Goal: Transaction & Acquisition: Purchase product/service

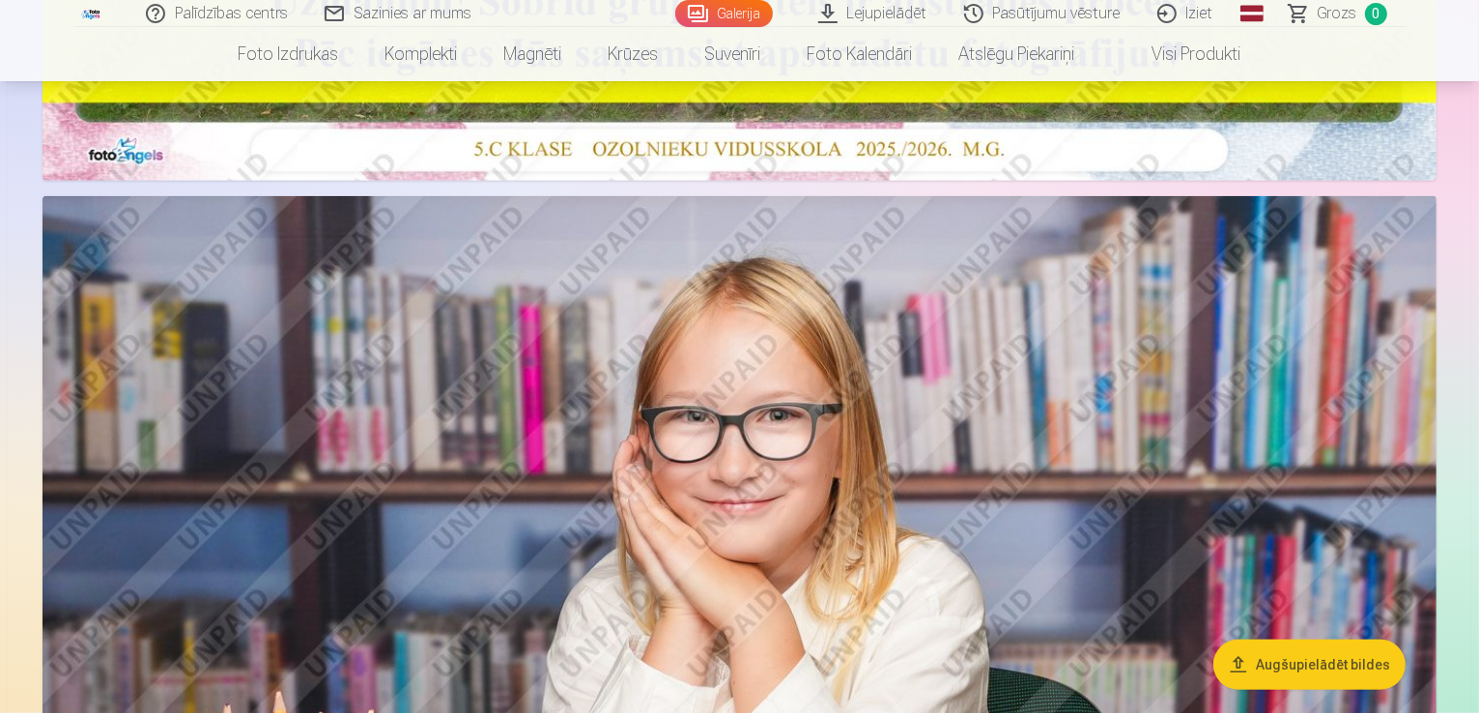
scroll to position [870, 0]
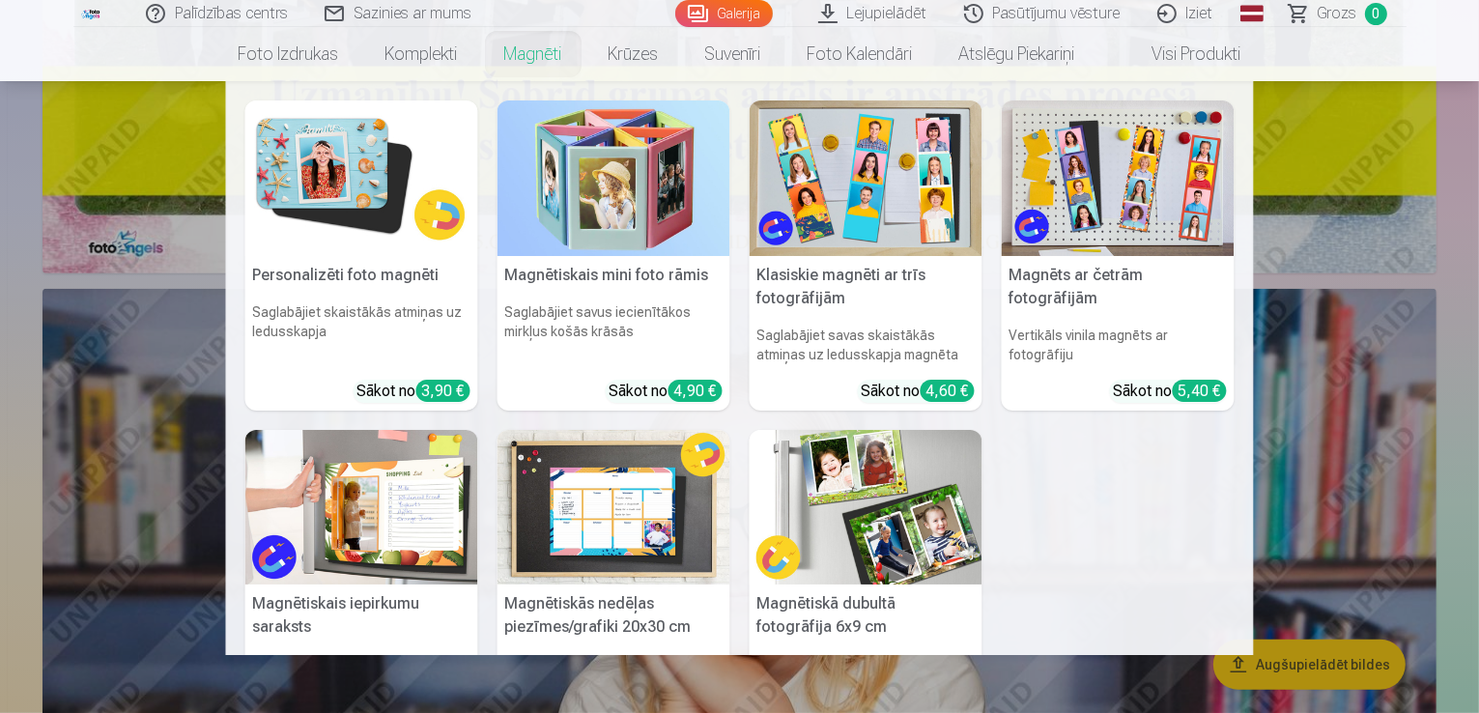
click at [544, 60] on link "Magnēti" at bounding box center [533, 54] width 104 height 54
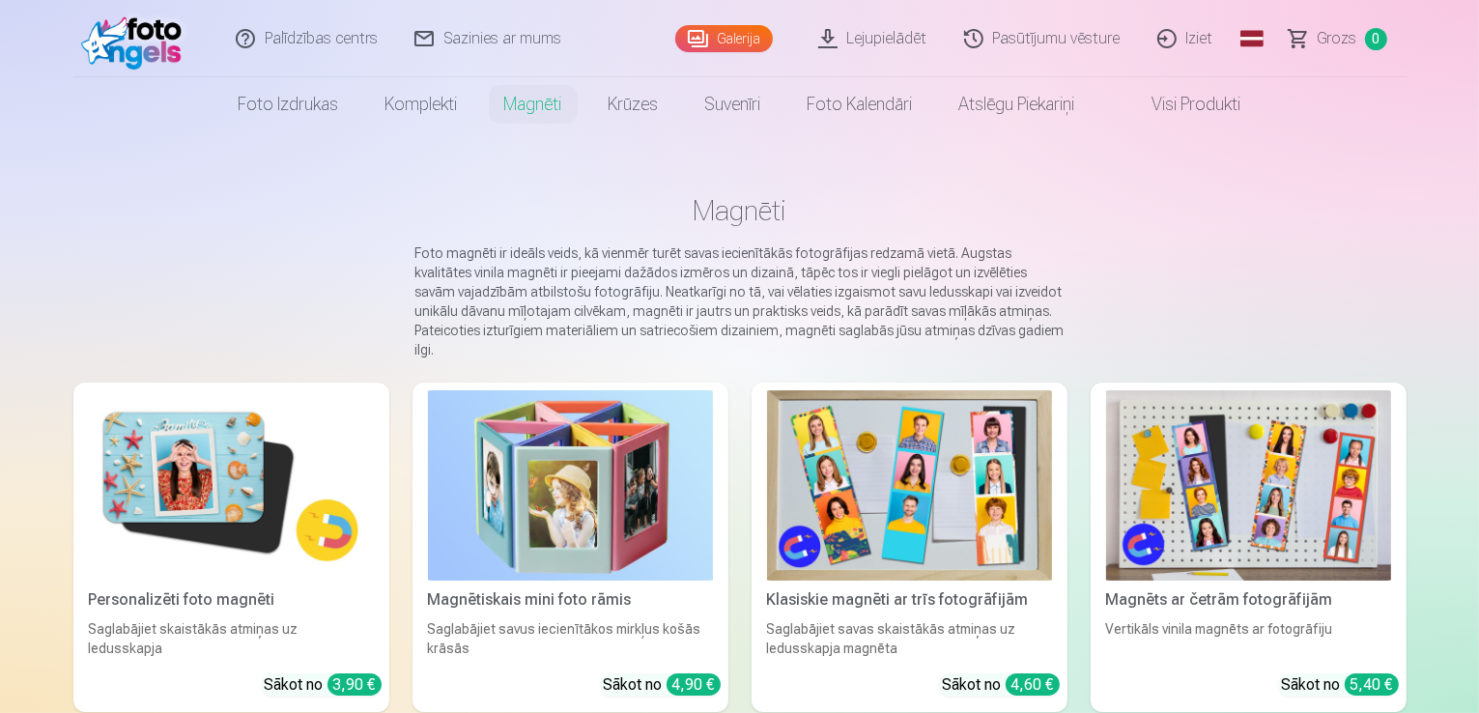
click at [193, 488] on img at bounding box center [231, 485] width 285 height 190
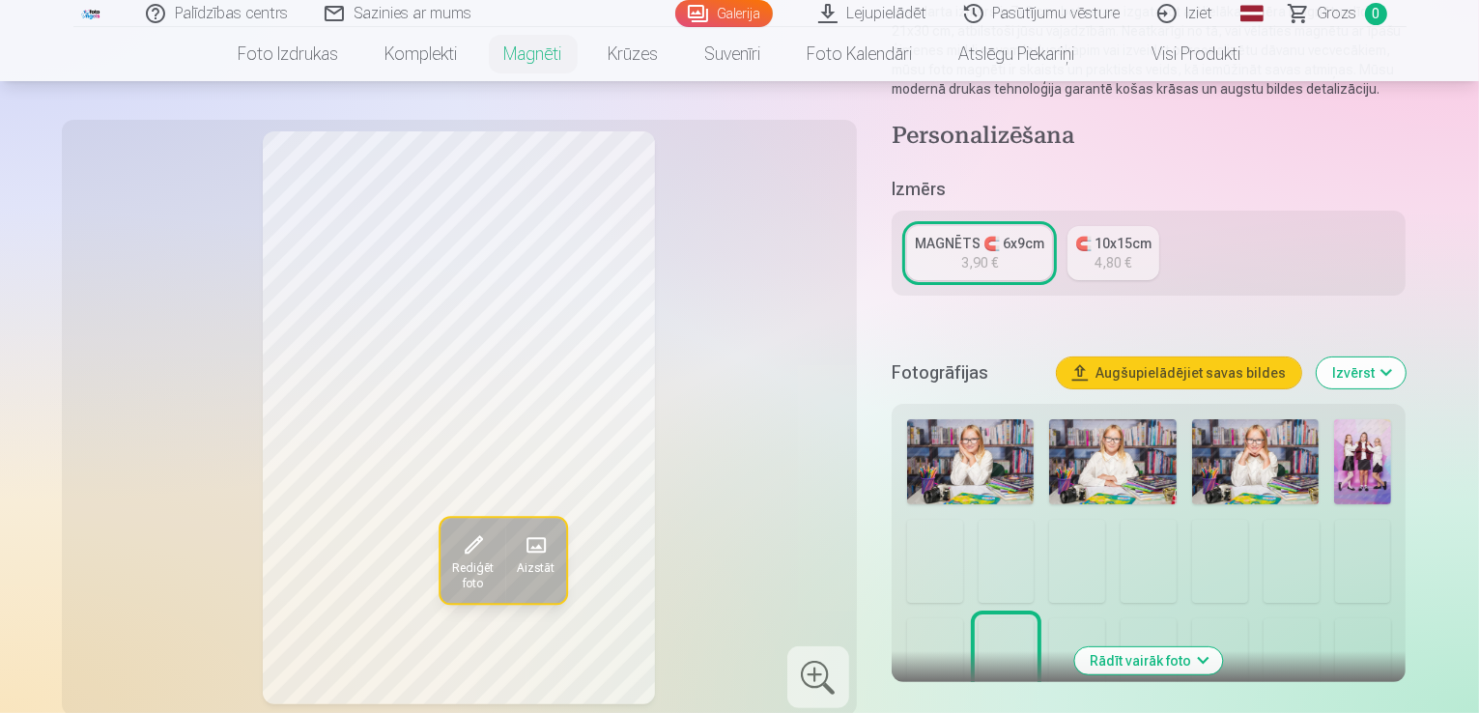
scroll to position [290, 0]
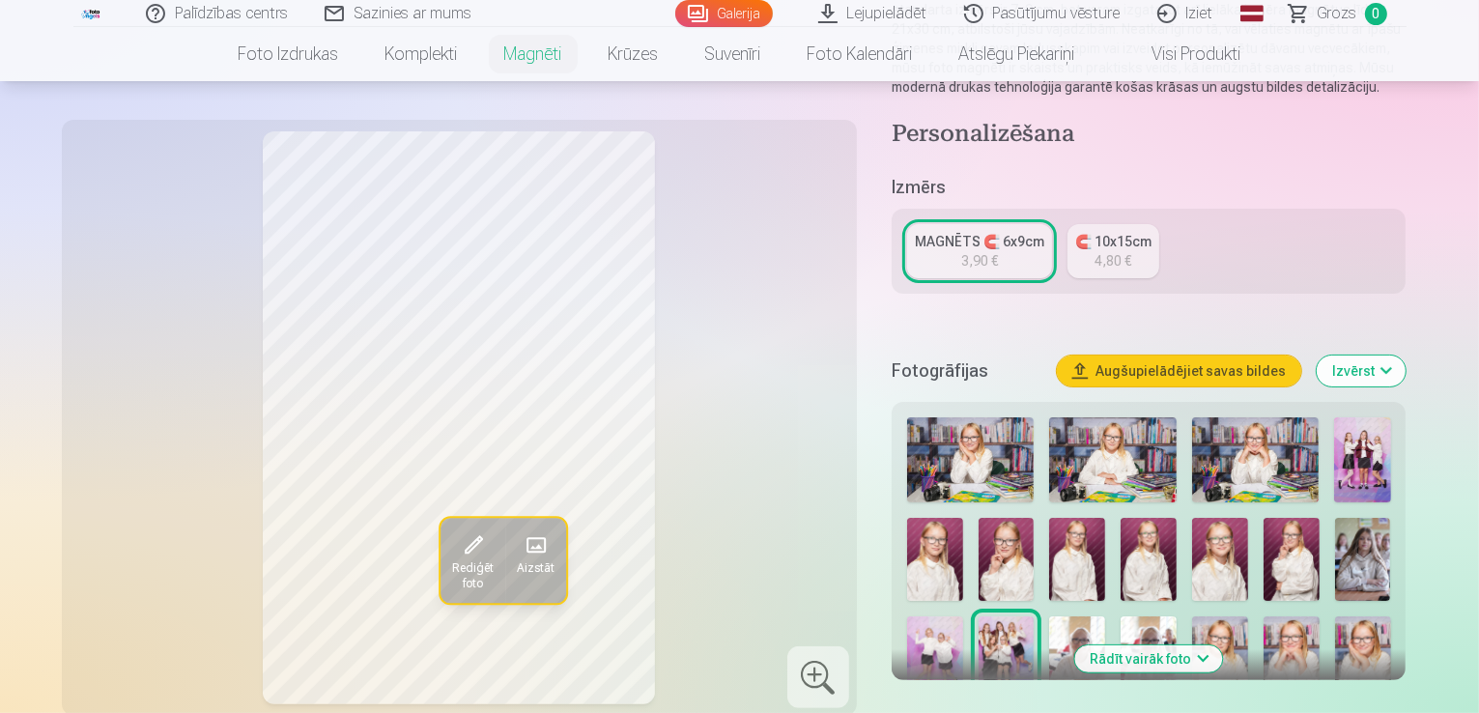
click at [1335, 533] on img at bounding box center [1363, 560] width 56 height 84
click at [963, 617] on img at bounding box center [935, 659] width 56 height 84
click at [1035, 617] on img at bounding box center [1007, 659] width 56 height 84
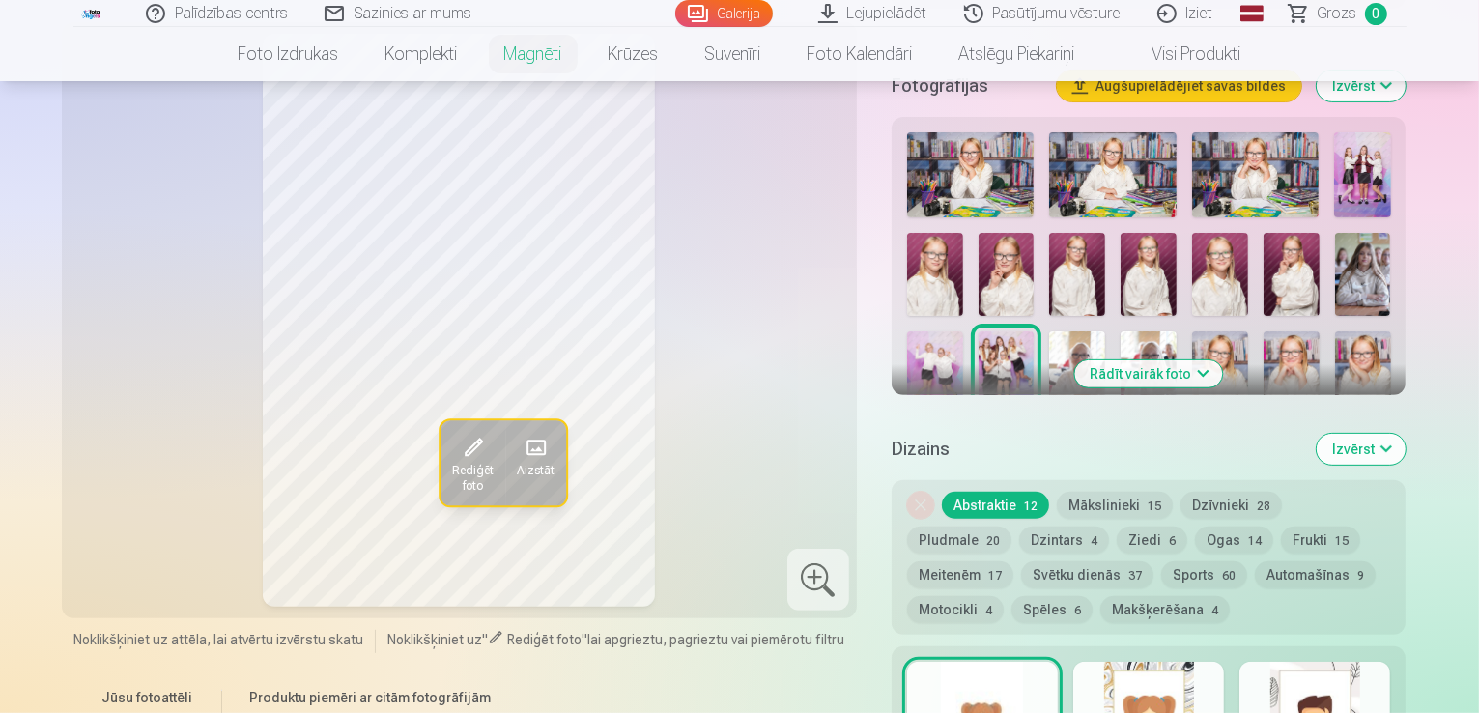
scroll to position [580, 0]
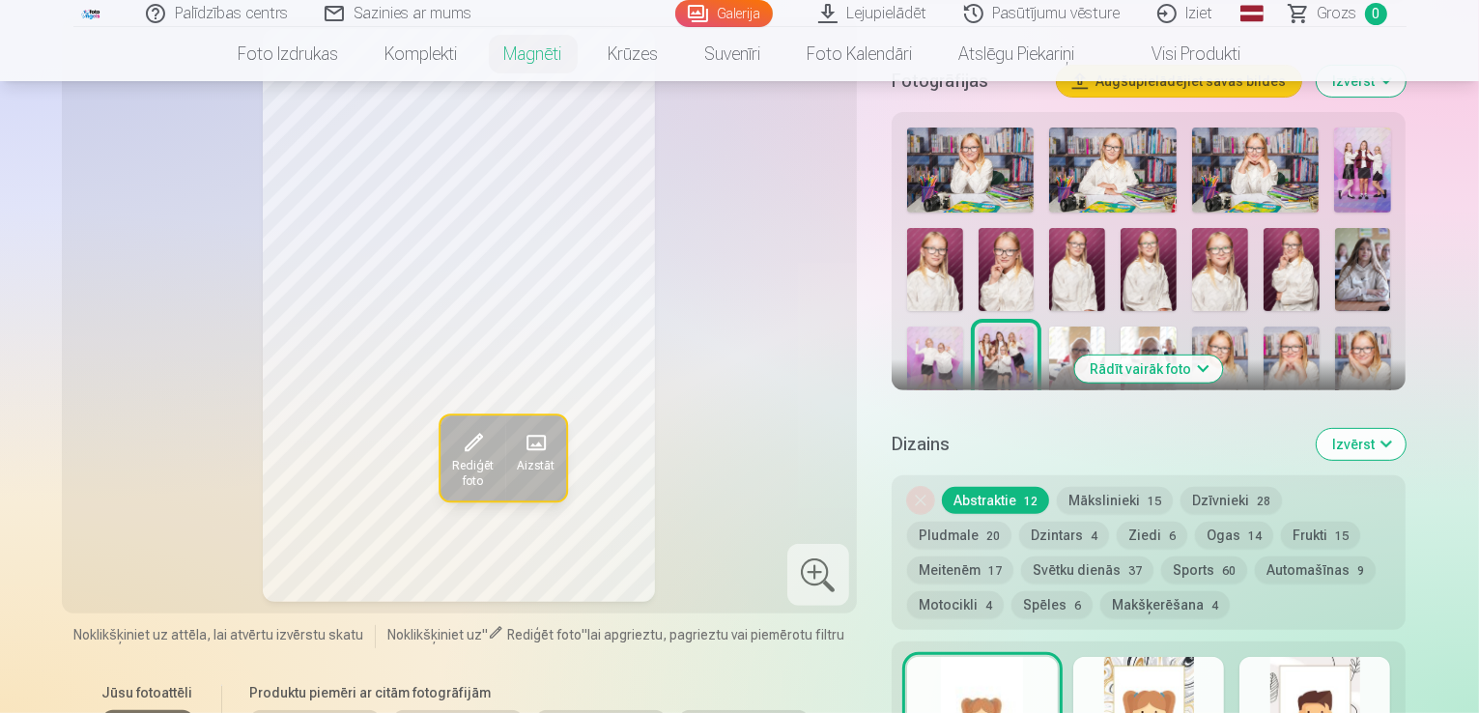
click at [1200, 356] on button "Rādīt vairāk foto" at bounding box center [1149, 369] width 148 height 27
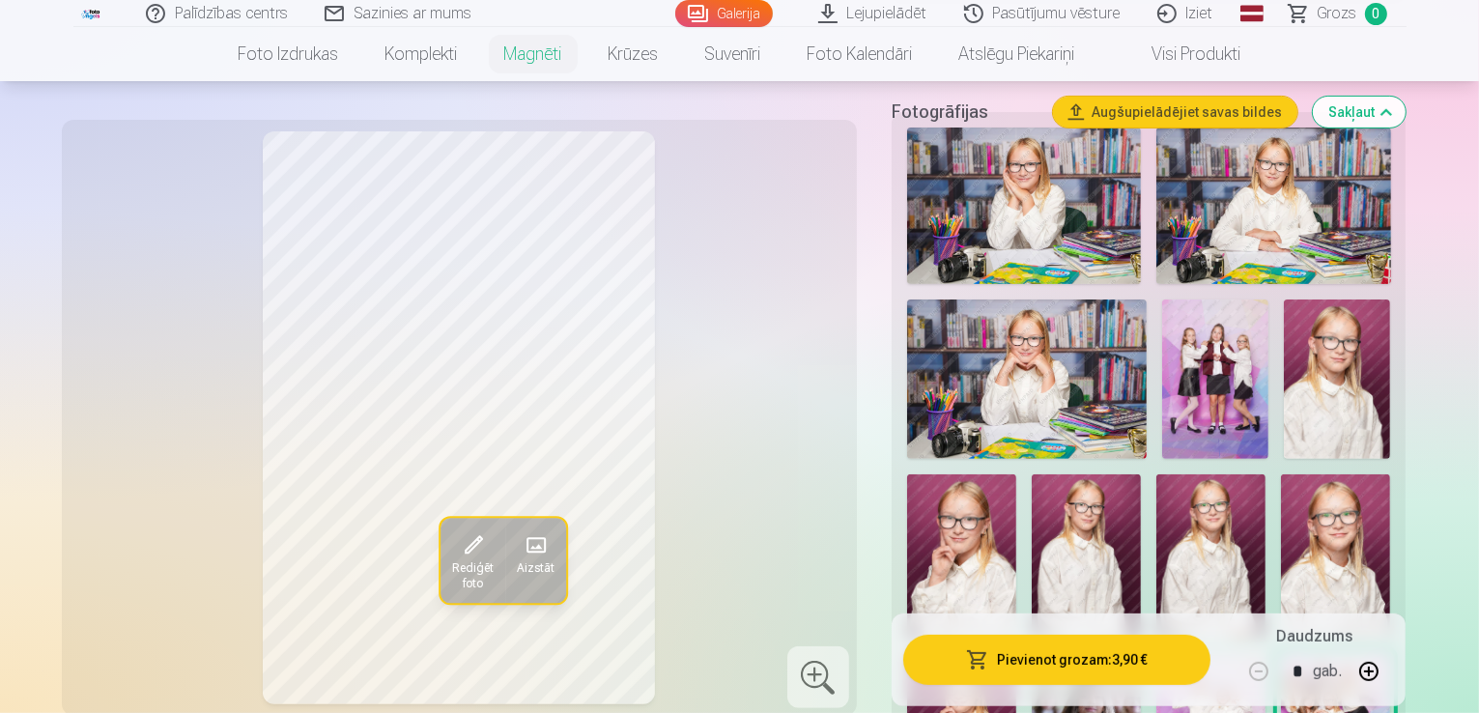
click at [1189, 329] on img at bounding box center [1215, 380] width 106 height 160
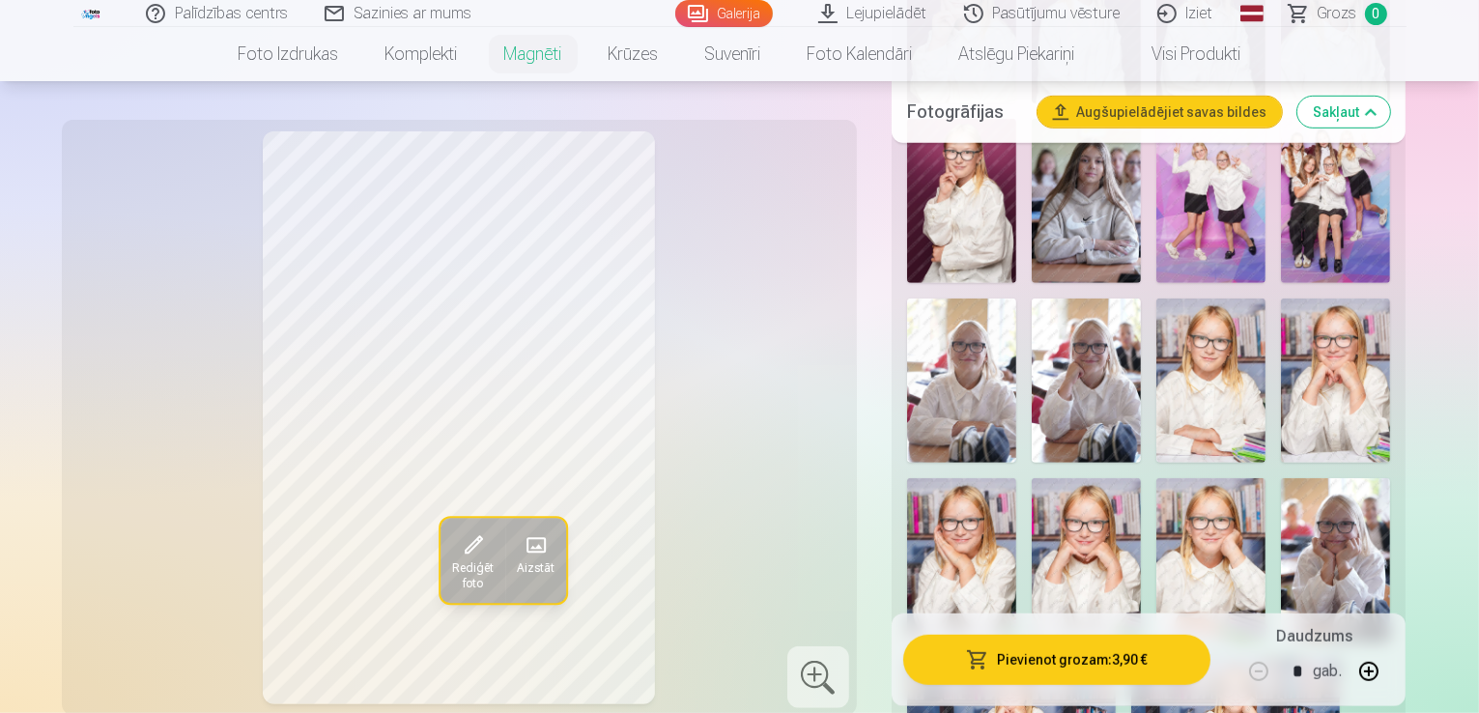
scroll to position [1160, 0]
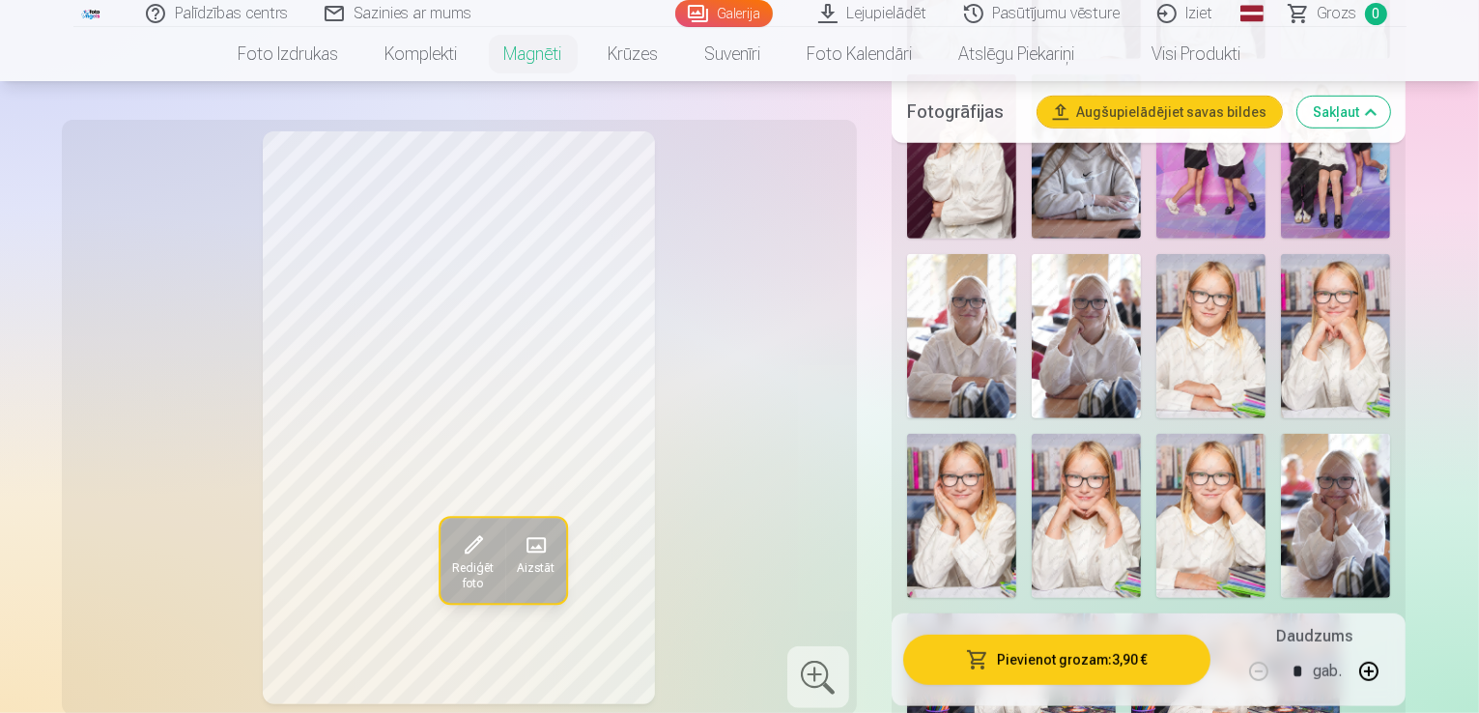
click at [1266, 614] on img at bounding box center [1236, 683] width 209 height 139
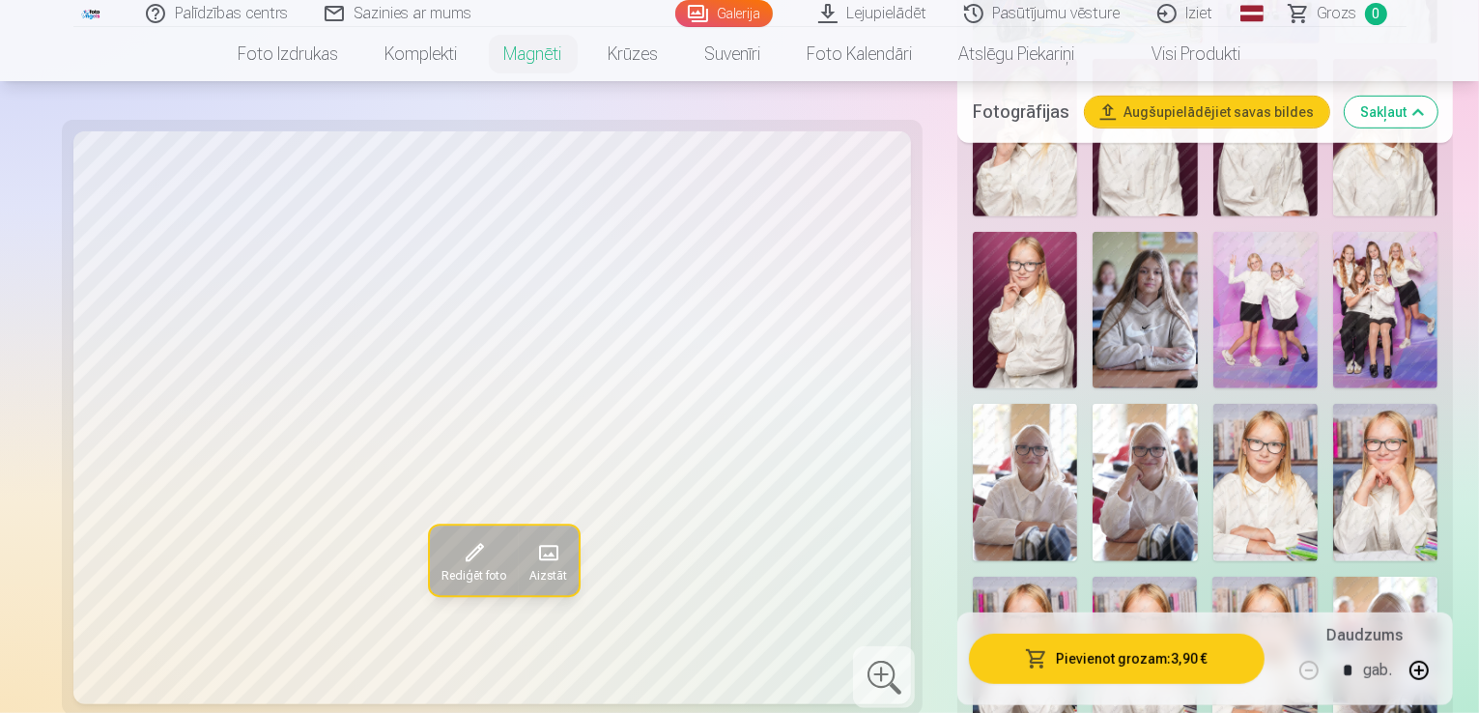
scroll to position [966, 0]
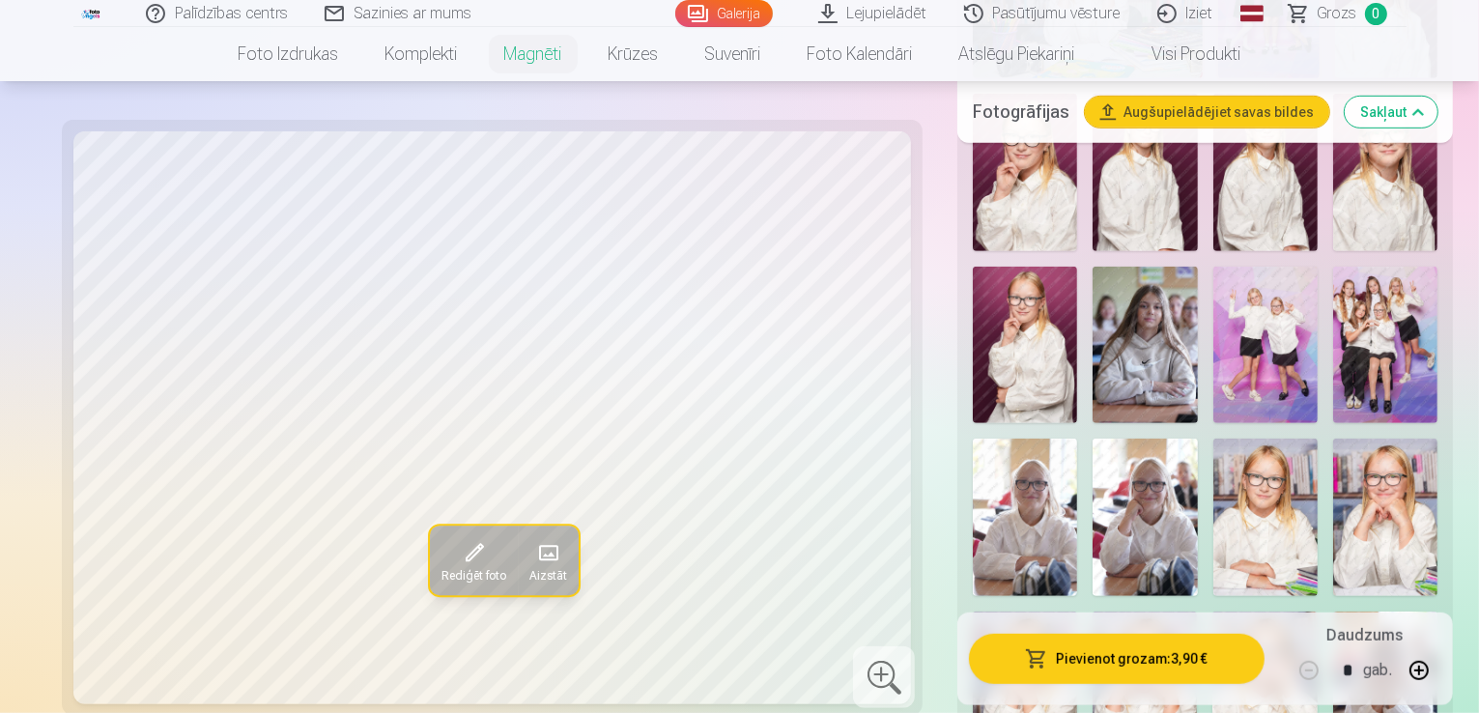
click at [1318, 439] on img at bounding box center [1266, 517] width 104 height 157
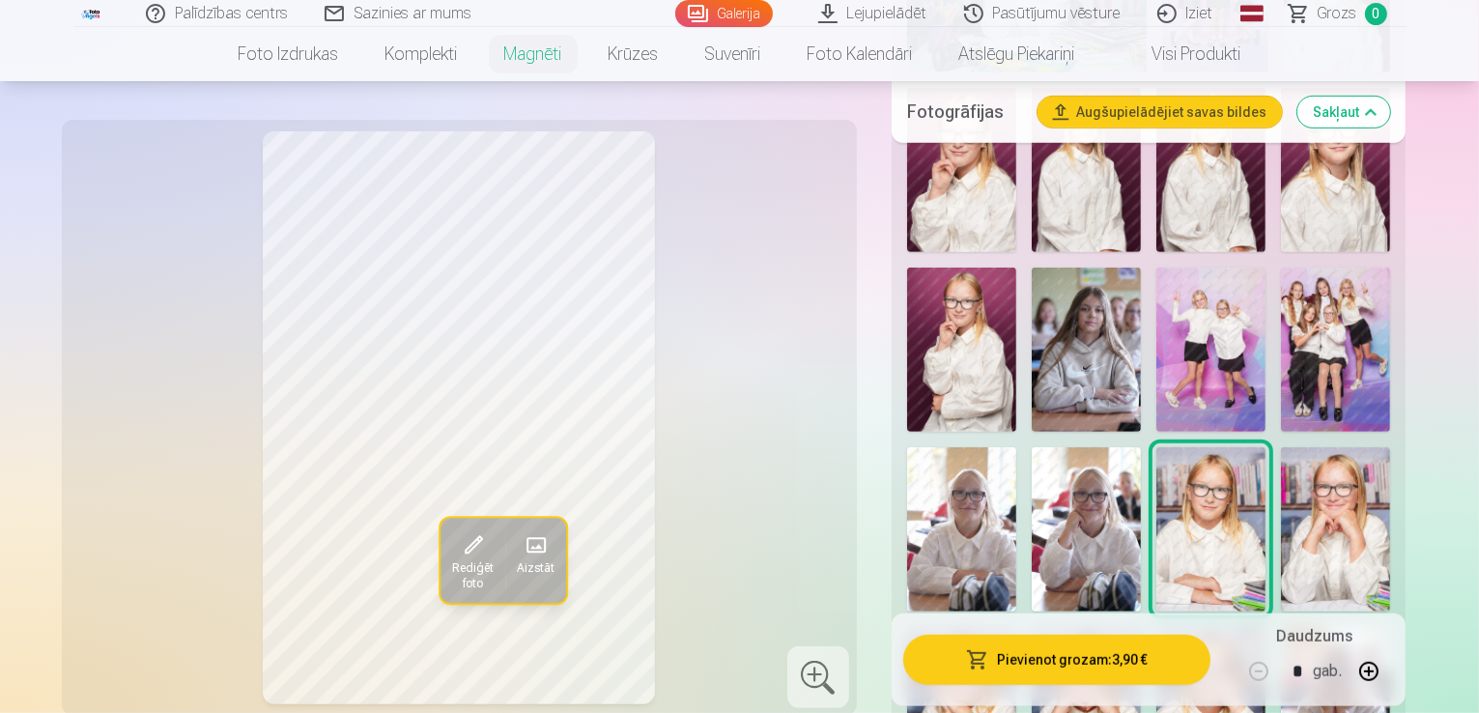
click at [1141, 268] on img at bounding box center [1086, 350] width 109 height 164
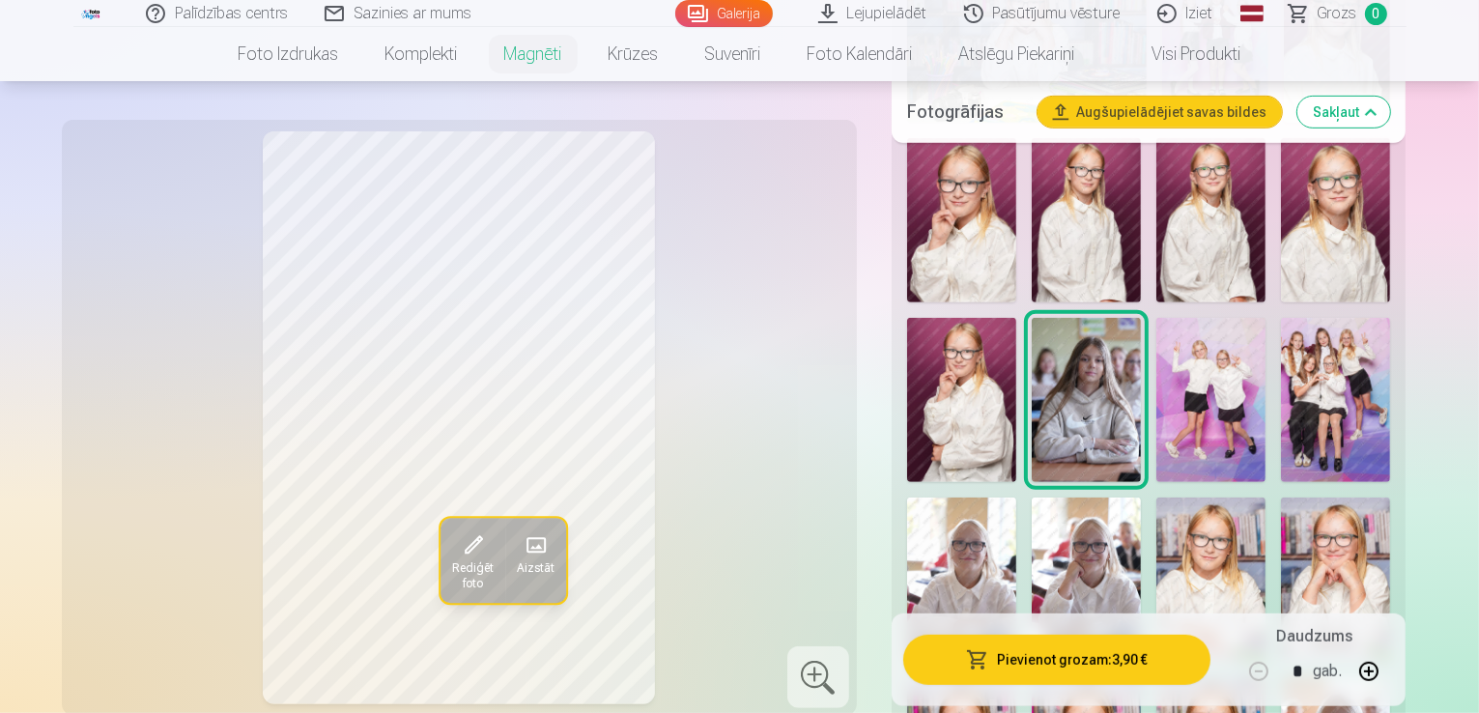
scroll to position [870, 0]
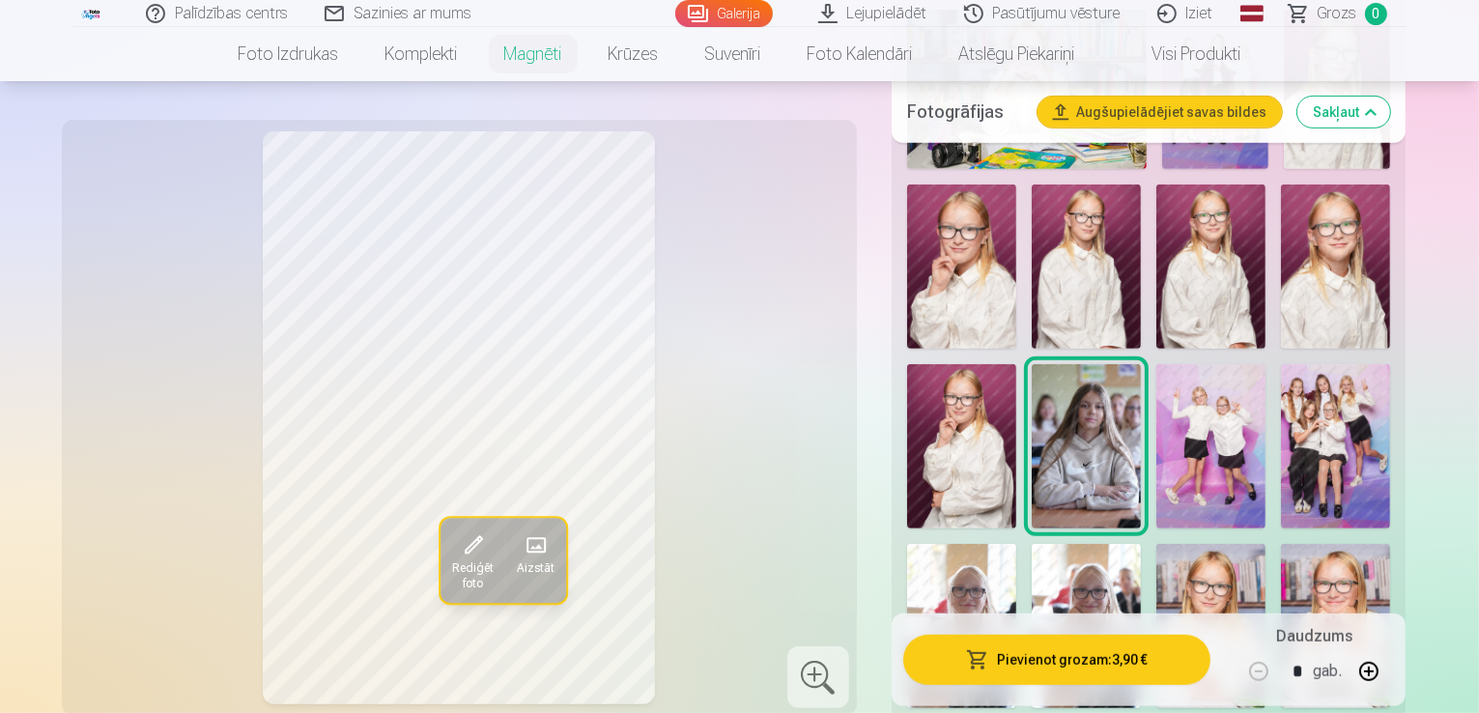
click at [1017, 544] on img at bounding box center [961, 626] width 109 height 164
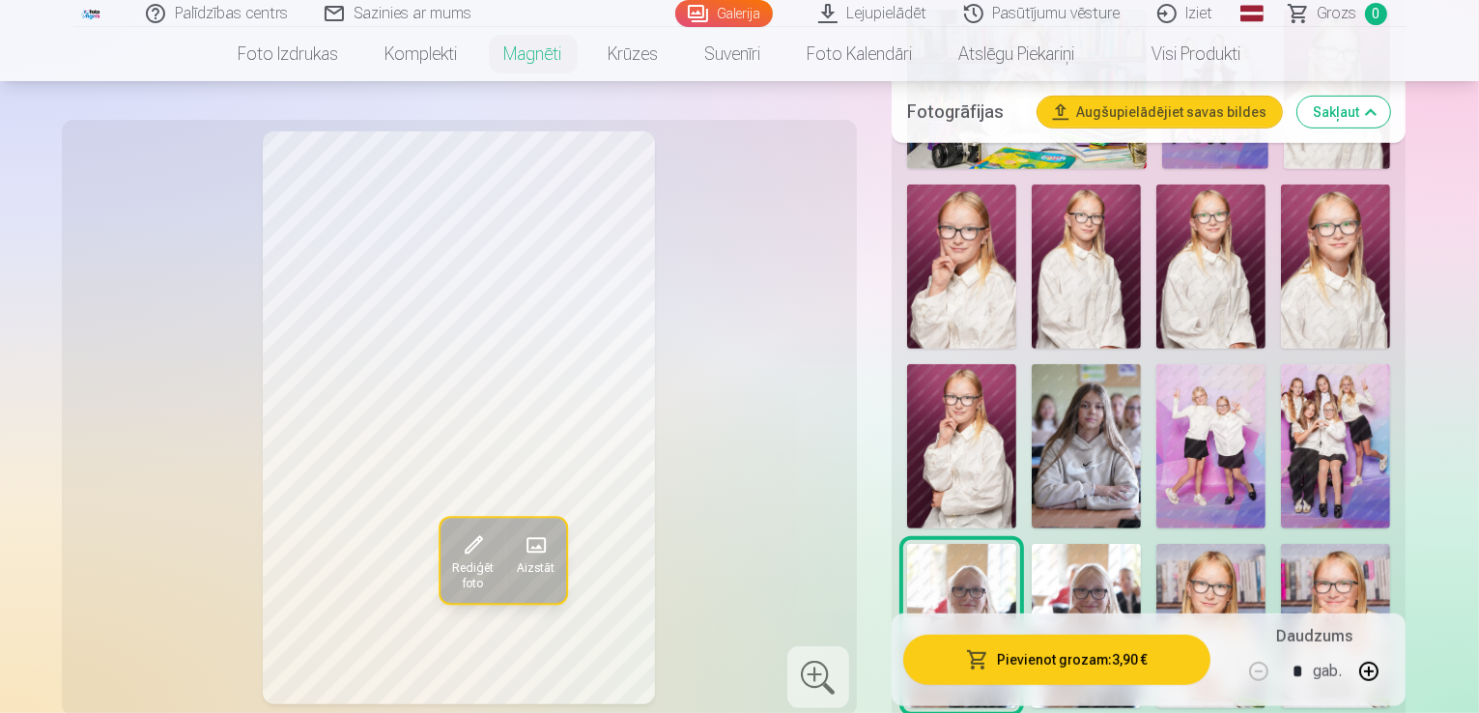
click at [1141, 544] on img at bounding box center [1086, 626] width 109 height 164
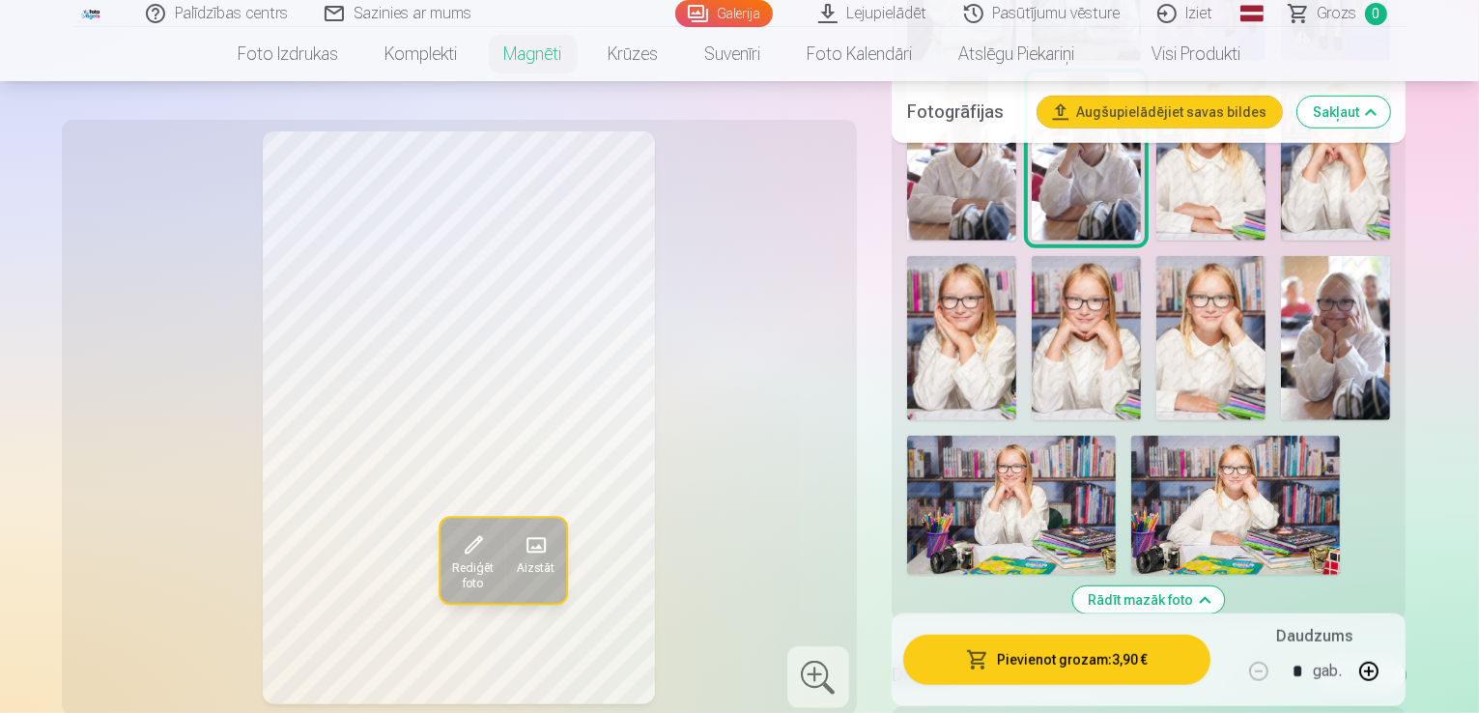
scroll to position [1353, 0]
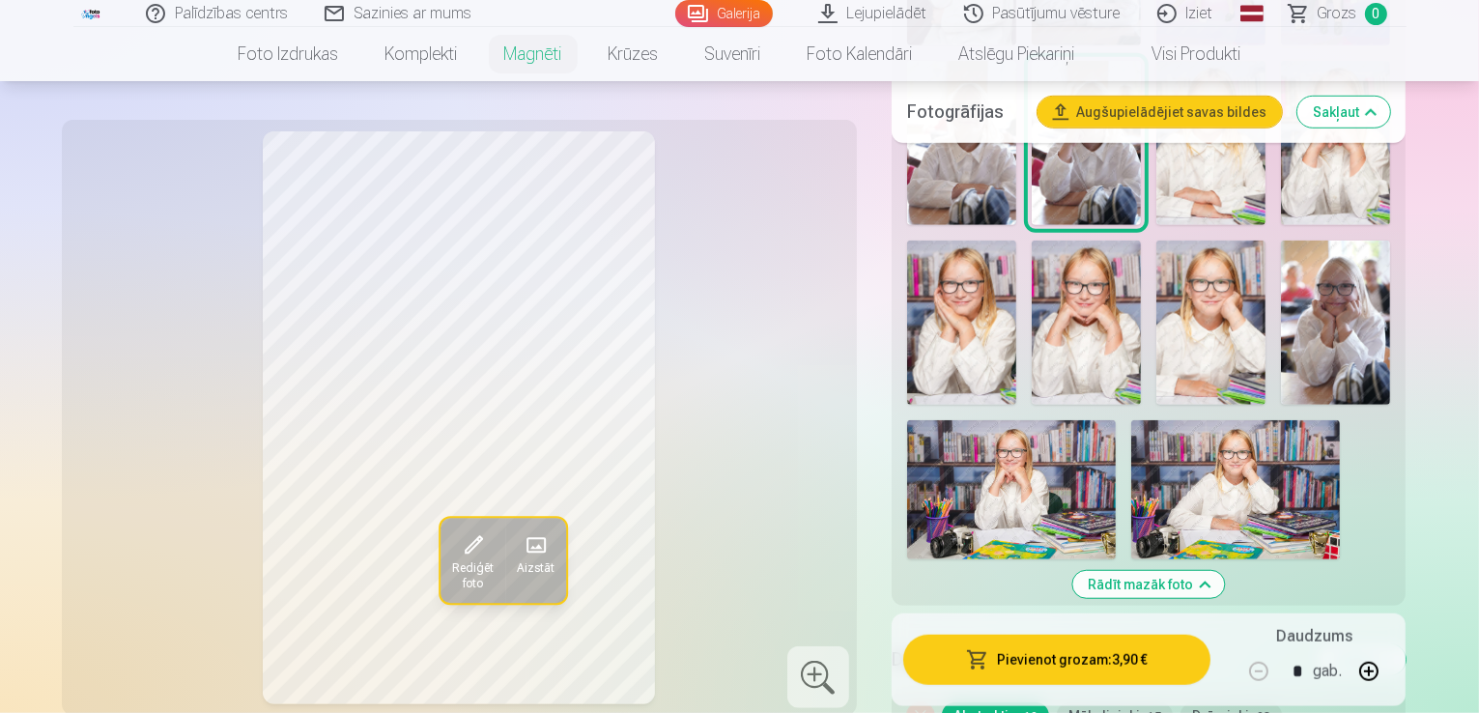
click at [1113, 703] on button "Mākslinieki 15" at bounding box center [1115, 716] width 116 height 27
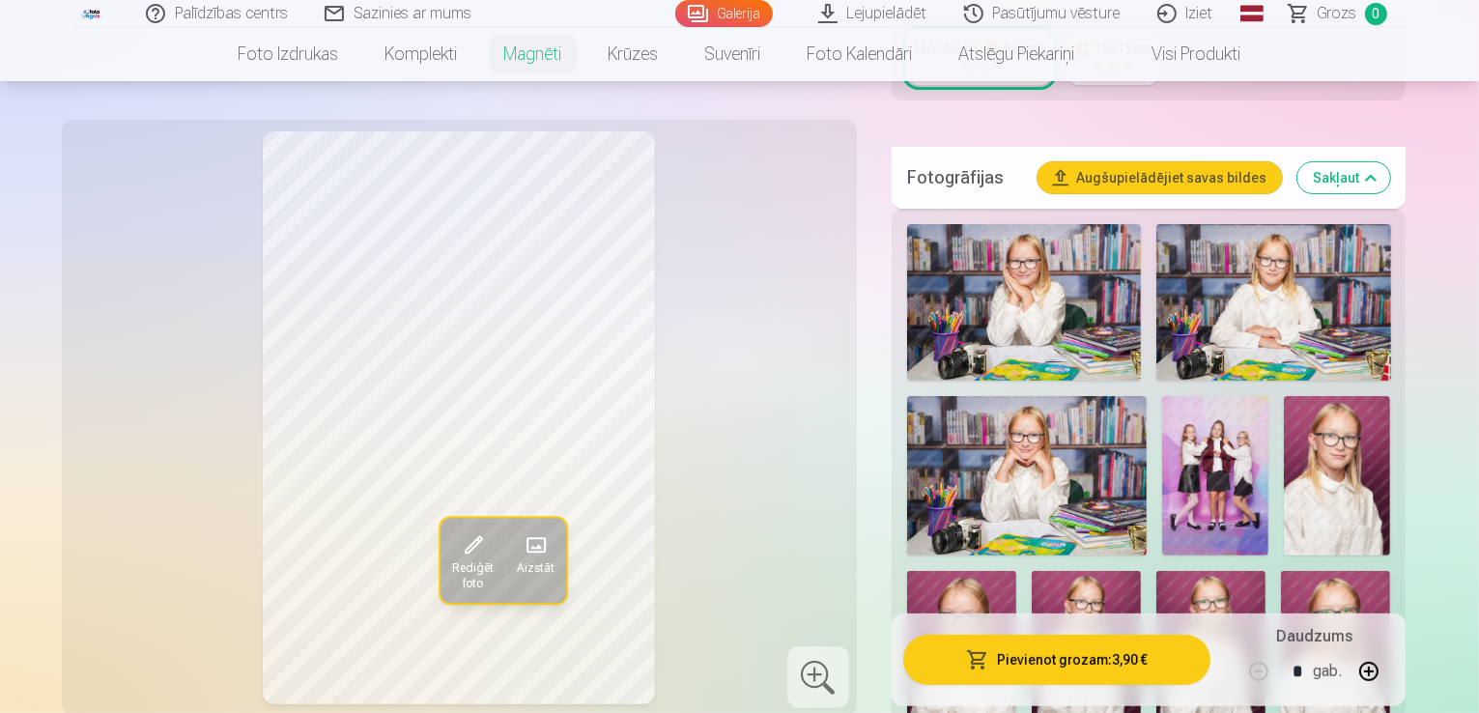
scroll to position [483, 0]
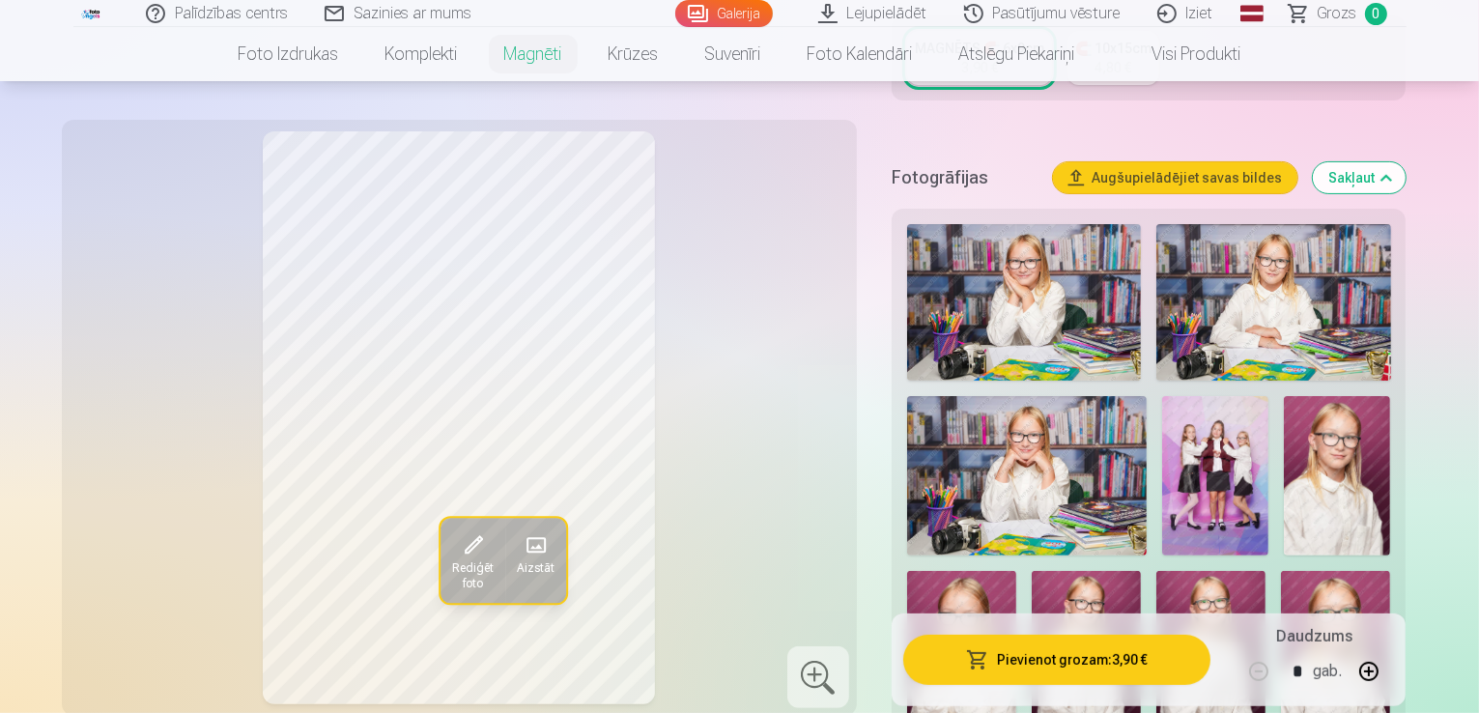
click at [1027, 319] on img at bounding box center [1024, 302] width 234 height 157
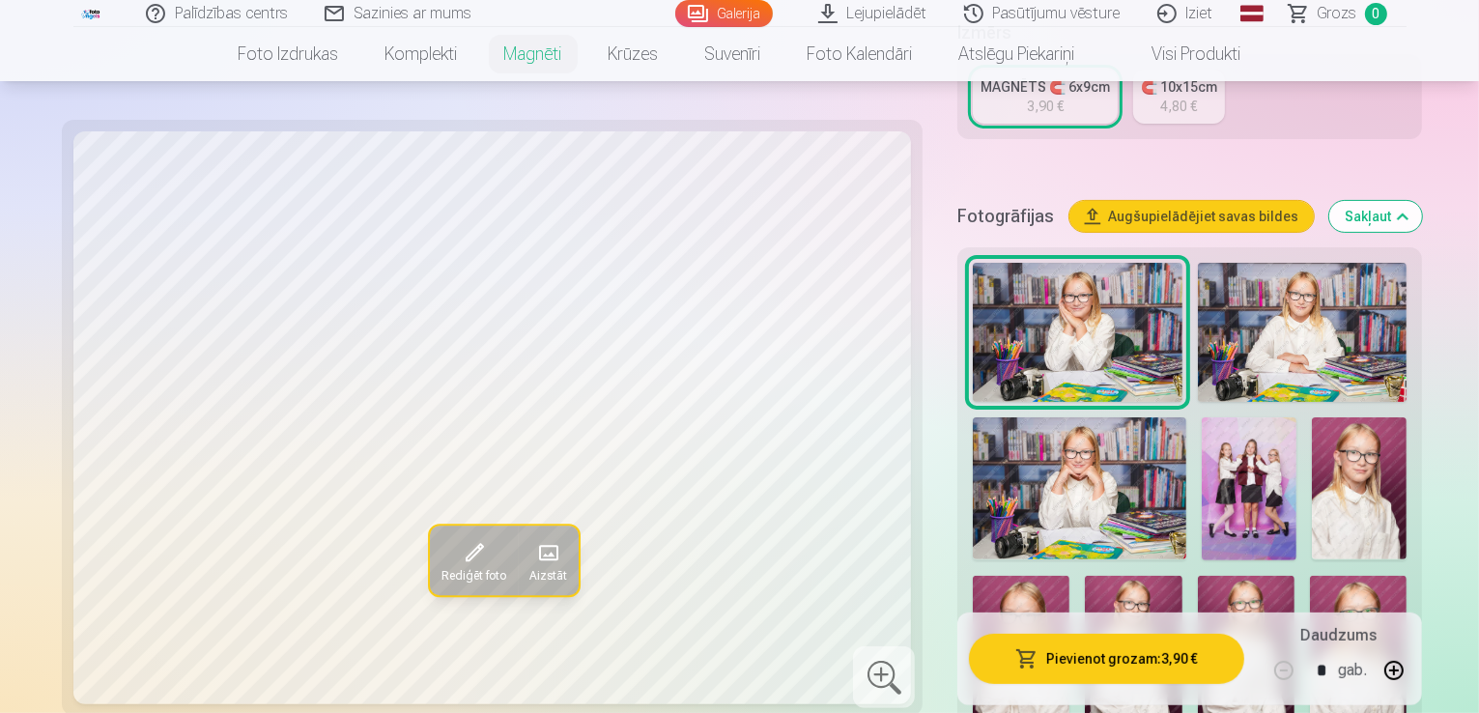
click at [1064, 460] on img at bounding box center [1080, 488] width 214 height 142
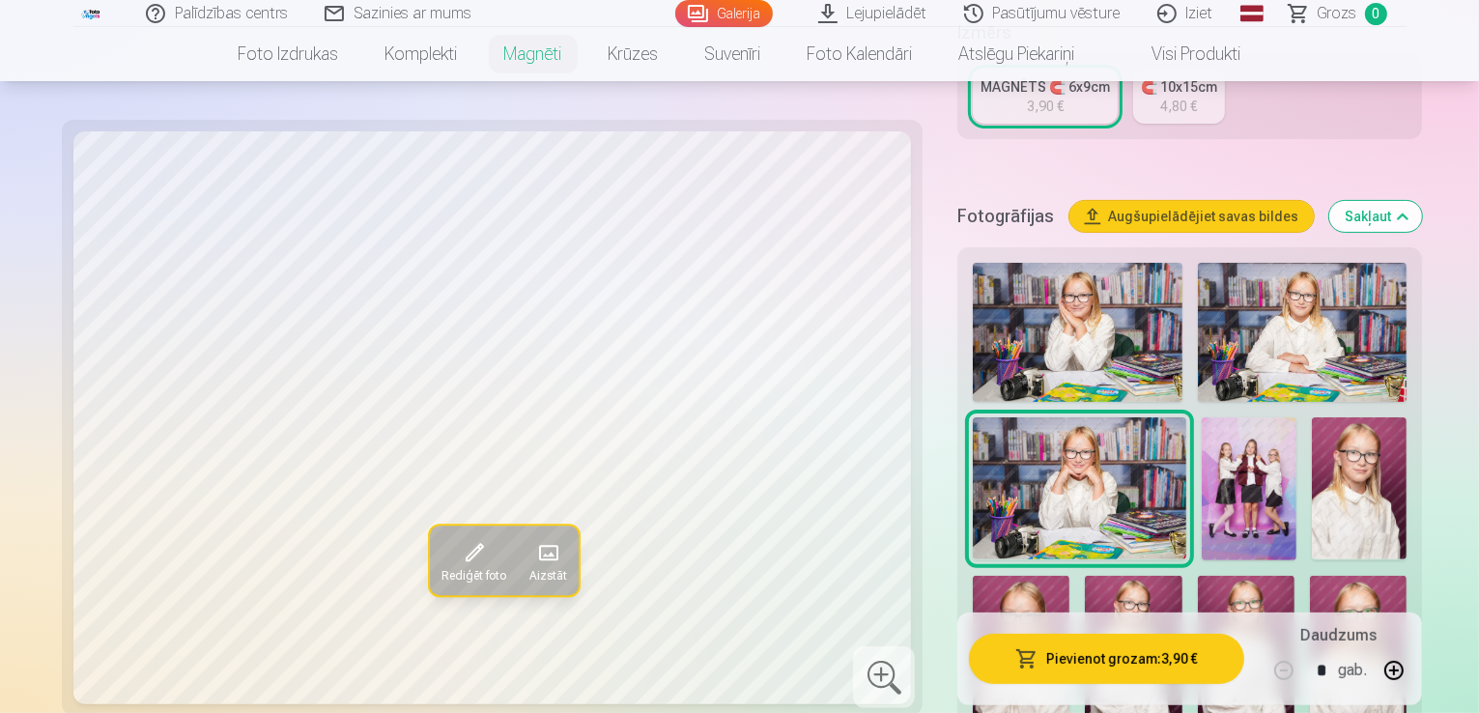
click at [1291, 287] on img at bounding box center [1303, 332] width 210 height 139
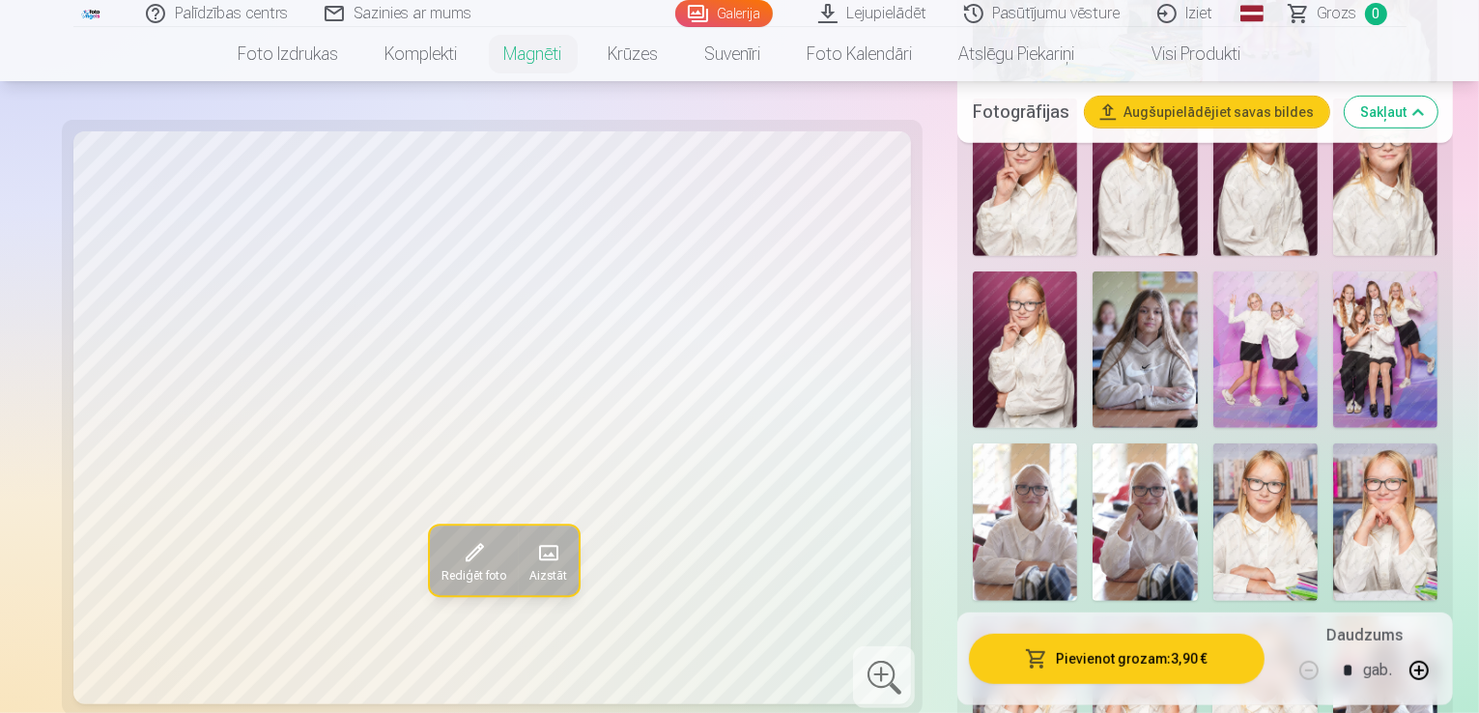
scroll to position [966, 0]
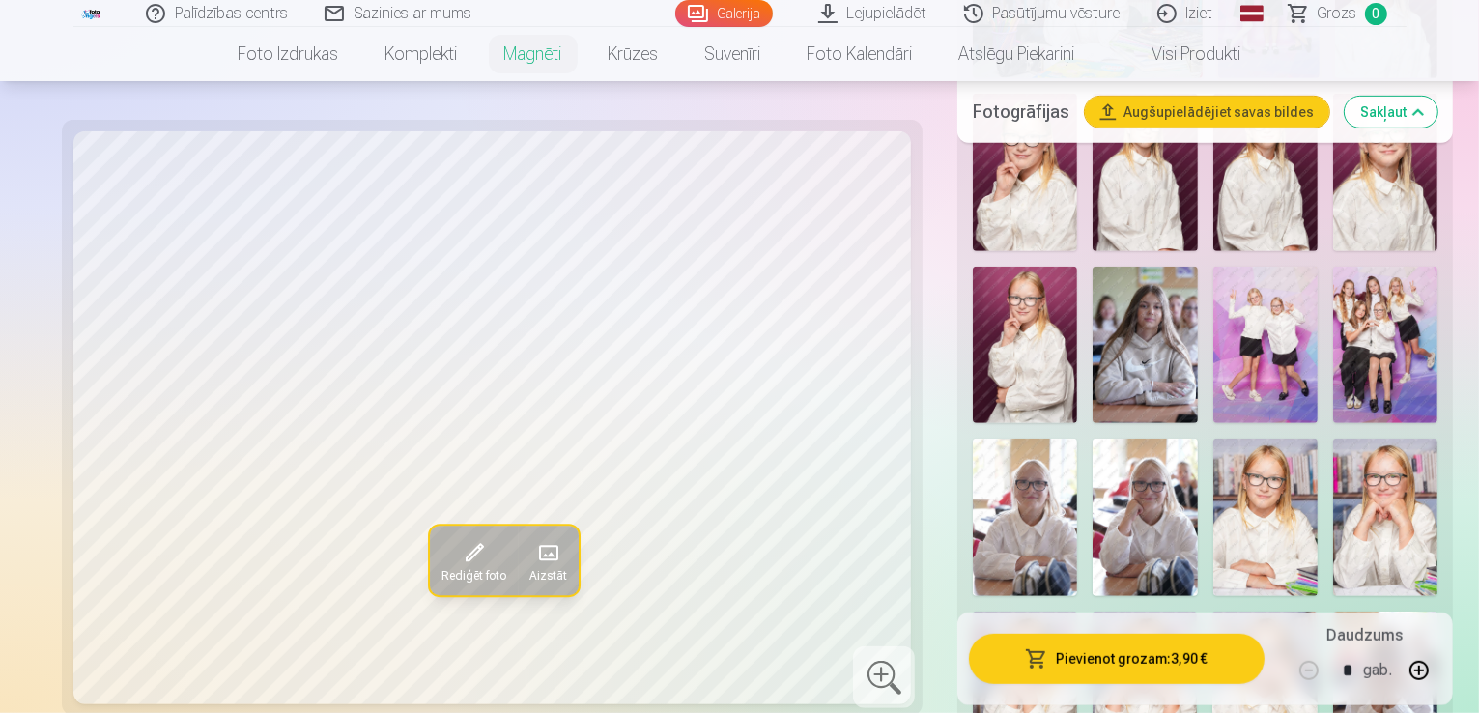
click at [1077, 612] on img at bounding box center [1025, 690] width 104 height 157
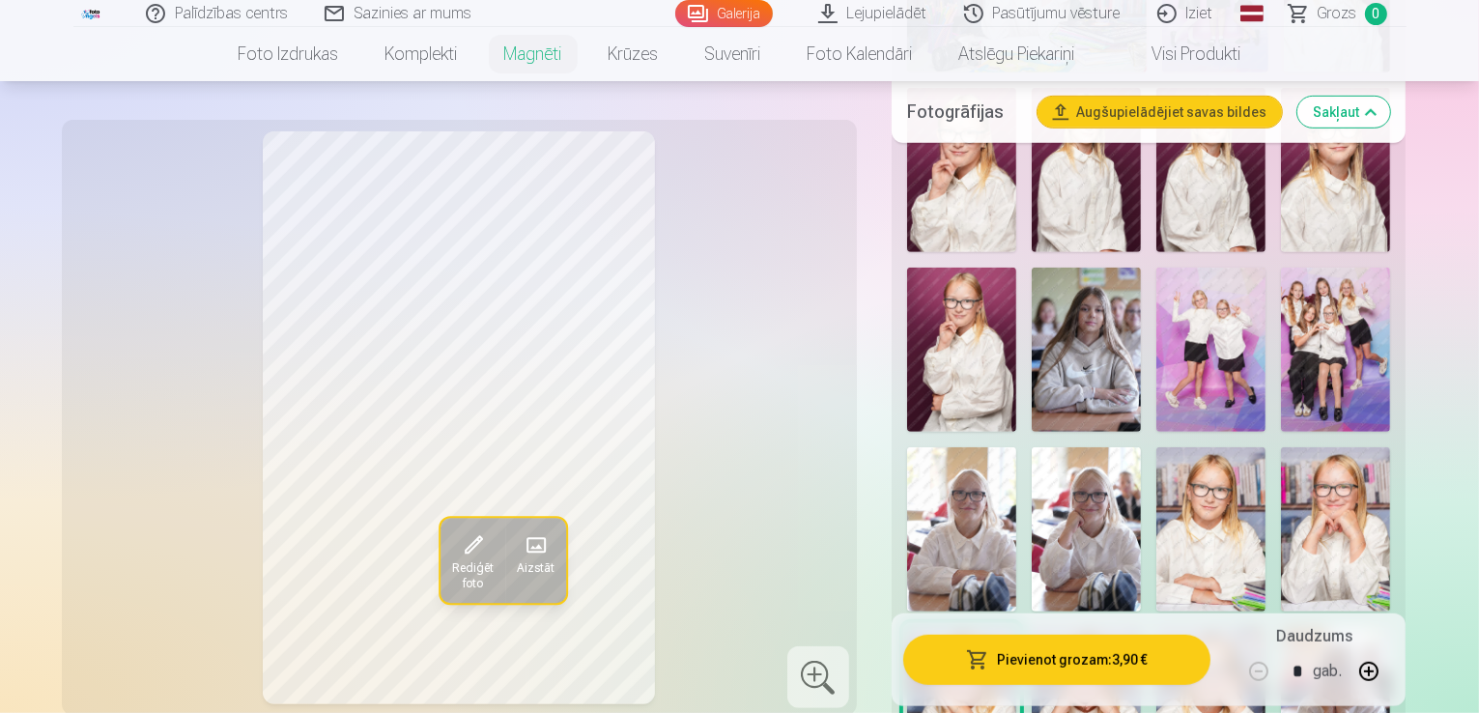
click at [1266, 627] on img at bounding box center [1211, 709] width 109 height 164
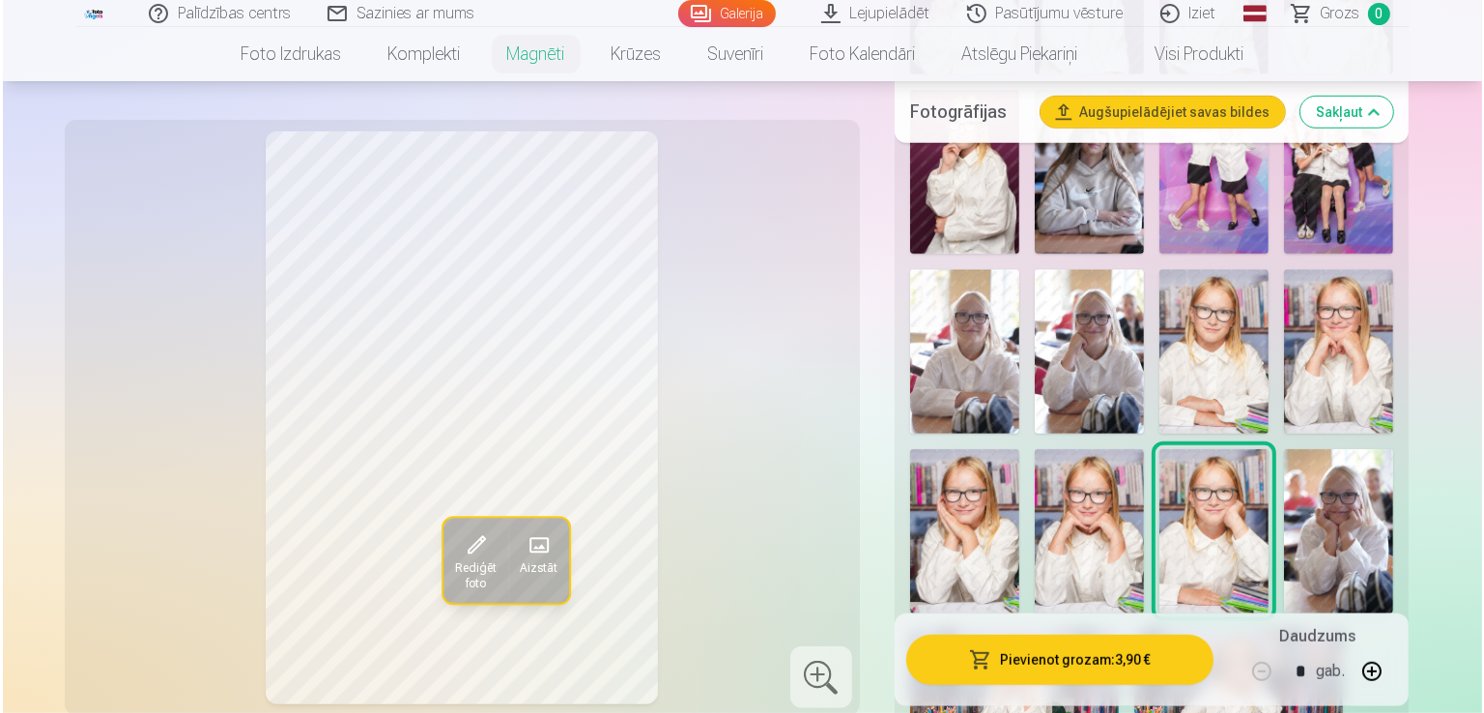
scroll to position [1063, 0]
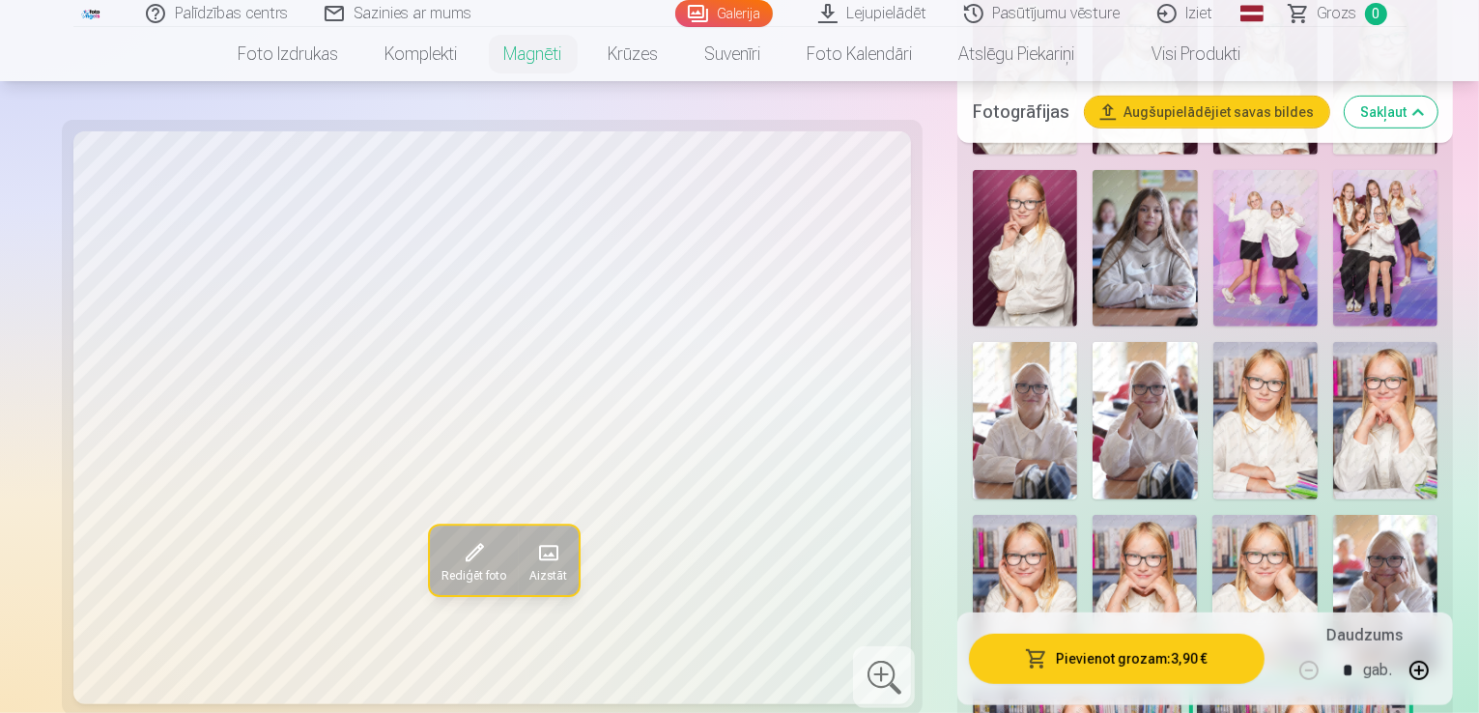
click at [1179, 657] on button "Pievienot grozam : 3,90 €" at bounding box center [1117, 659] width 296 height 50
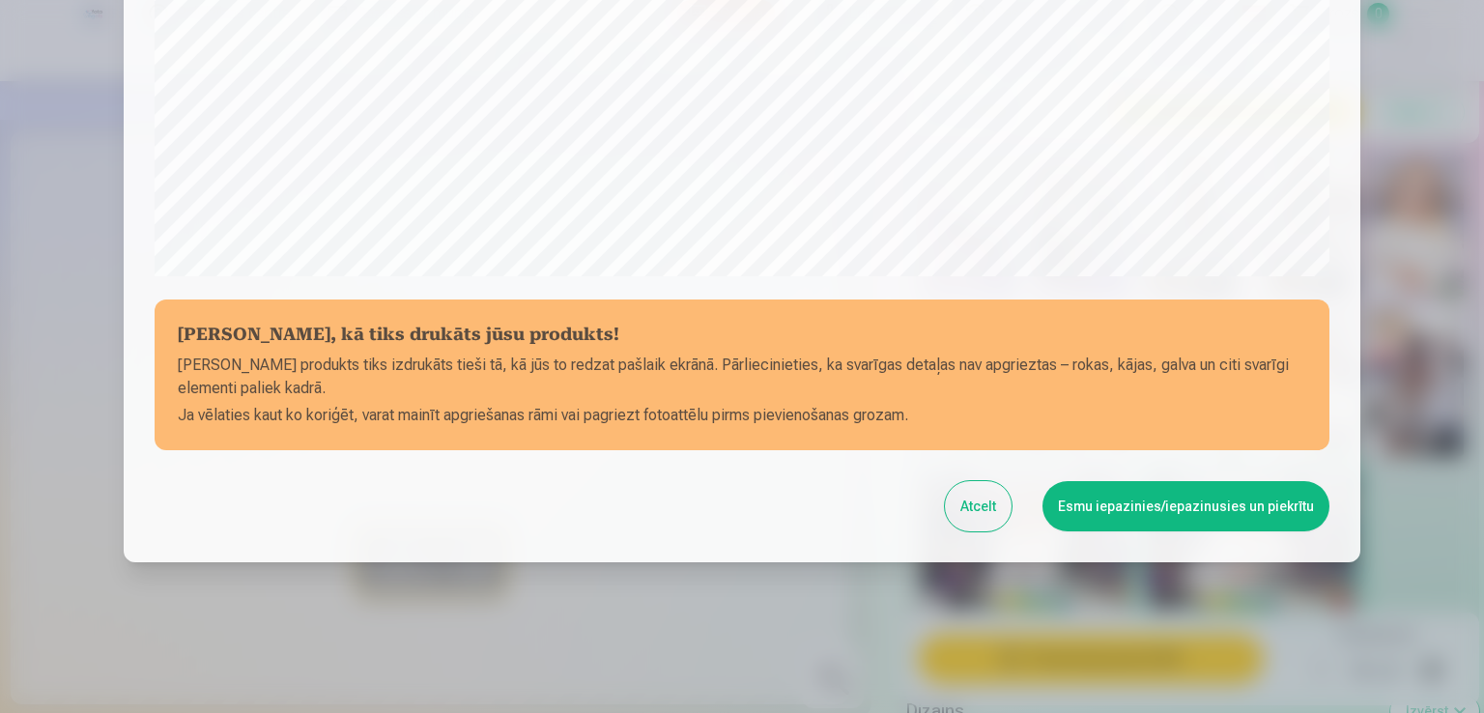
scroll to position [678, 0]
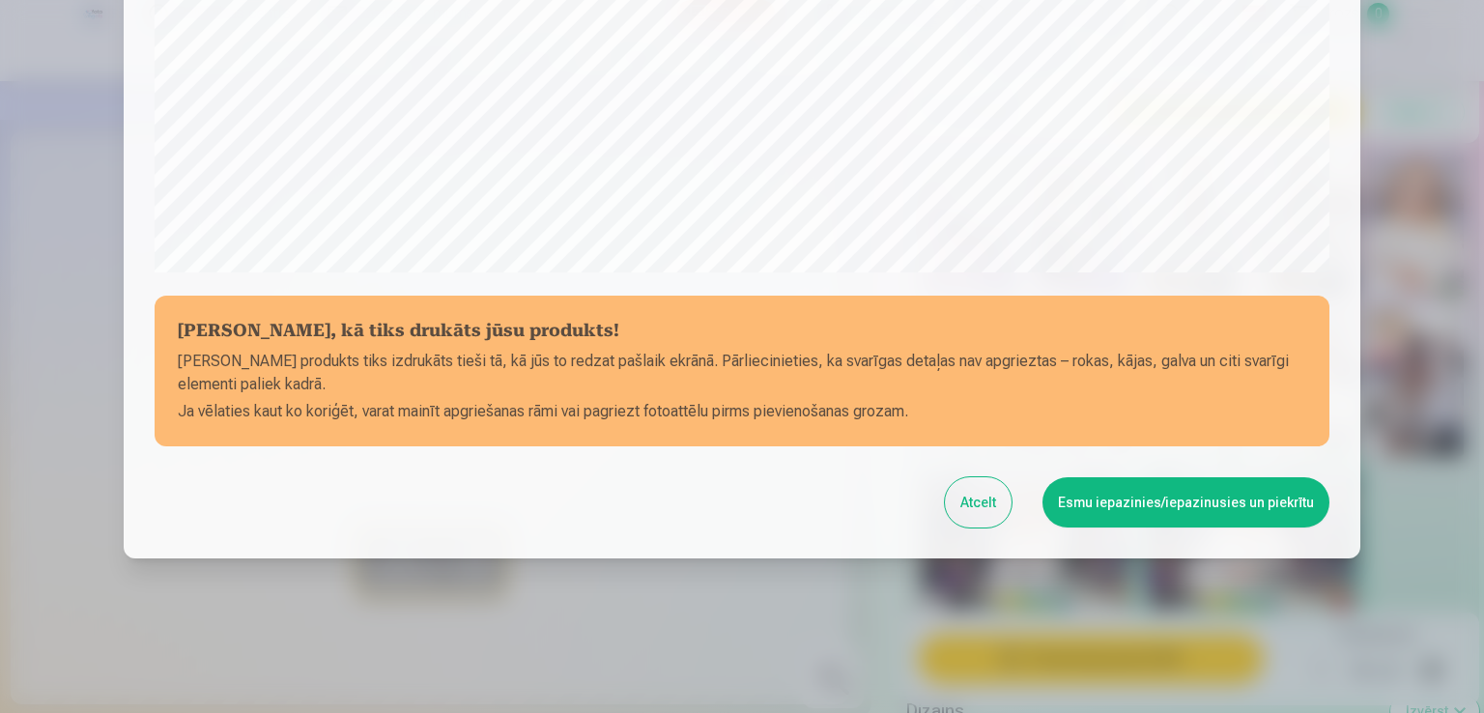
click at [1194, 504] on button "Esmu iepazinies/iepazinusies un piekrītu" at bounding box center [1186, 502] width 287 height 50
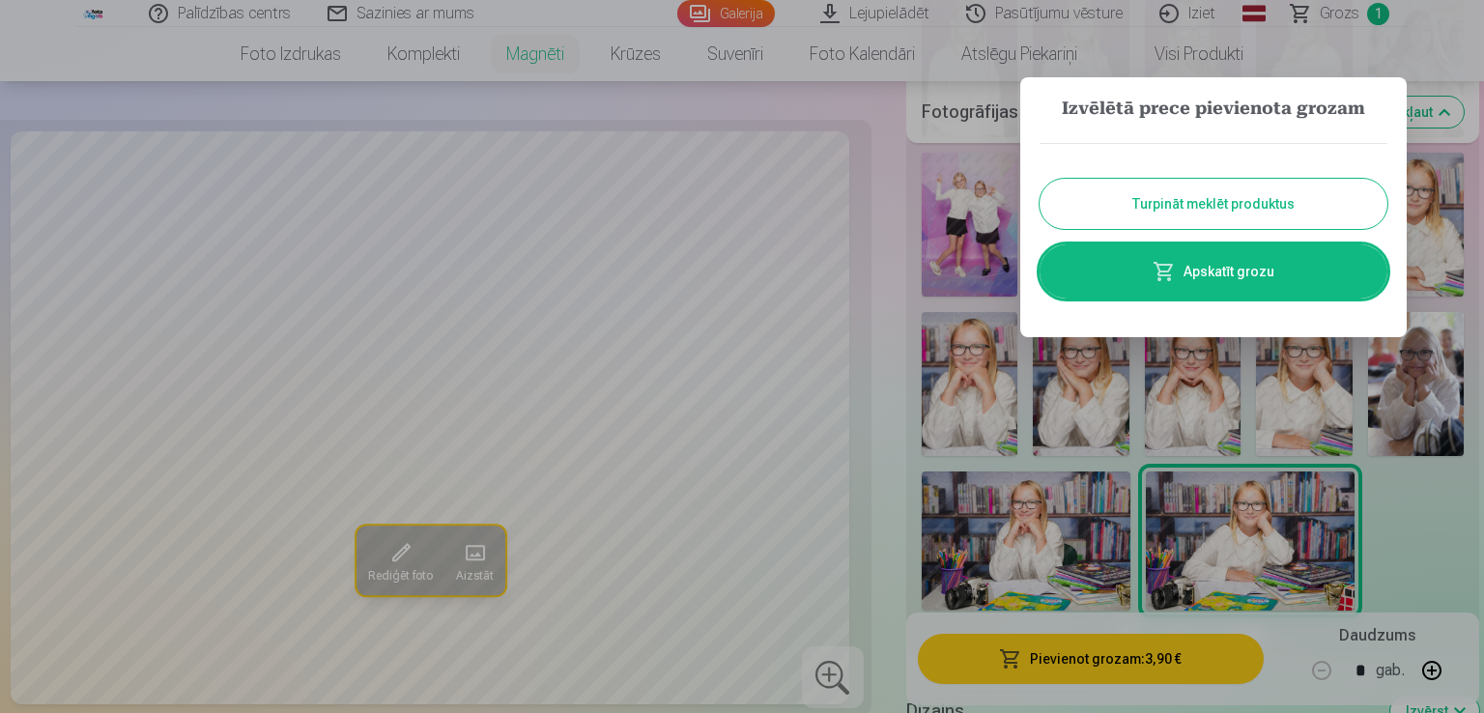
click at [1226, 206] on button "Turpināt meklēt produktus" at bounding box center [1214, 204] width 348 height 50
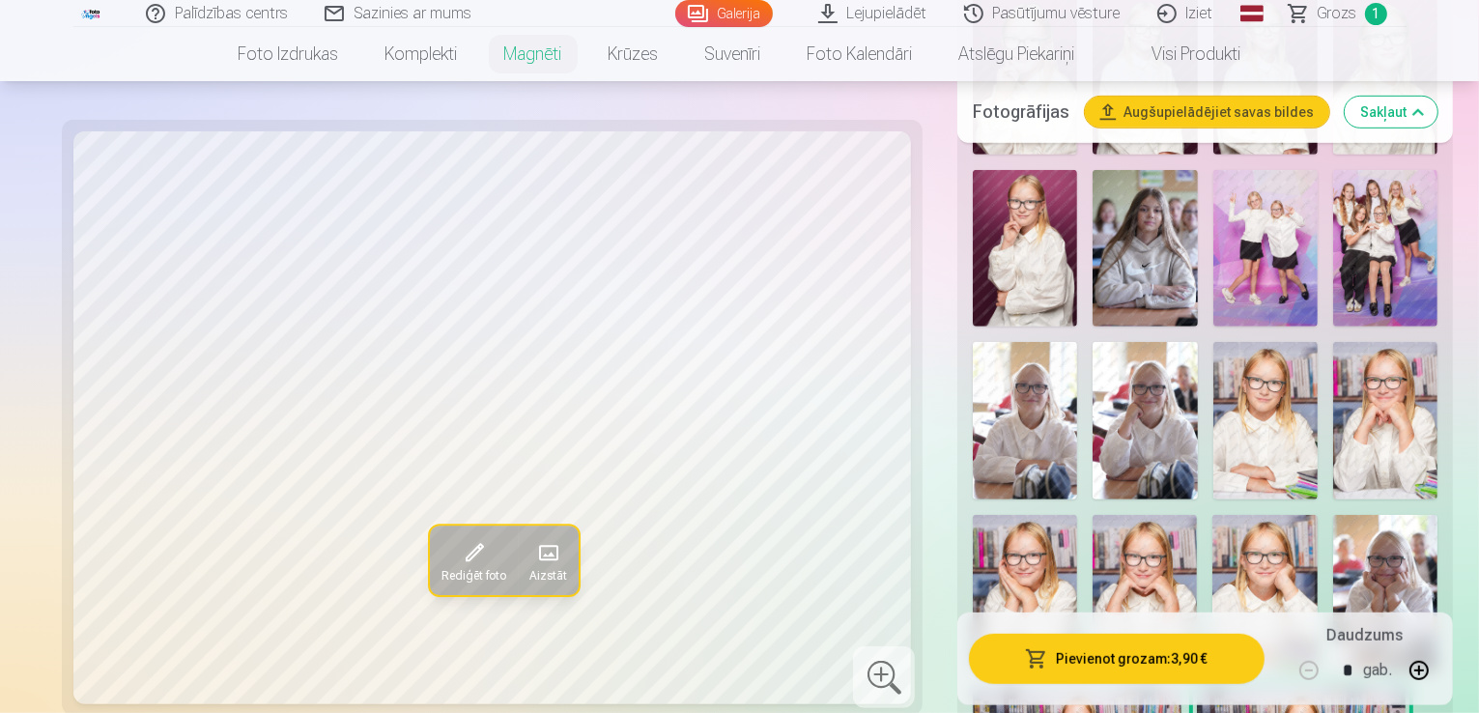
click at [1334, 233] on img at bounding box center [1386, 248] width 104 height 157
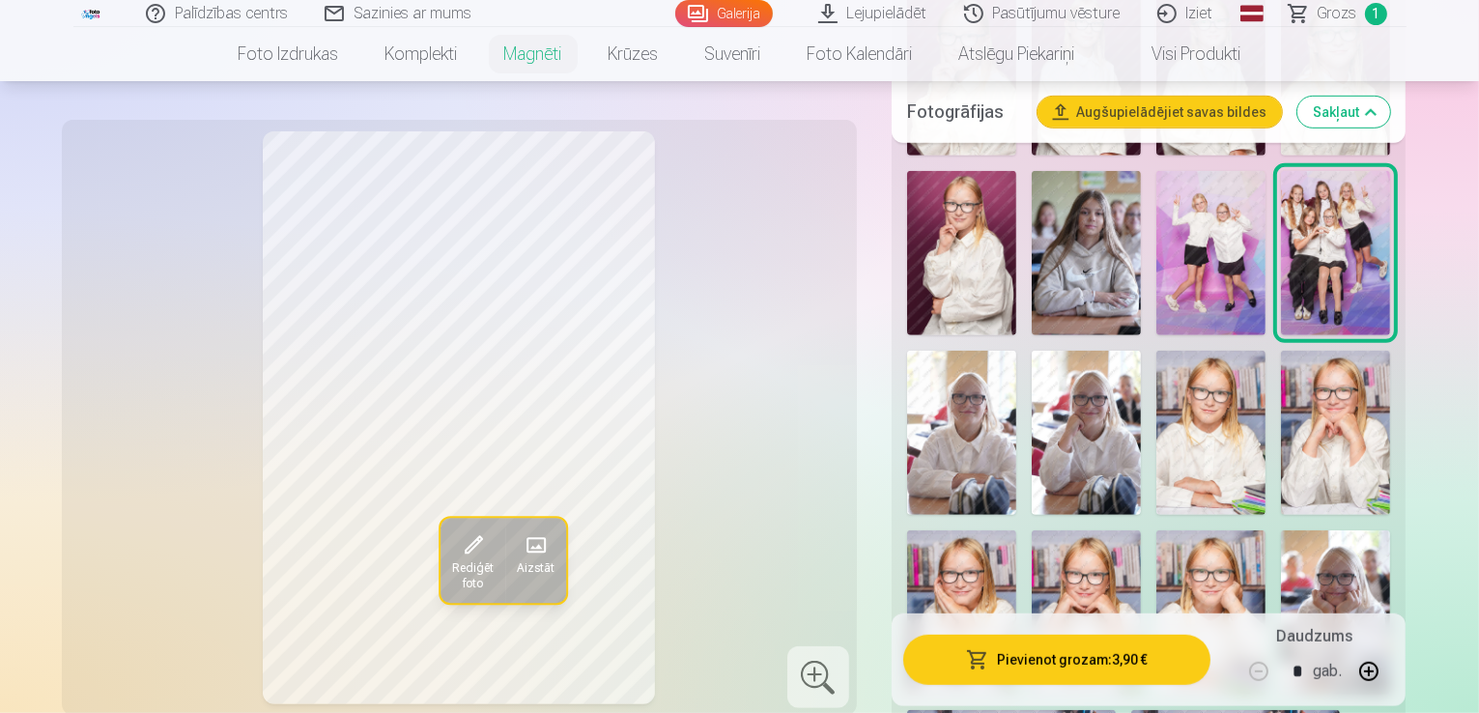
click at [1001, 654] on button "Pievienot grozam : 3,90 €" at bounding box center [1057, 659] width 308 height 50
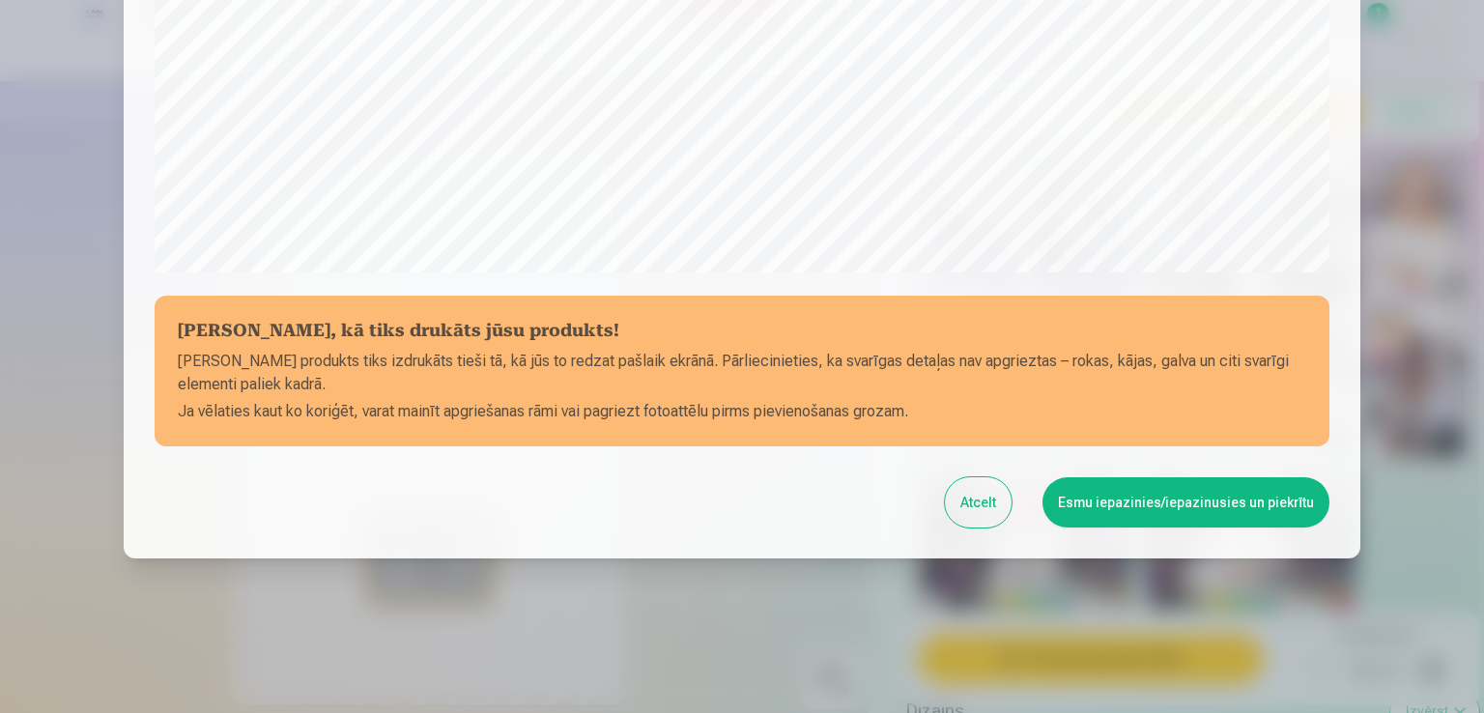
click at [1144, 500] on button "Esmu iepazinies/iepazinusies un piekrītu" at bounding box center [1186, 502] width 287 height 50
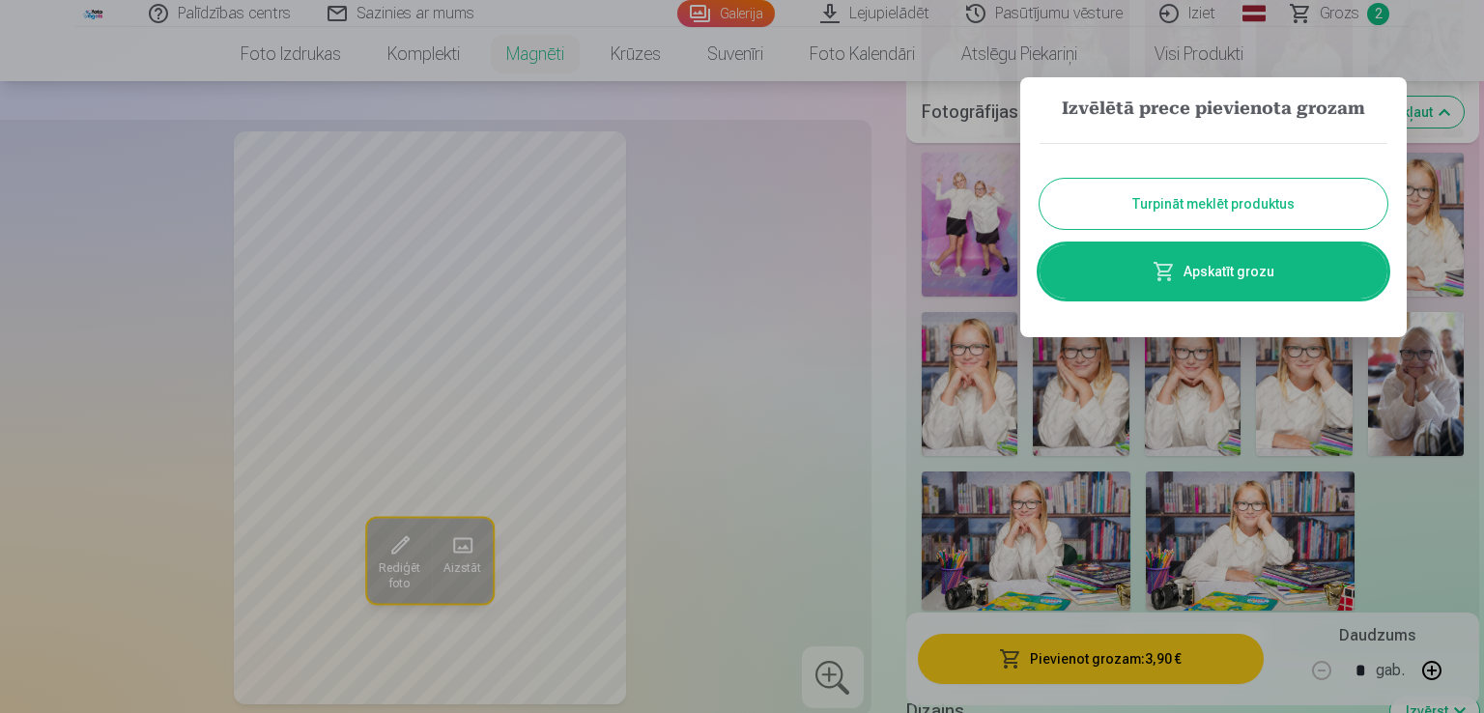
click at [1264, 193] on button "Turpināt meklēt produktus" at bounding box center [1214, 204] width 348 height 50
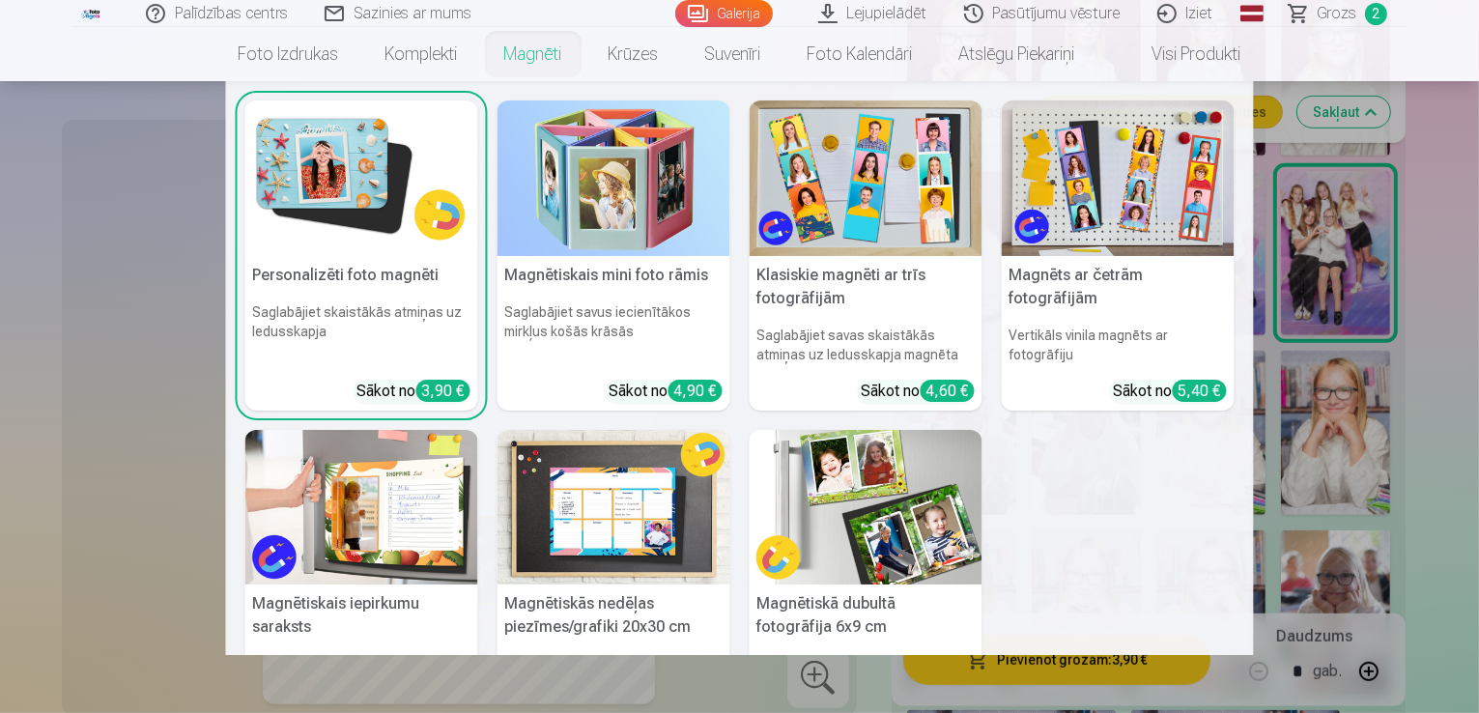
click at [412, 341] on h6 "Saglabājiet skaistākās atmiņas uz ledusskapja" at bounding box center [361, 333] width 233 height 77
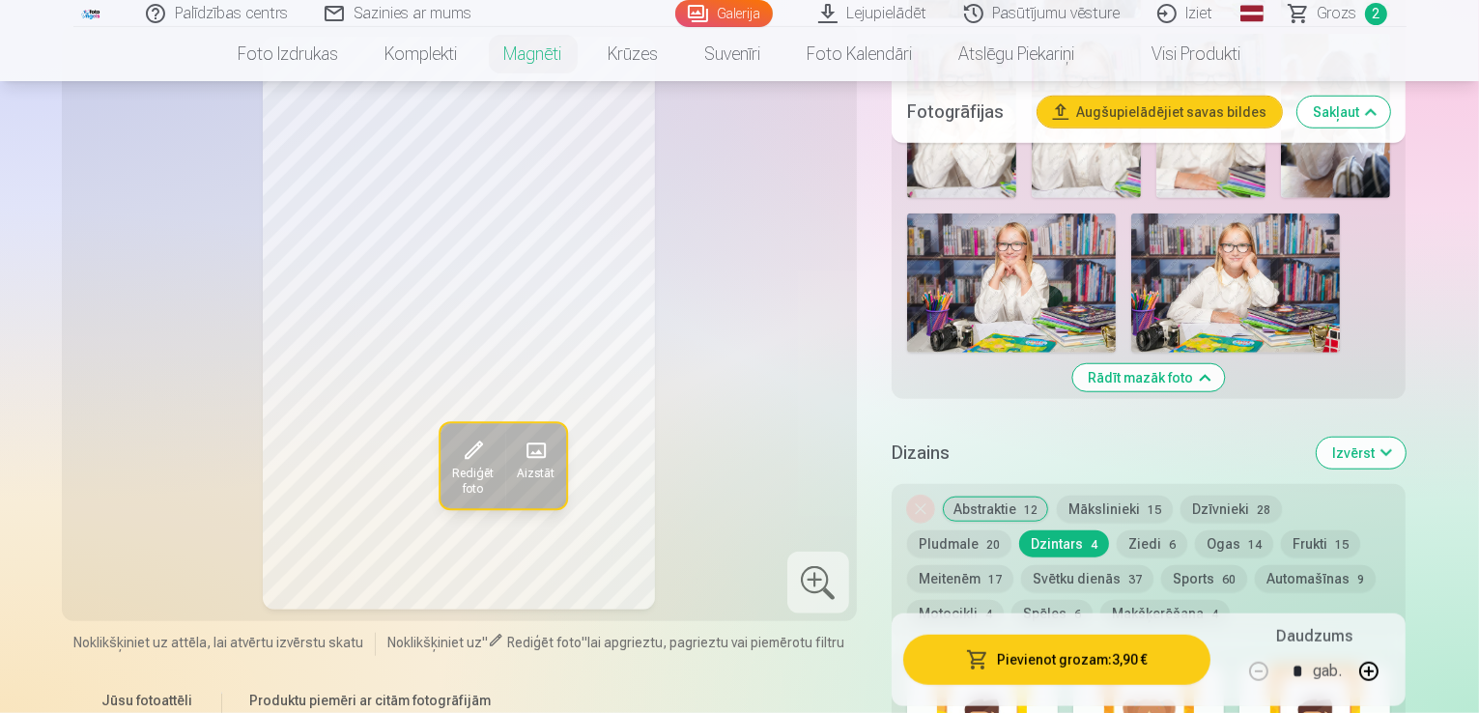
scroll to position [1546, 0]
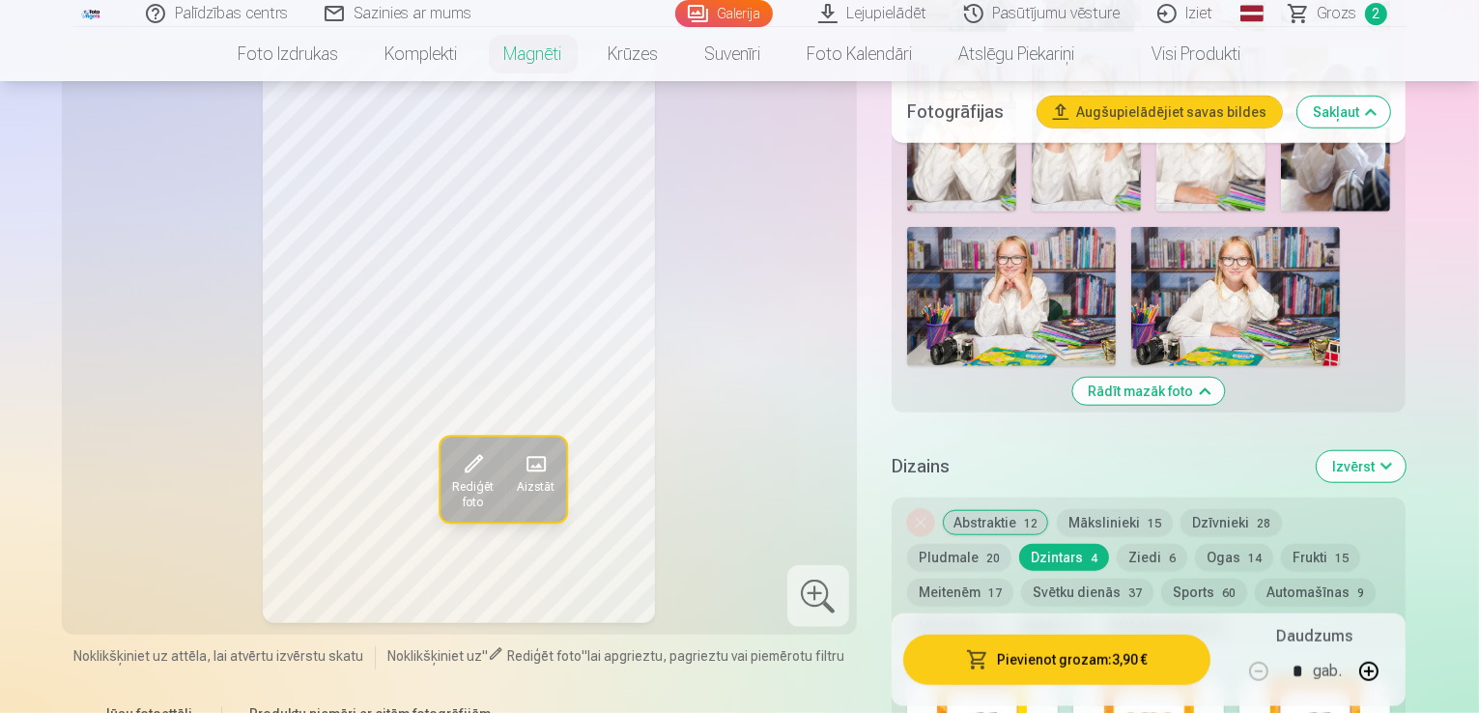
click at [1117, 544] on button "Ziedi 6" at bounding box center [1152, 557] width 71 height 27
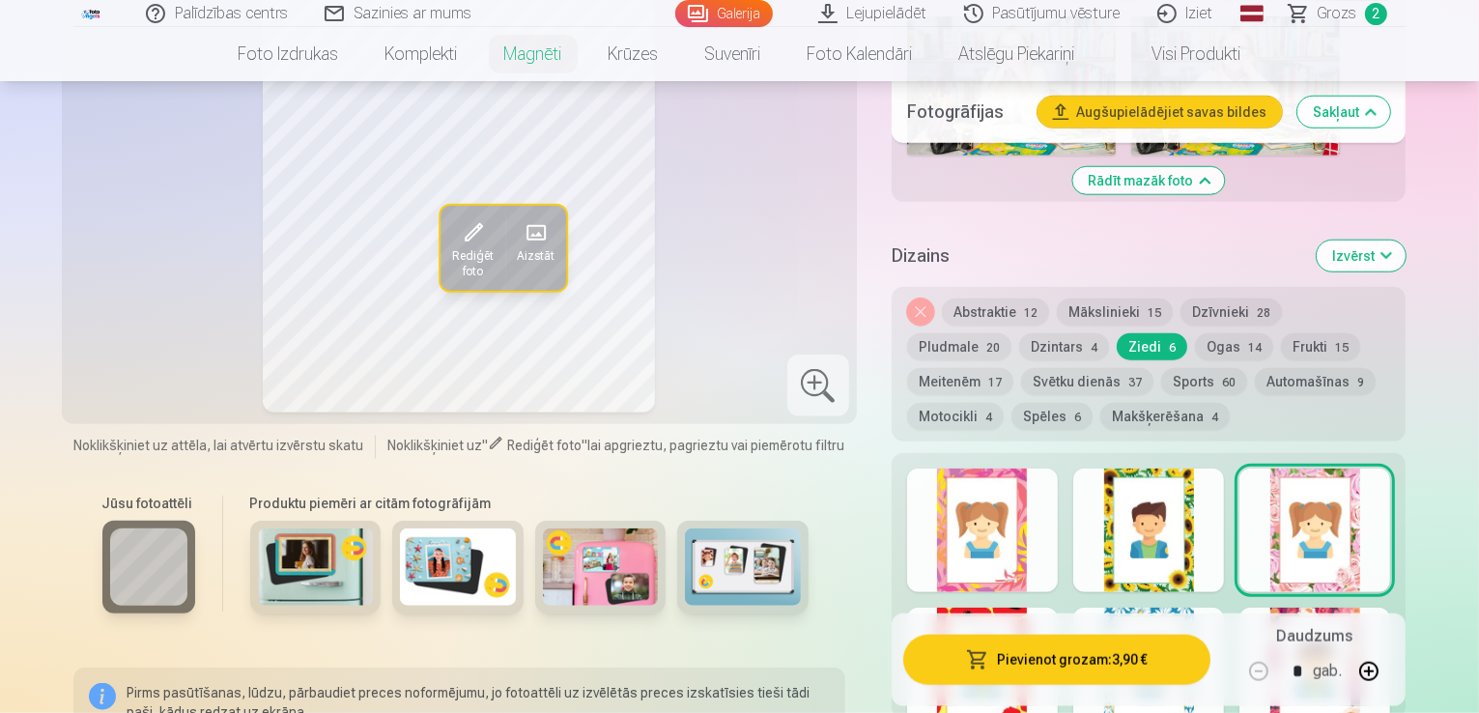
scroll to position [1739, 0]
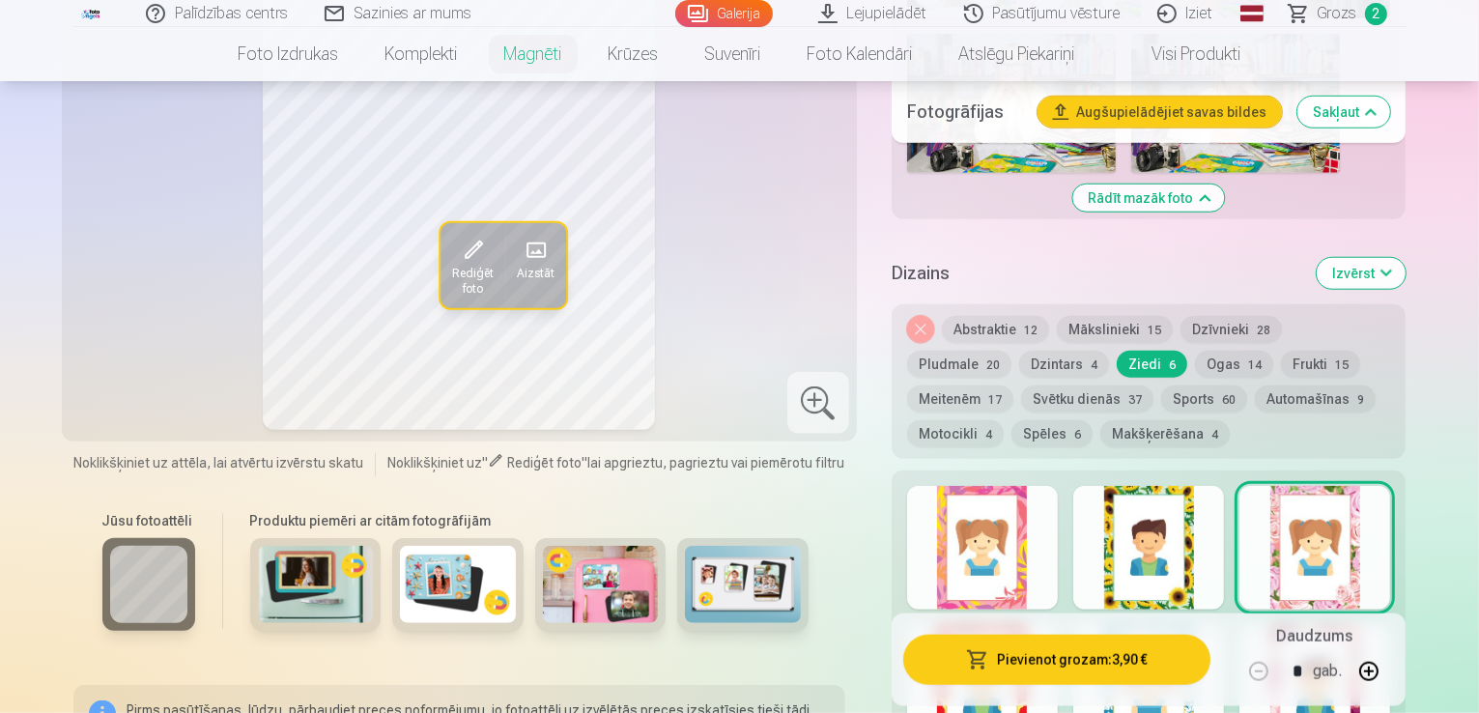
click at [1024, 625] on div at bounding box center [982, 687] width 151 height 124
click at [1148, 625] on div at bounding box center [1149, 687] width 151 height 124
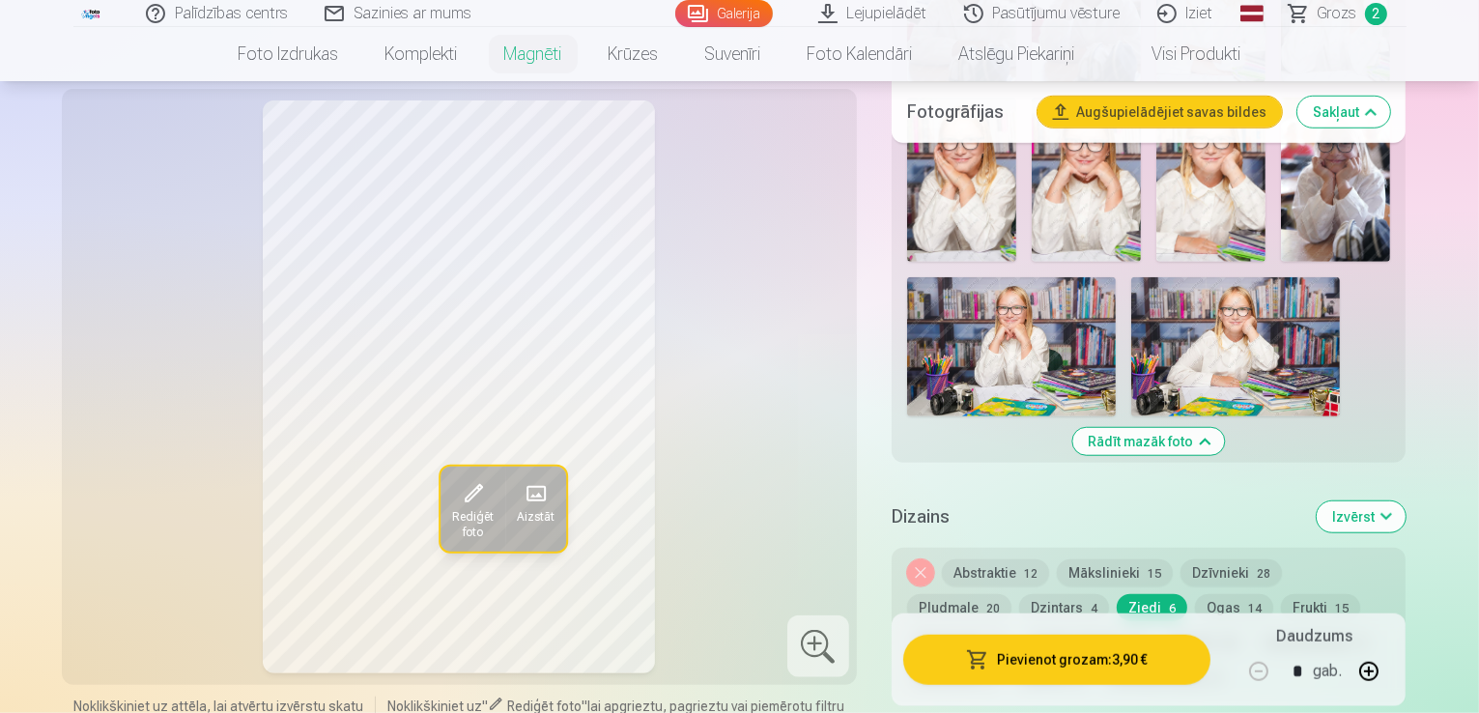
scroll to position [1546, 0]
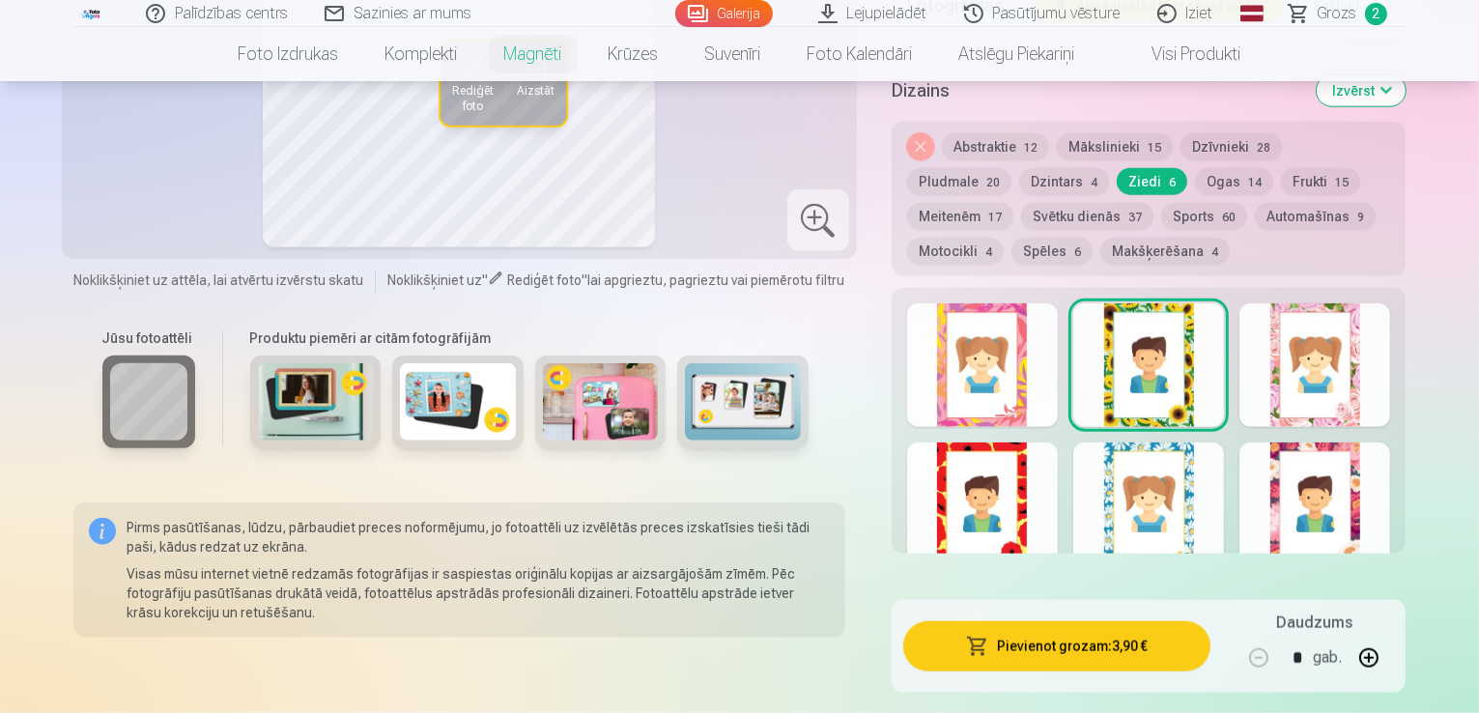
scroll to position [1933, 0]
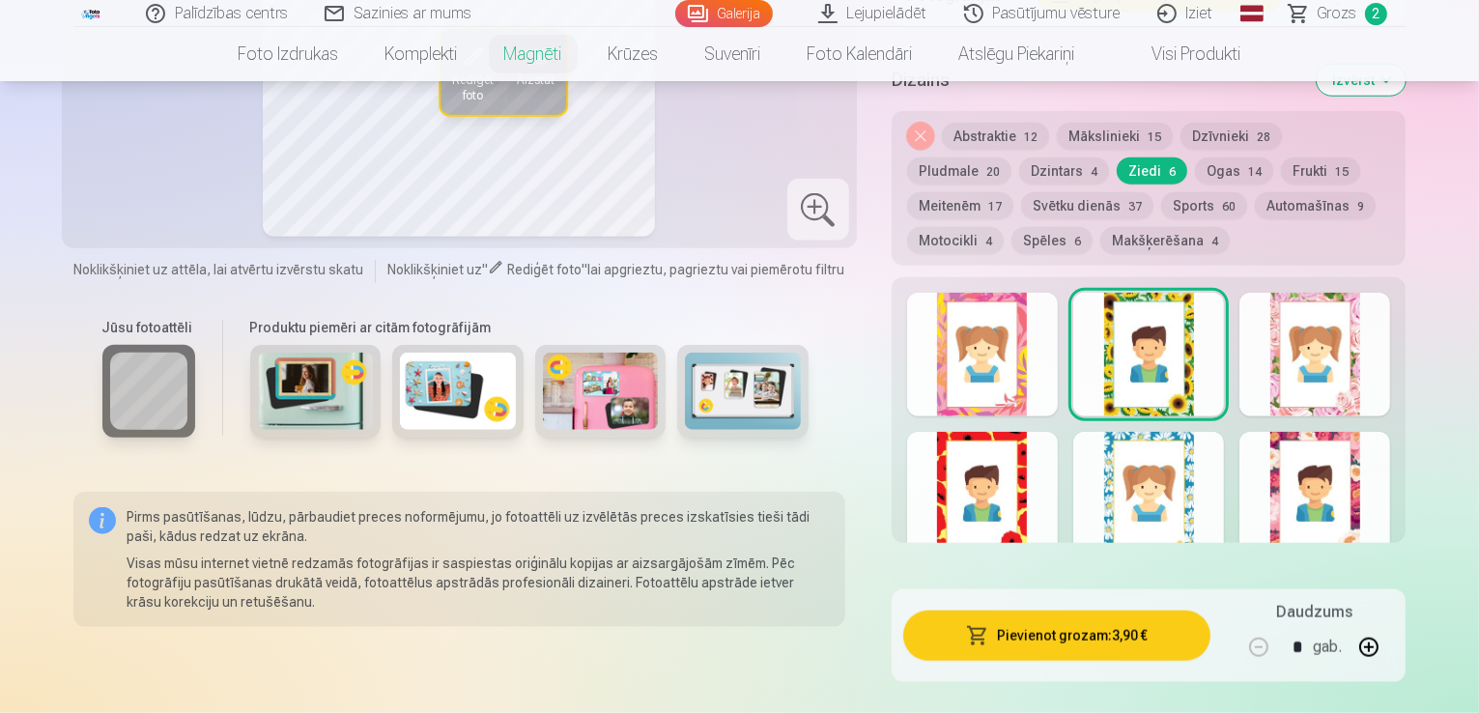
click at [1375, 432] on div at bounding box center [1315, 494] width 151 height 124
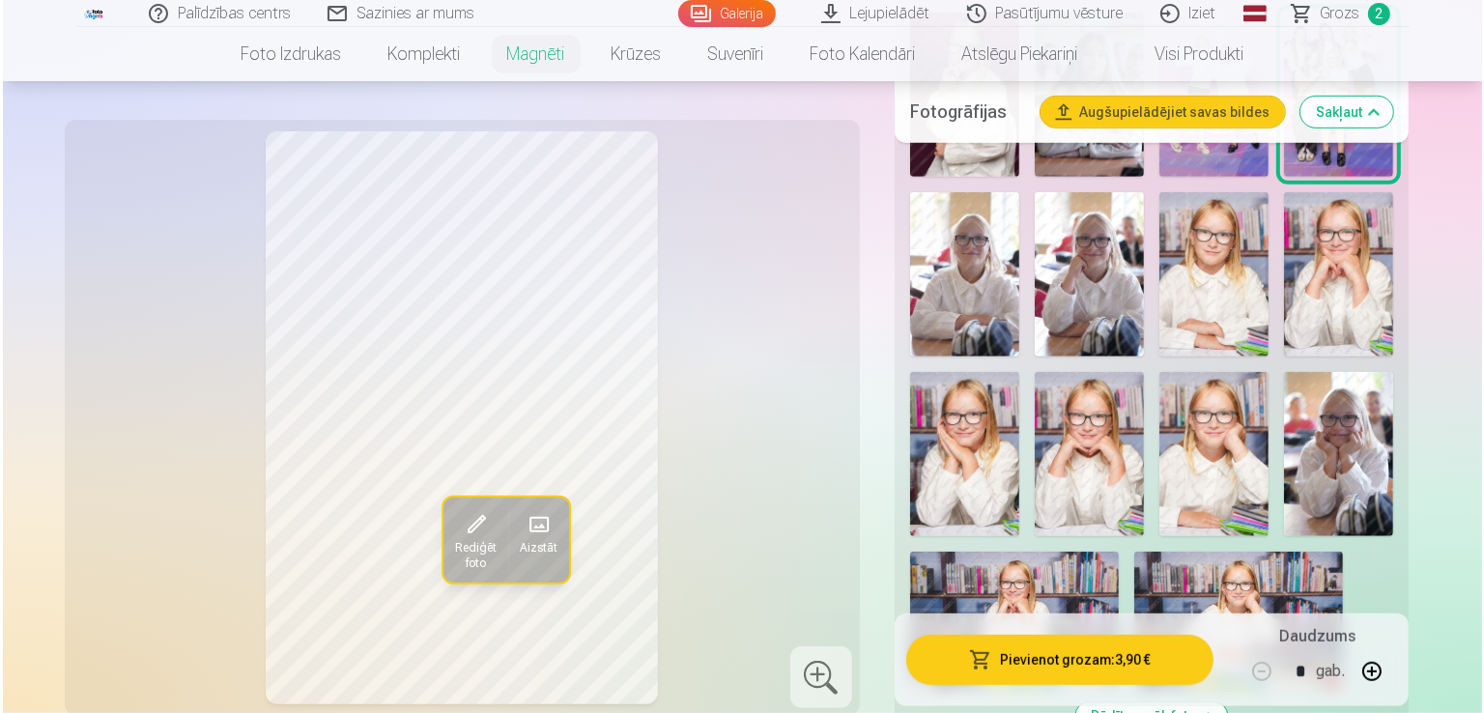
scroll to position [1256, 0]
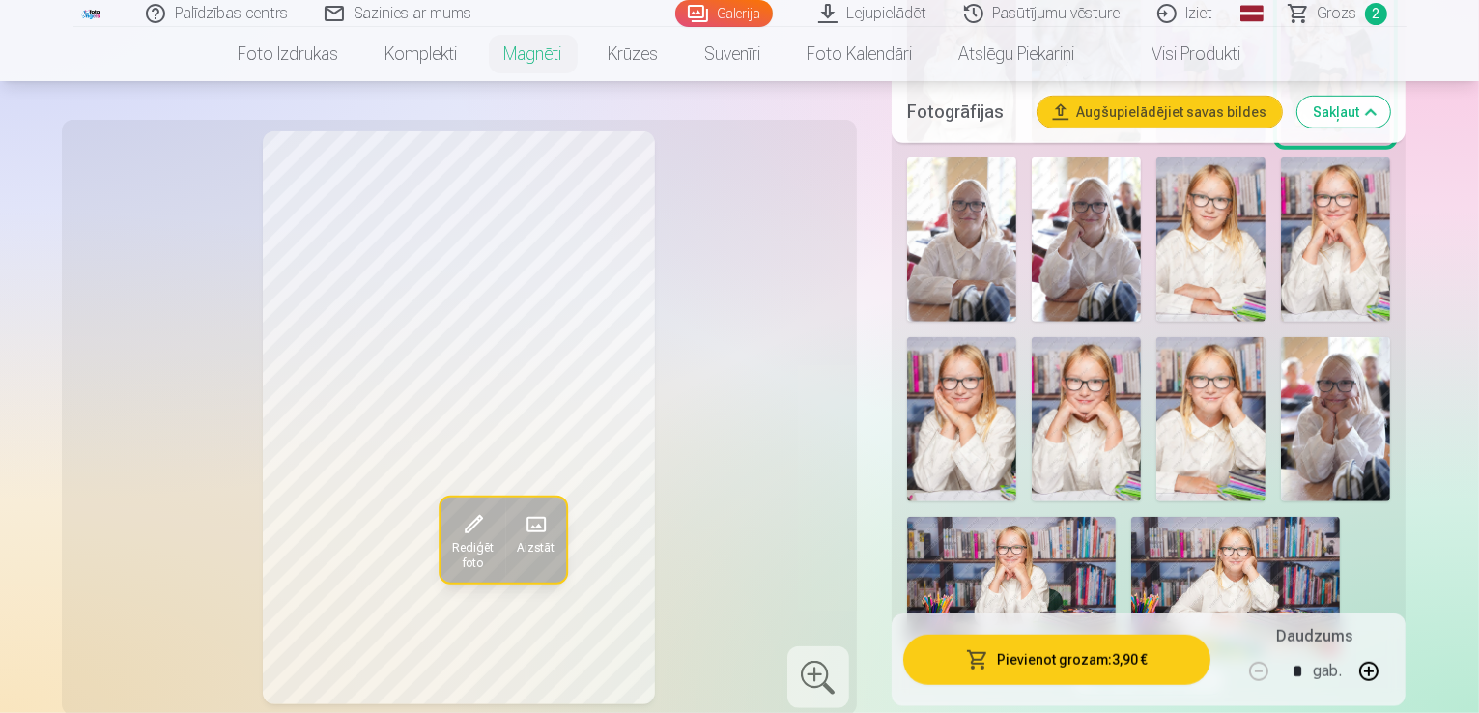
click at [1151, 654] on button "Pievienot grozam : 3,90 €" at bounding box center [1057, 659] width 308 height 50
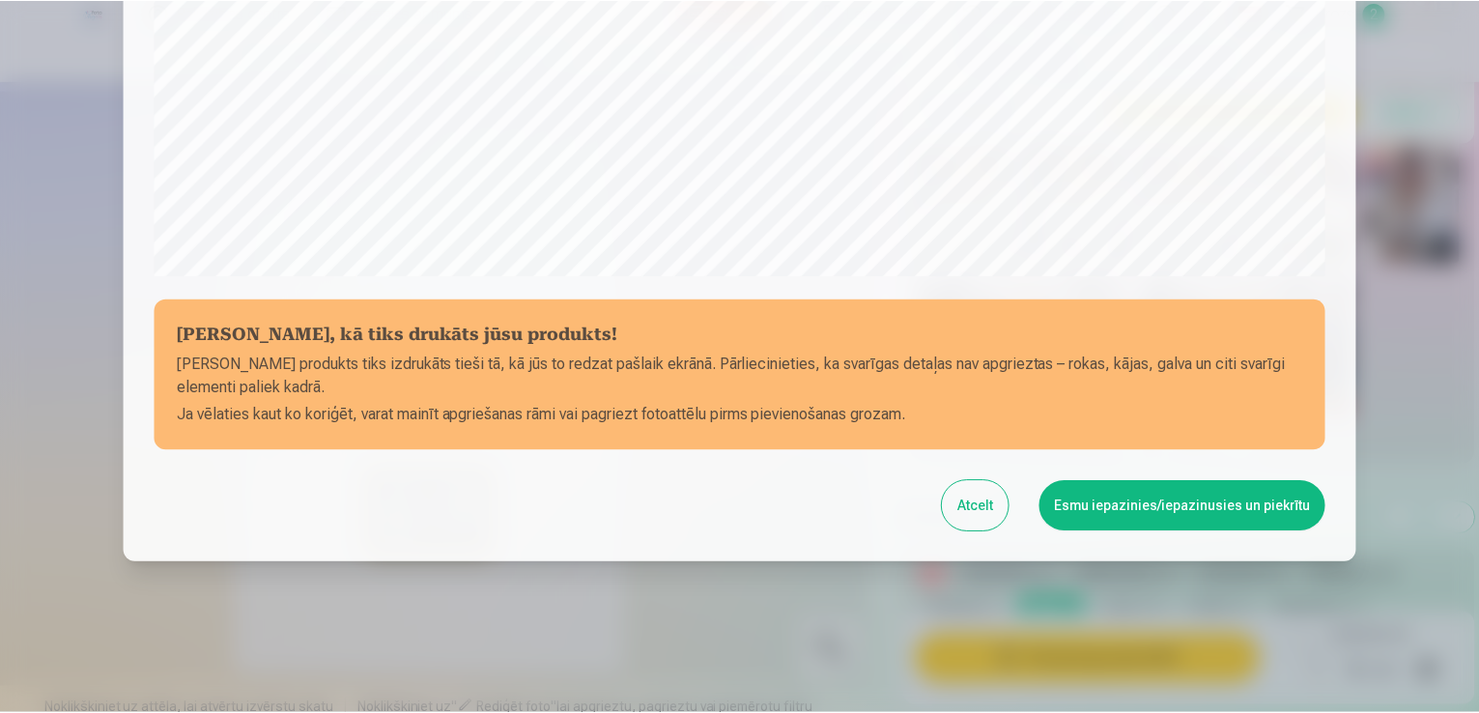
scroll to position [678, 0]
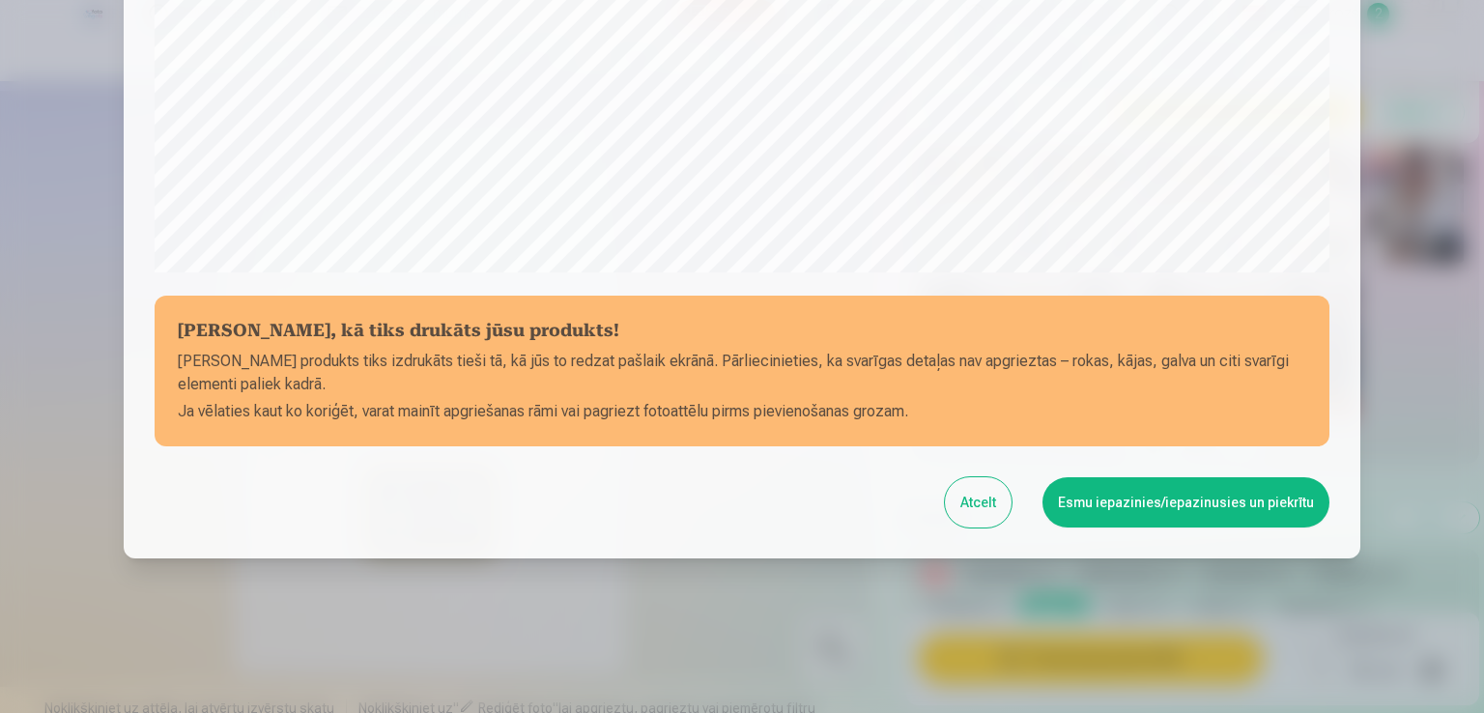
click at [1132, 491] on button "Esmu iepazinies/iepazinusies un piekrītu" at bounding box center [1186, 502] width 287 height 50
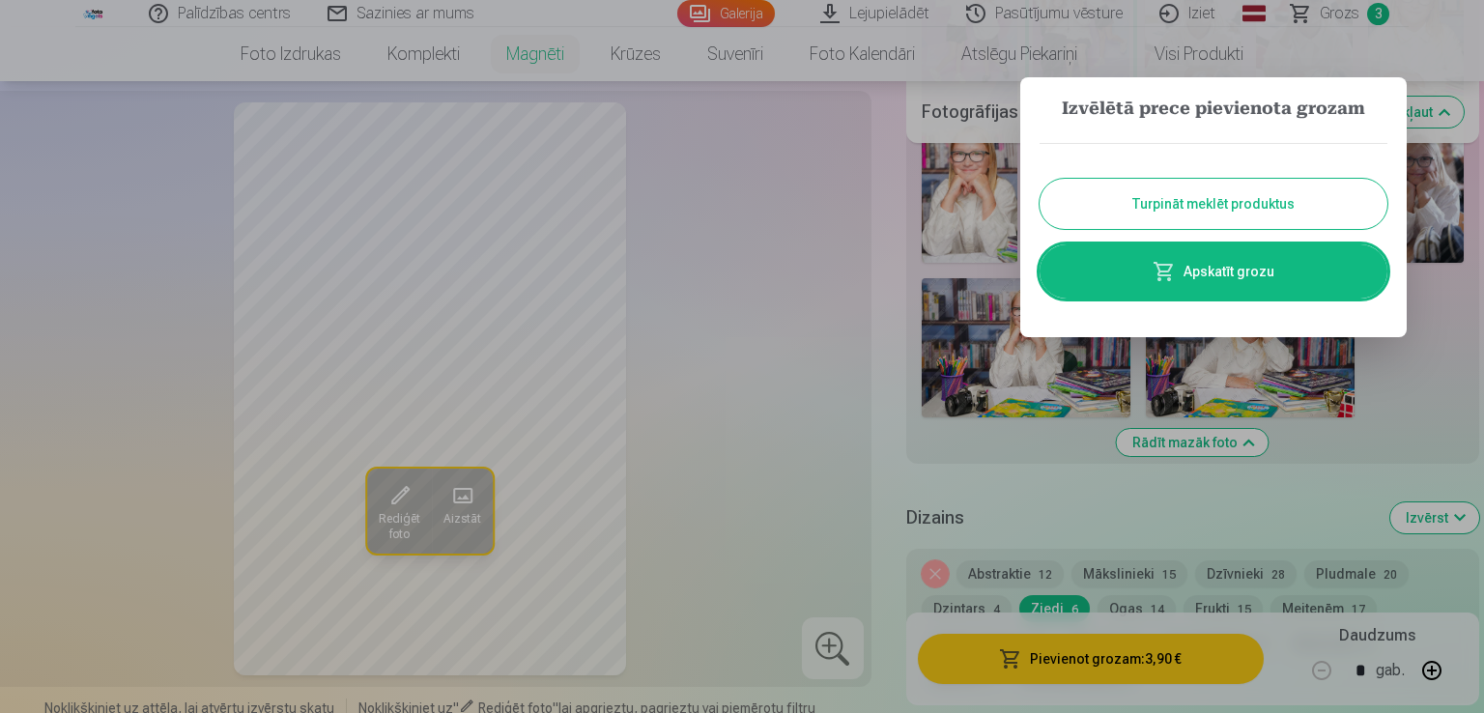
click at [1253, 205] on button "Turpināt meklēt produktus" at bounding box center [1214, 204] width 348 height 50
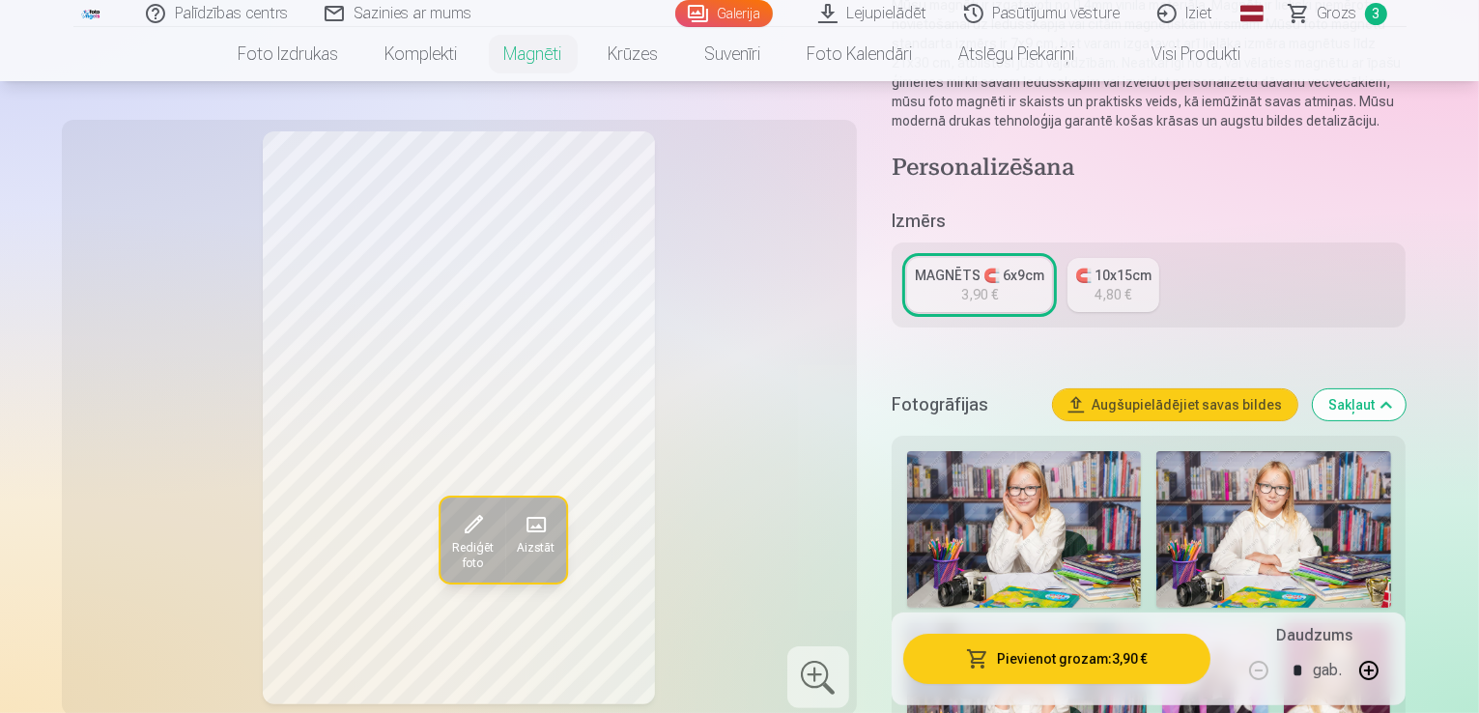
scroll to position [290, 0]
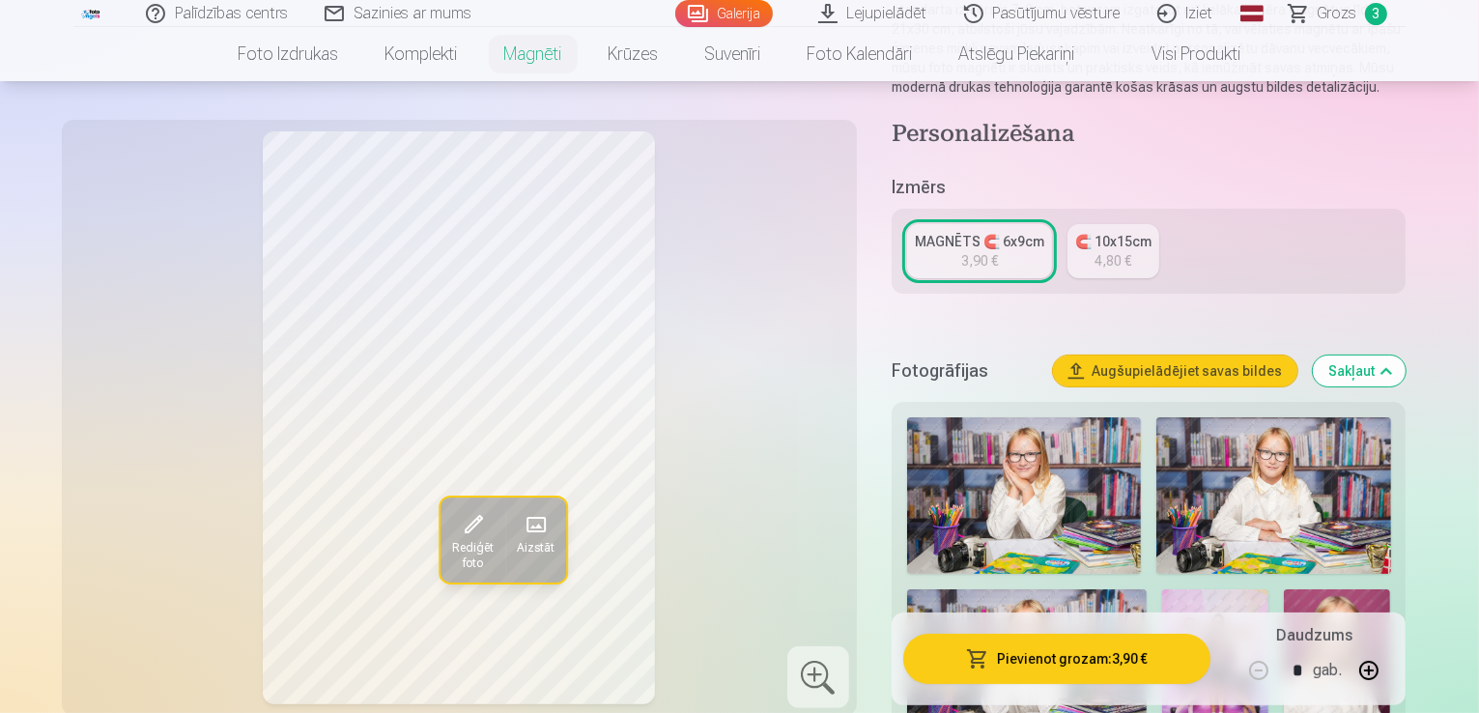
drag, startPoint x: 1008, startPoint y: 59, endPoint x: 1147, endPoint y: 101, distance: 145.5
drag, startPoint x: 1147, startPoint y: 101, endPoint x: 1212, endPoint y: 59, distance: 77.5
click at [1212, 59] on link "Visi produkti" at bounding box center [1182, 54] width 166 height 54
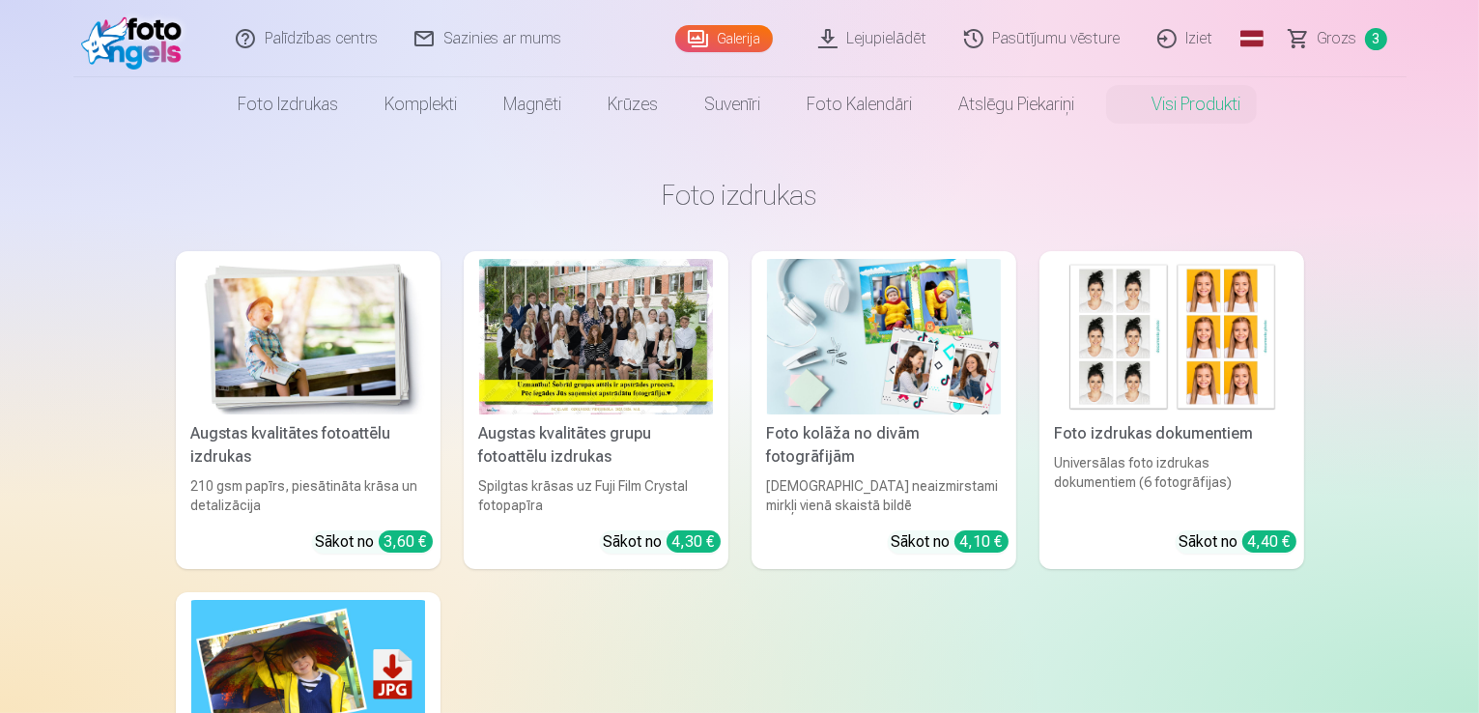
click at [593, 441] on div "Augstas kvalitātes grupu fotoattēlu izdrukas" at bounding box center [596, 445] width 249 height 46
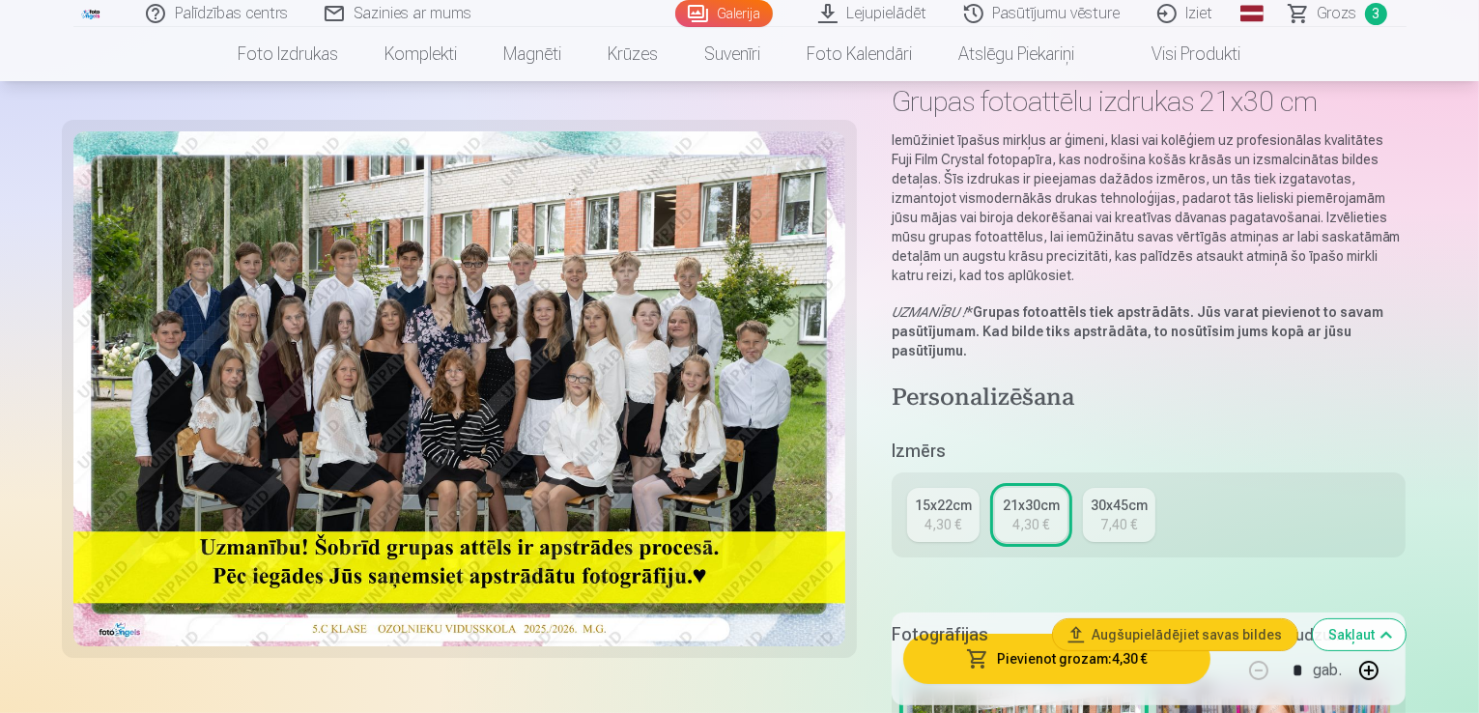
scroll to position [97, 0]
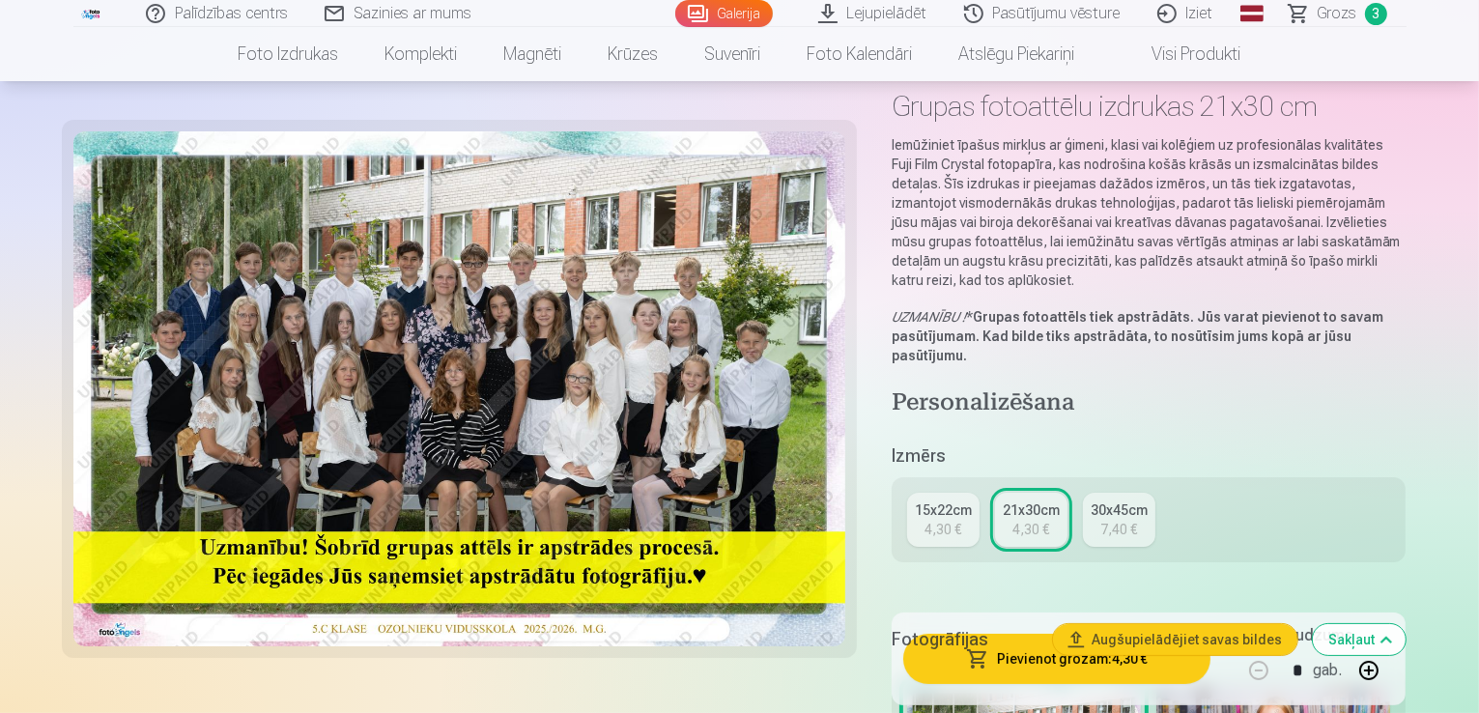
click at [1153, 670] on button "Pievienot grozam : 4,30 €" at bounding box center [1057, 659] width 308 height 50
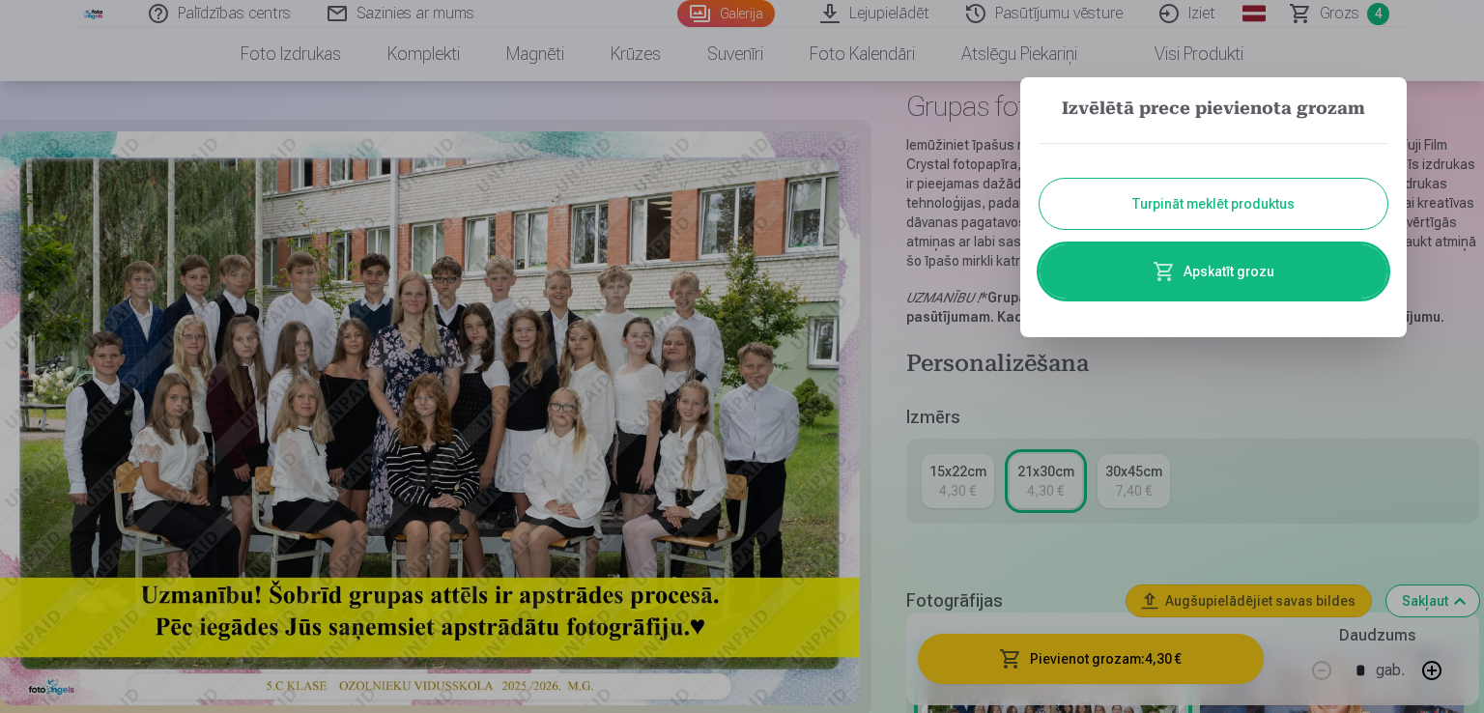
click at [1199, 204] on button "Turpināt meklēt produktus" at bounding box center [1214, 204] width 348 height 50
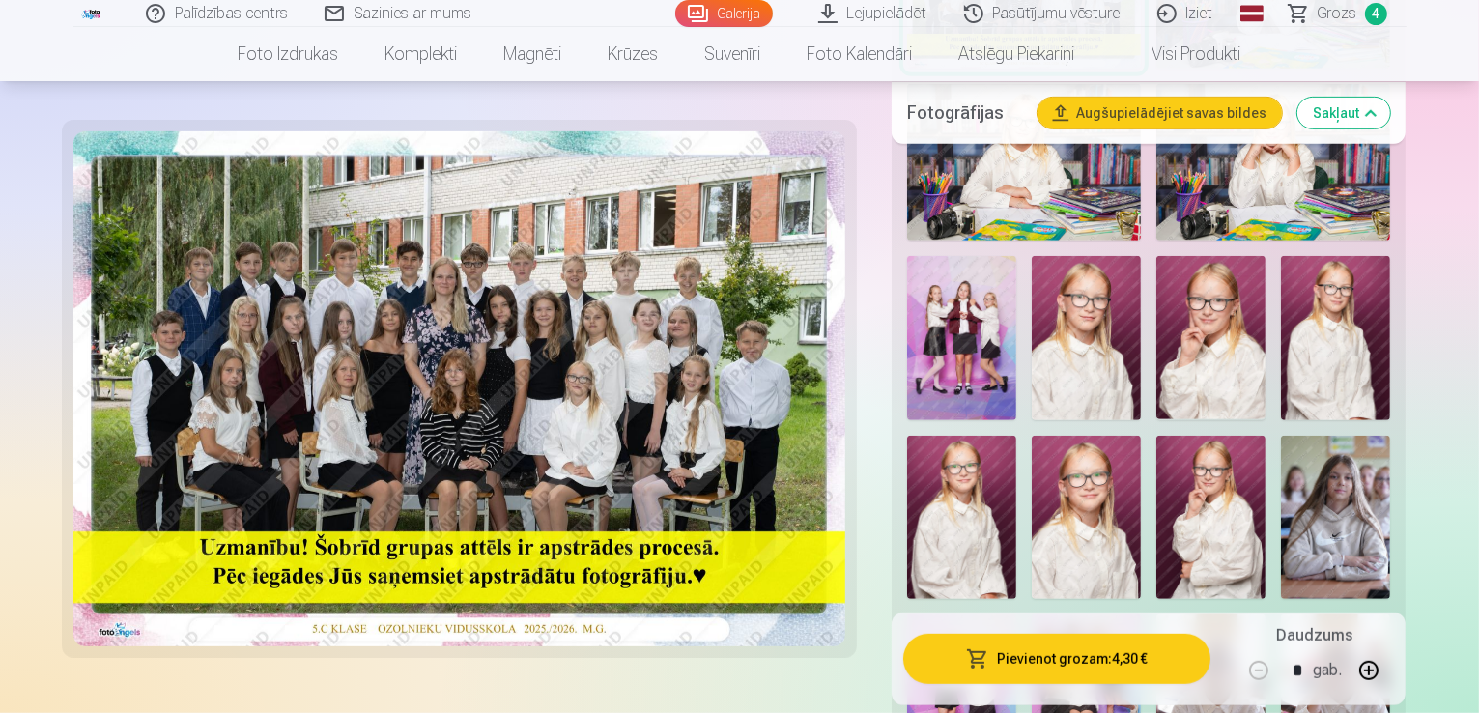
scroll to position [966, 0]
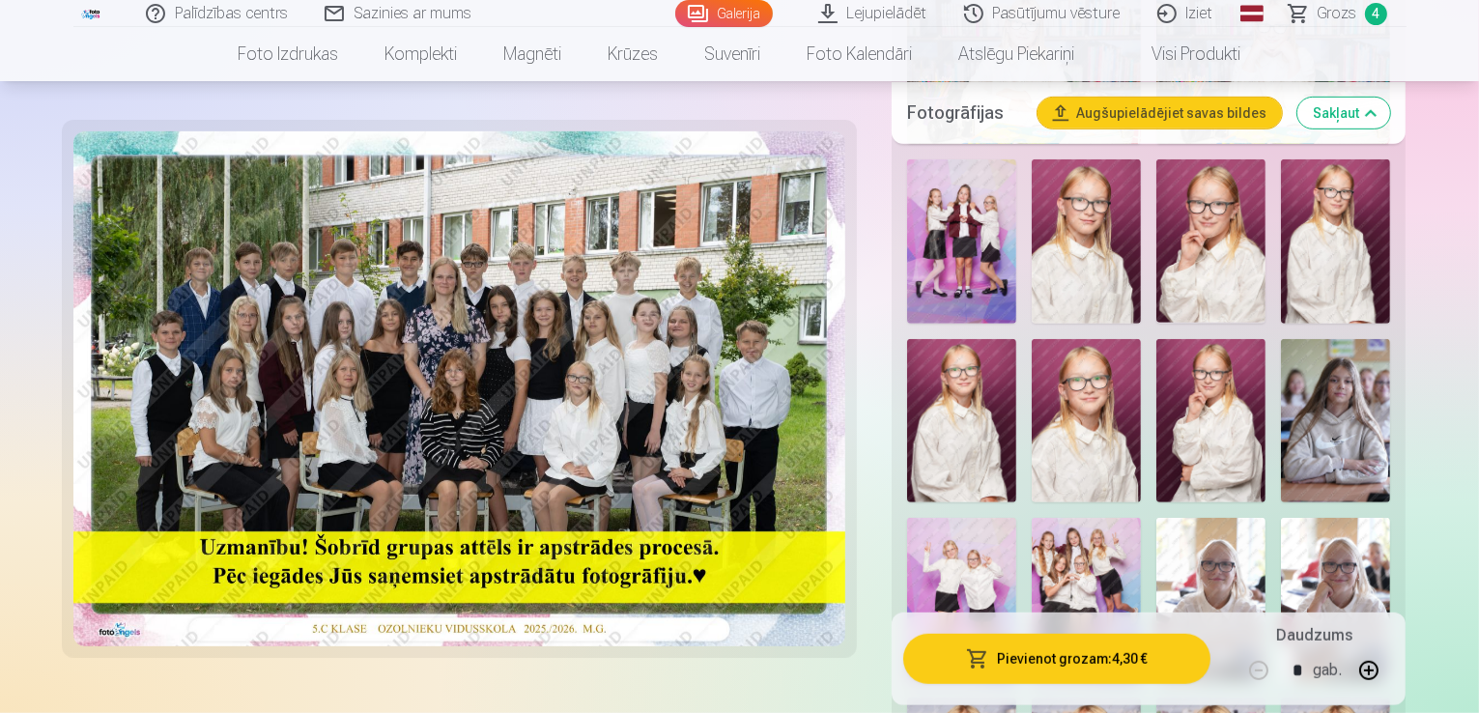
click at [1281, 527] on img at bounding box center [1335, 600] width 109 height 164
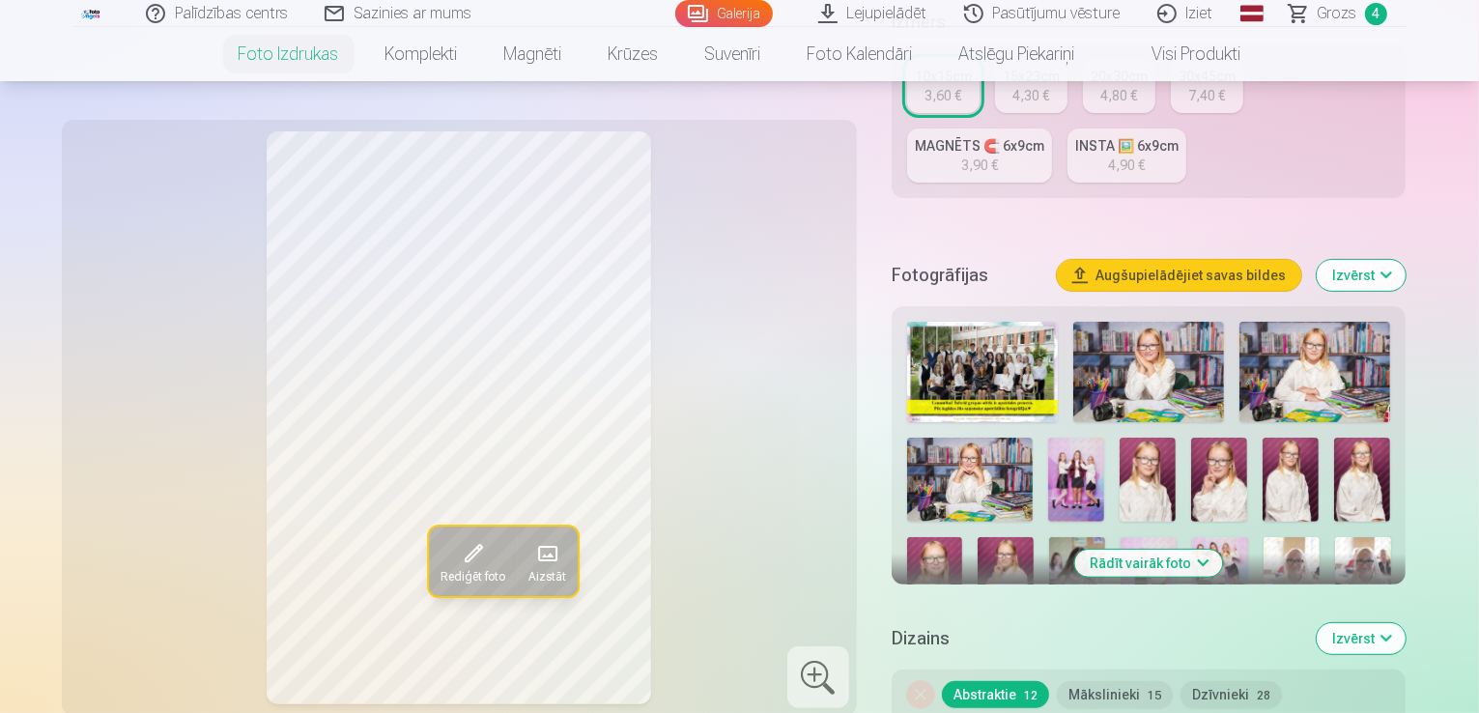
scroll to position [483, 0]
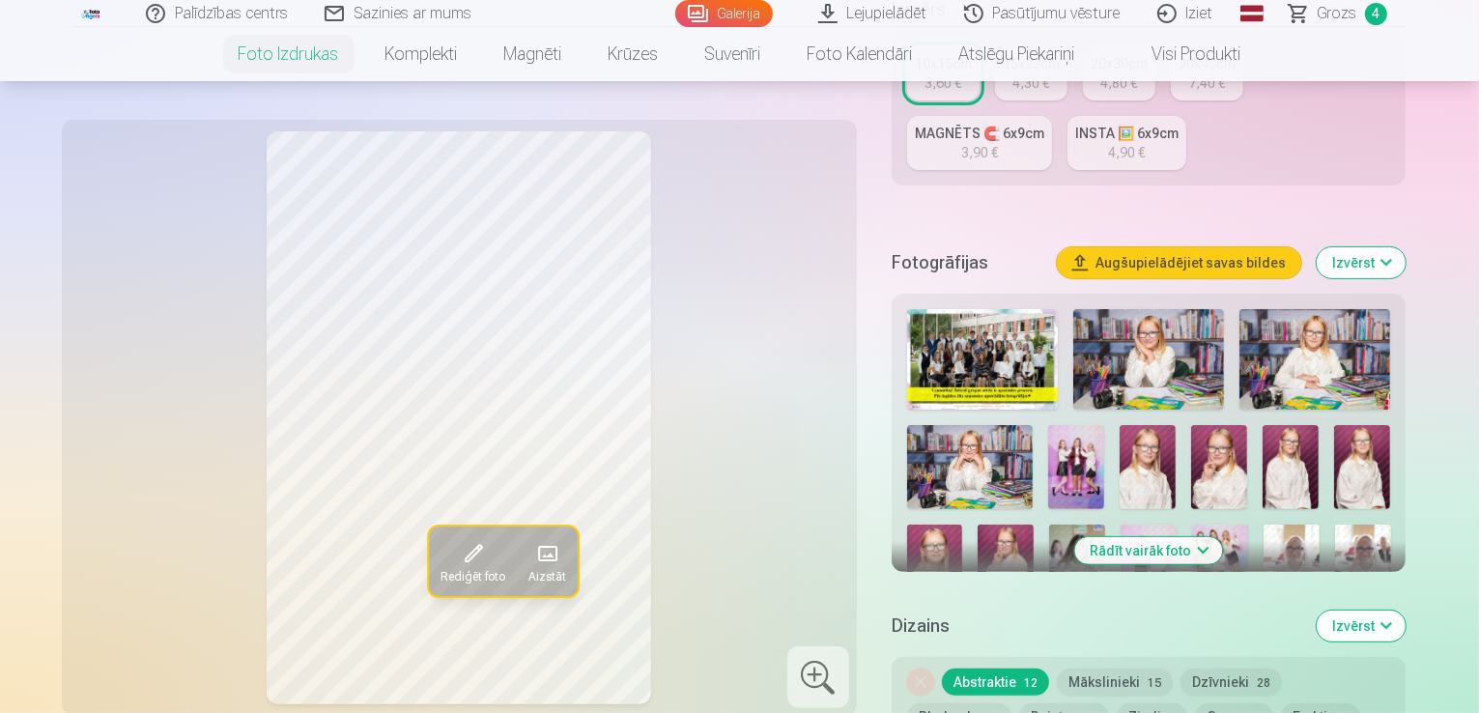
click at [1190, 537] on button "Rādīt vairāk foto" at bounding box center [1149, 550] width 148 height 27
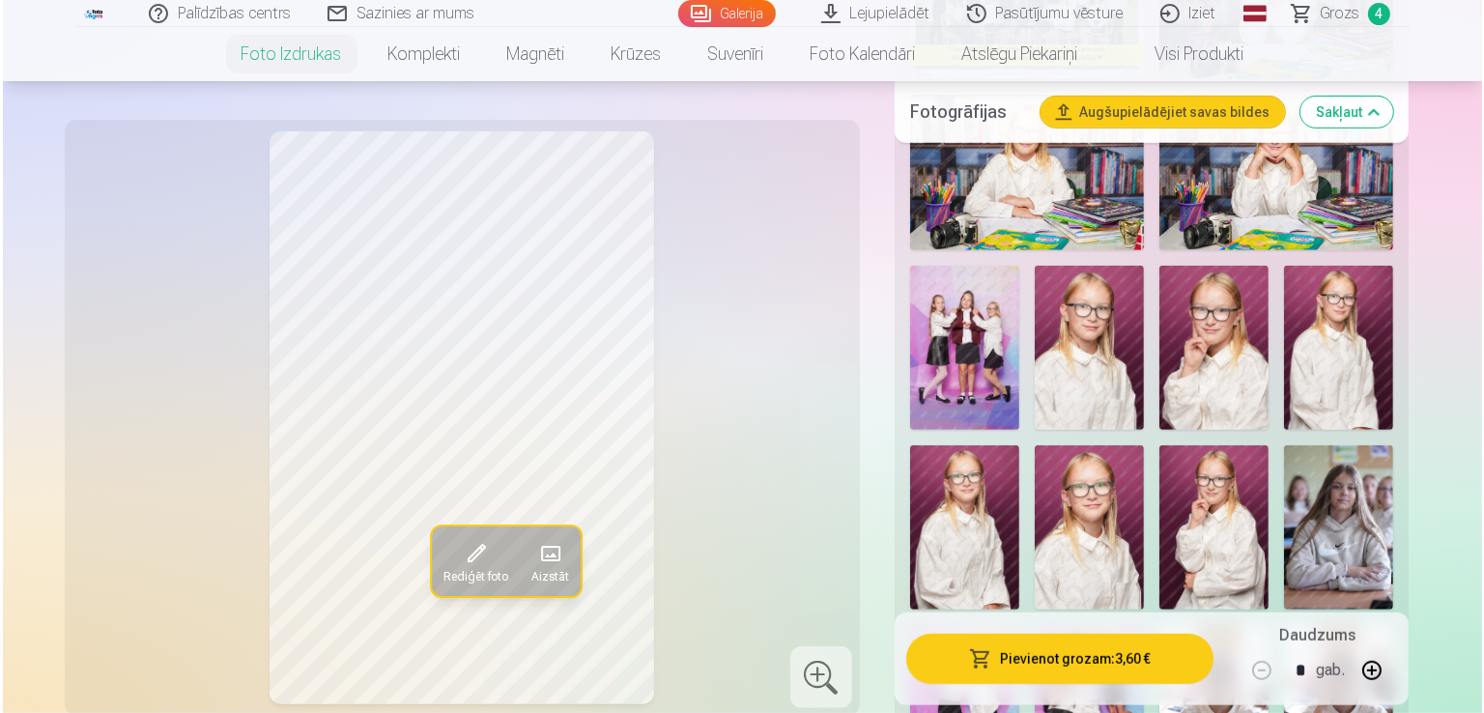
scroll to position [966, 0]
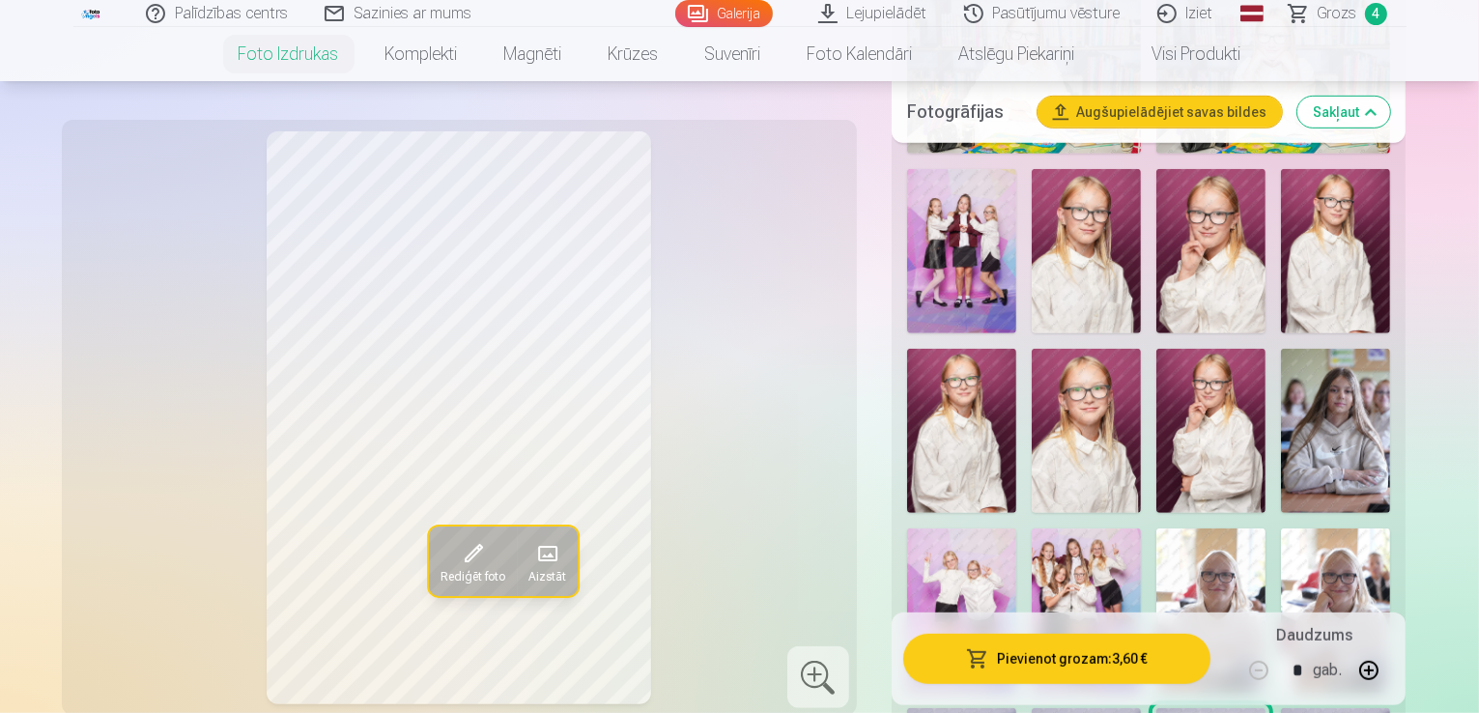
click at [1281, 536] on img at bounding box center [1335, 611] width 109 height 164
click at [1266, 529] on img at bounding box center [1211, 611] width 109 height 164
click at [1281, 531] on img at bounding box center [1335, 611] width 109 height 164
click at [1069, 671] on button "Pievienot grozam : 3,60 €" at bounding box center [1057, 659] width 308 height 50
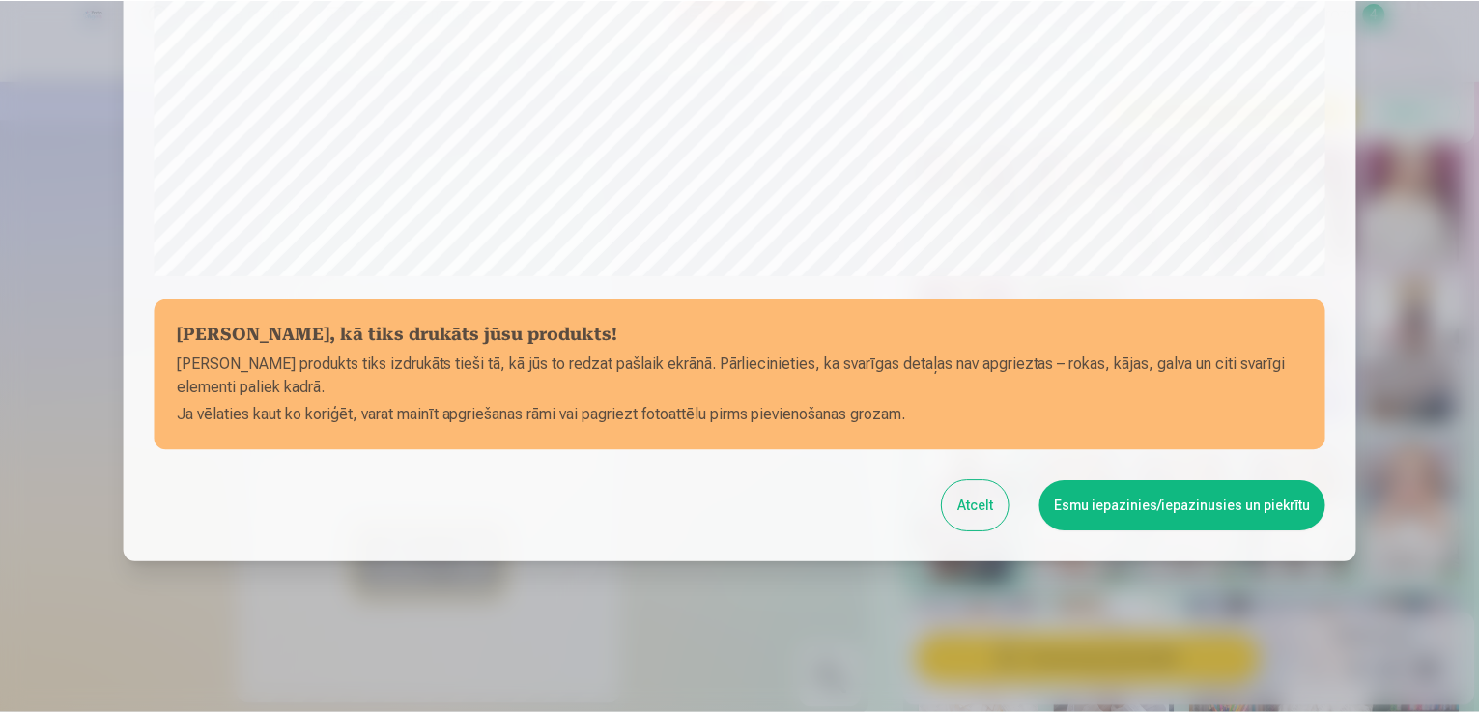
scroll to position [678, 0]
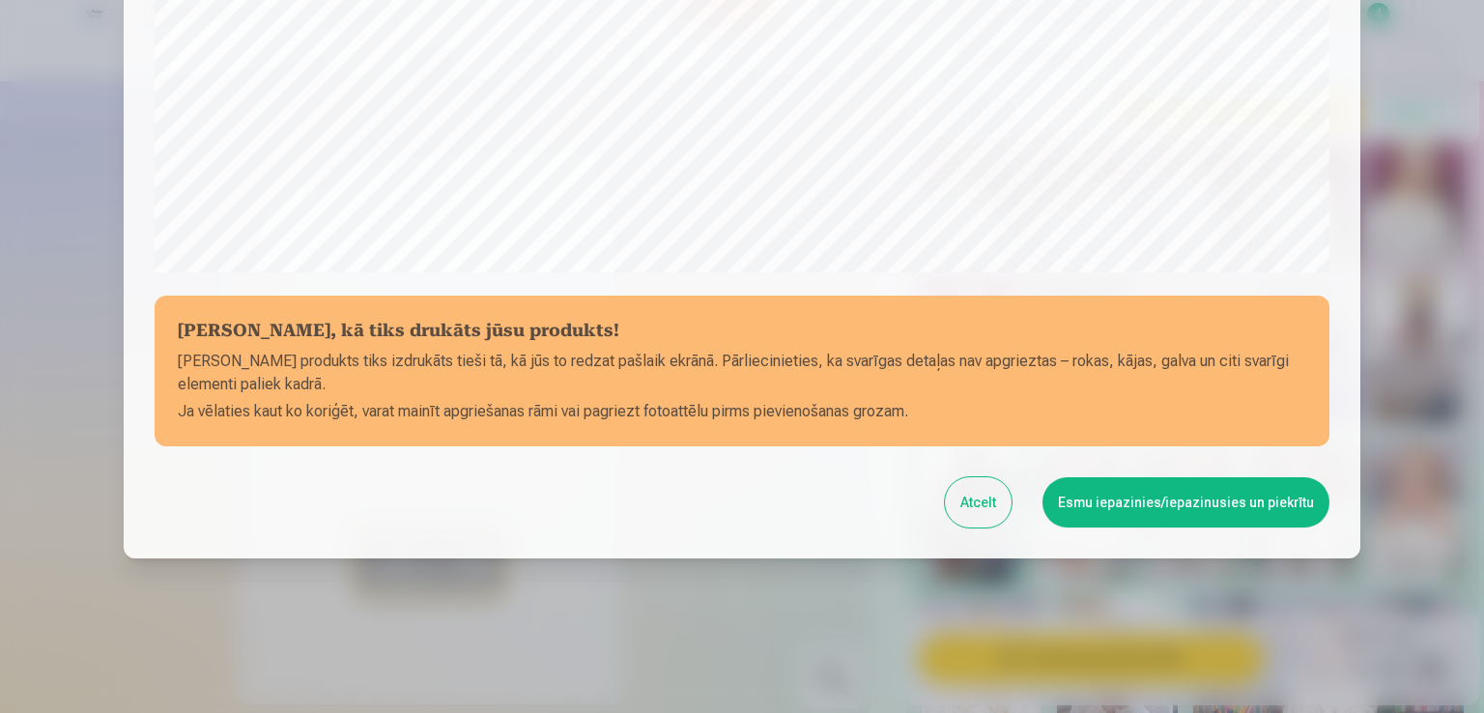
click at [1190, 518] on button "Esmu iepazinies/iepazinusies un piekrītu" at bounding box center [1186, 502] width 287 height 50
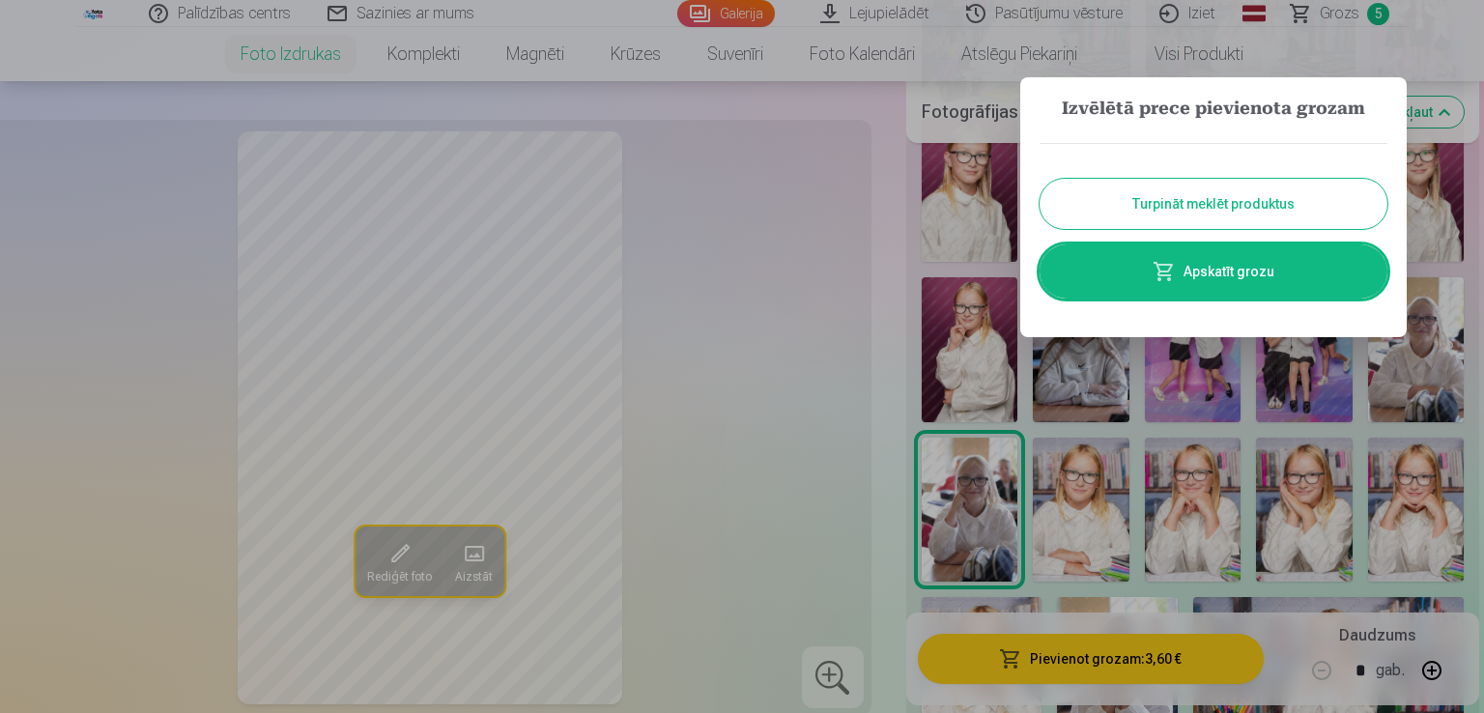
click at [1231, 209] on button "Turpināt meklēt produktus" at bounding box center [1214, 204] width 348 height 50
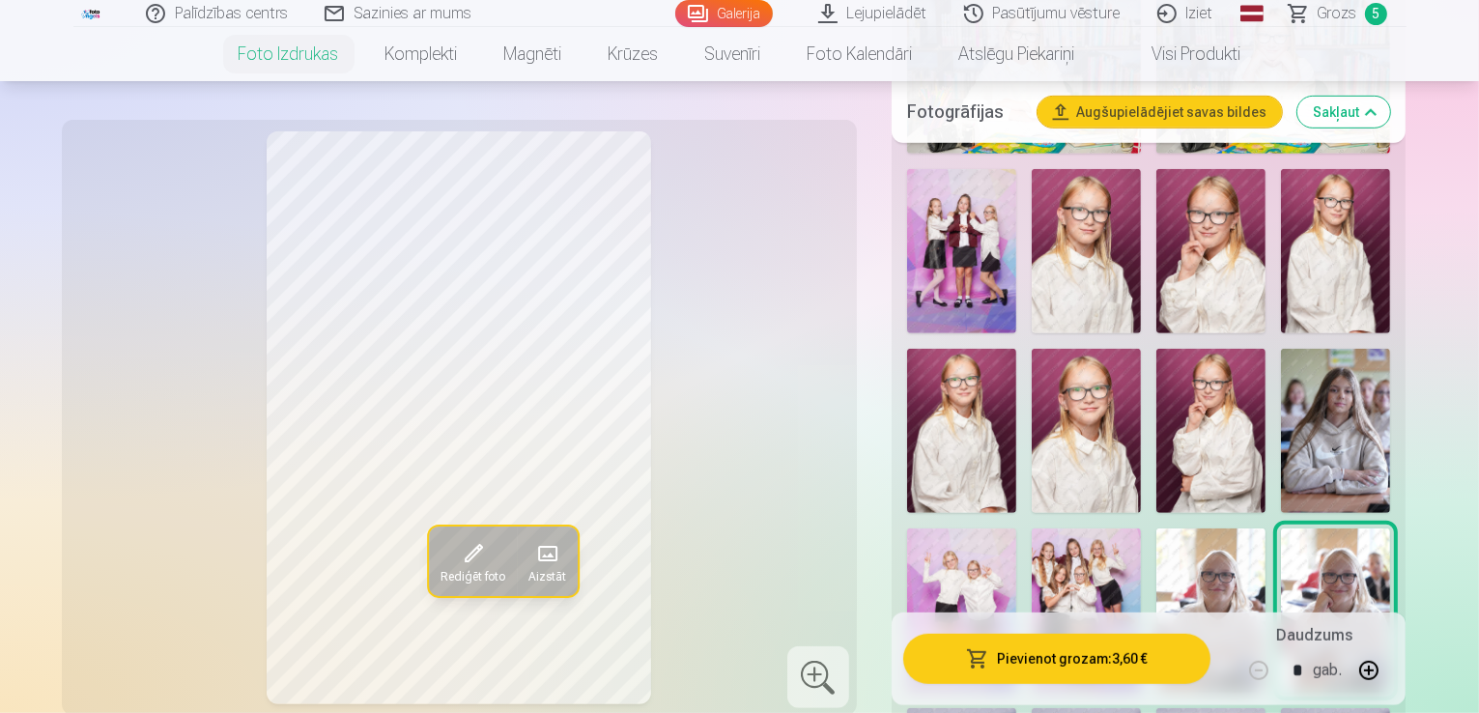
click at [1349, 16] on span "Grozs" at bounding box center [1338, 13] width 40 height 23
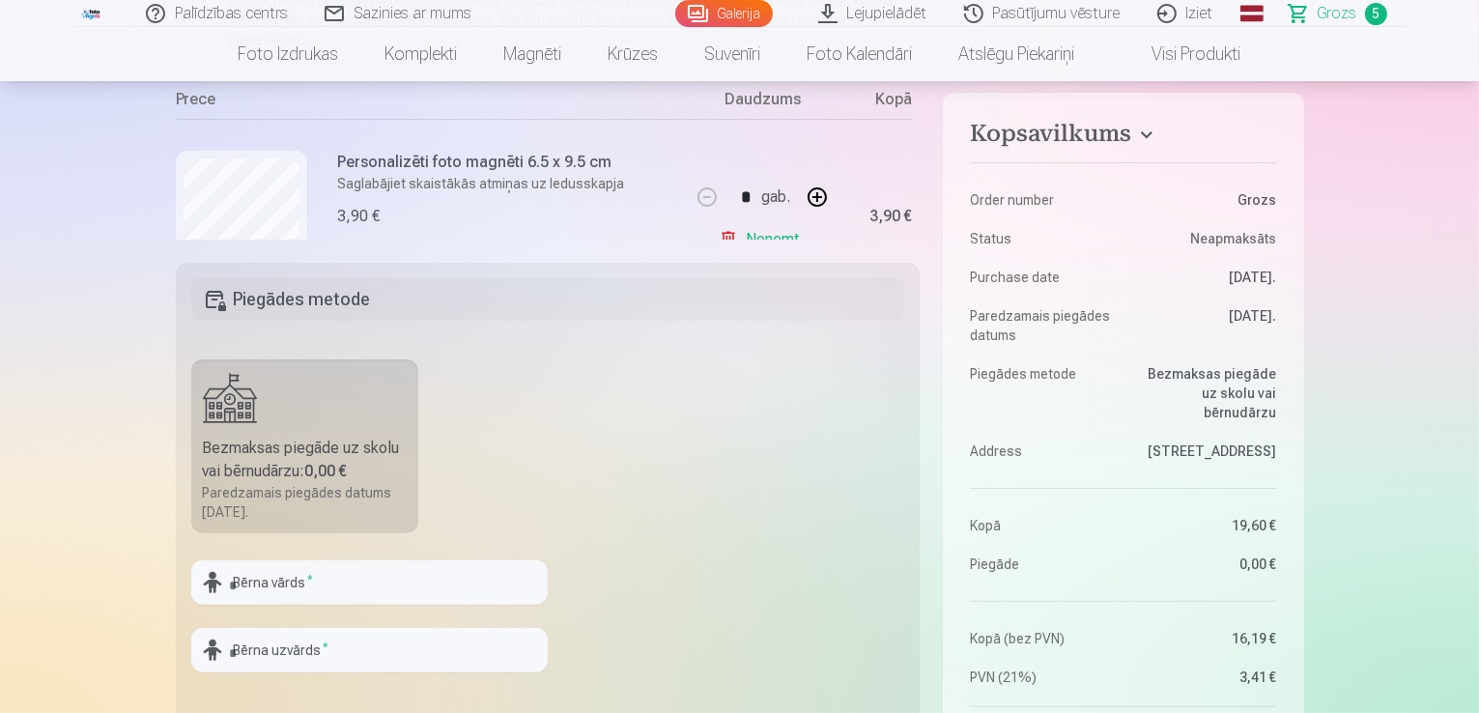
scroll to position [290, 0]
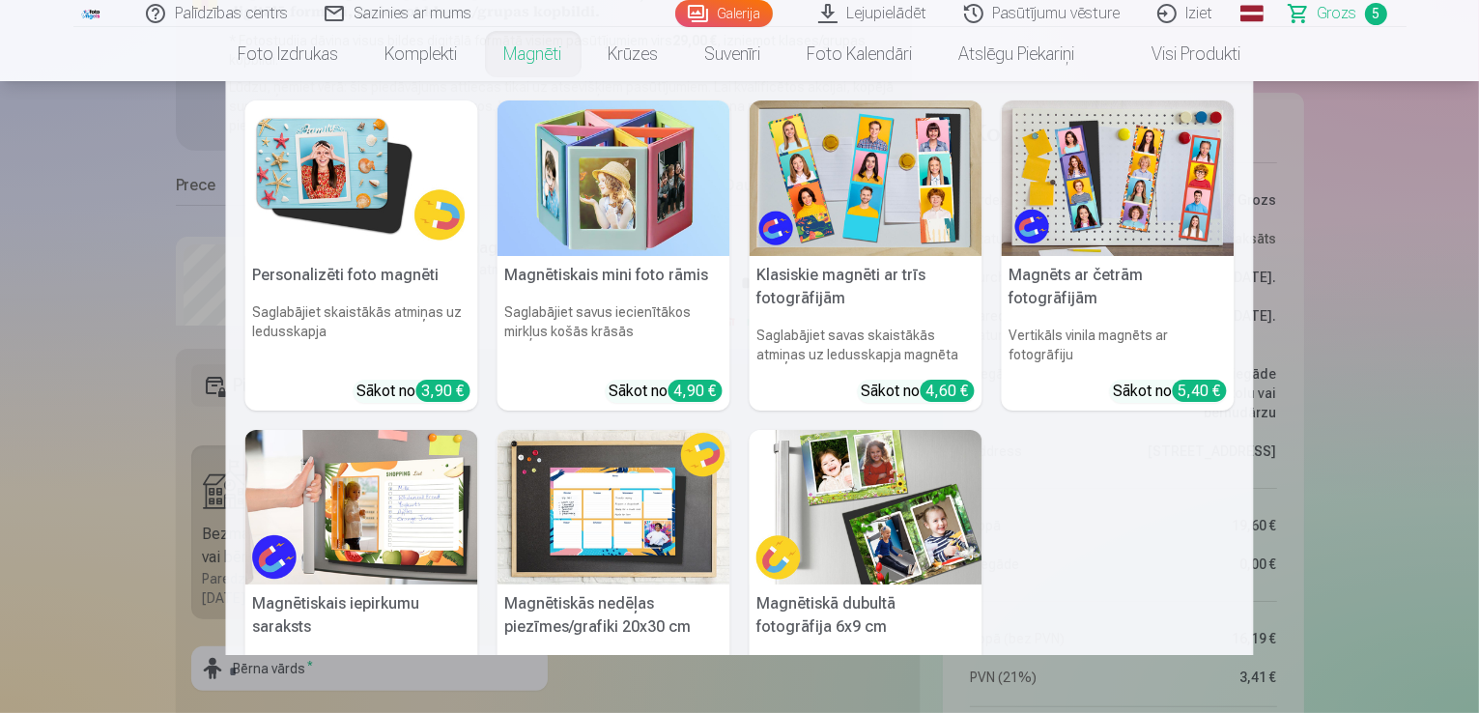
click at [417, 190] on img at bounding box center [361, 178] width 233 height 156
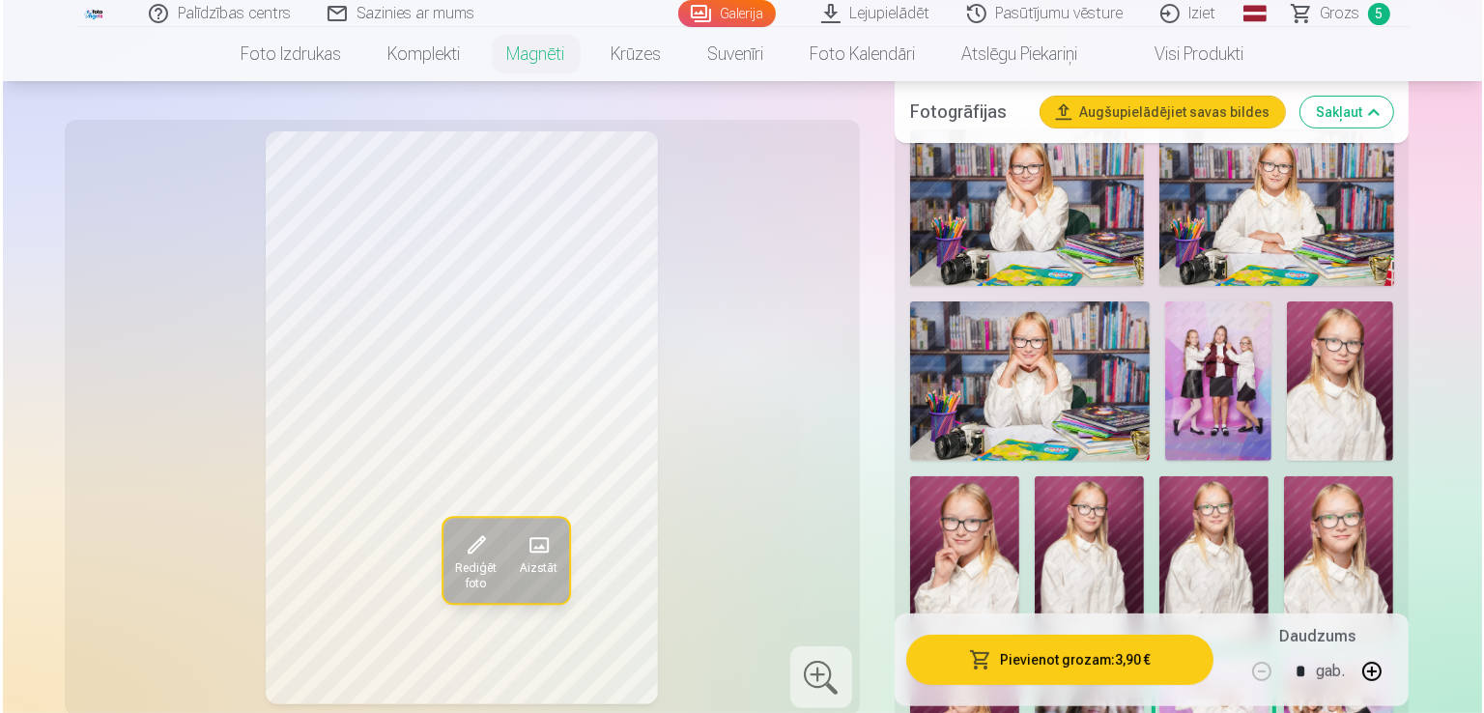
scroll to position [580, 0]
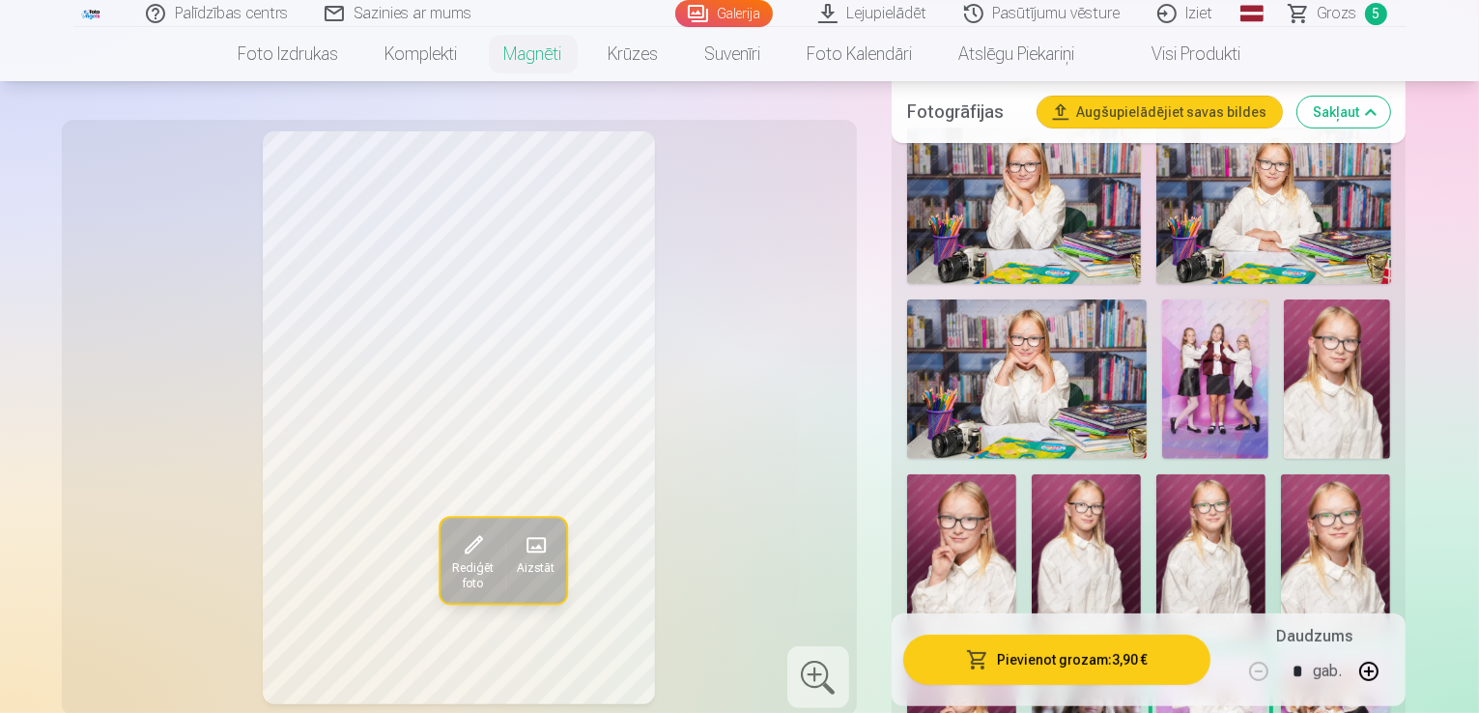
click at [1284, 382] on img at bounding box center [1337, 379] width 106 height 159
click at [1017, 474] on img at bounding box center [961, 556] width 109 height 164
click at [1032, 561] on img at bounding box center [1086, 556] width 109 height 164
click at [1157, 548] on img at bounding box center [1211, 556] width 109 height 164
click at [1281, 551] on img at bounding box center [1335, 556] width 109 height 164
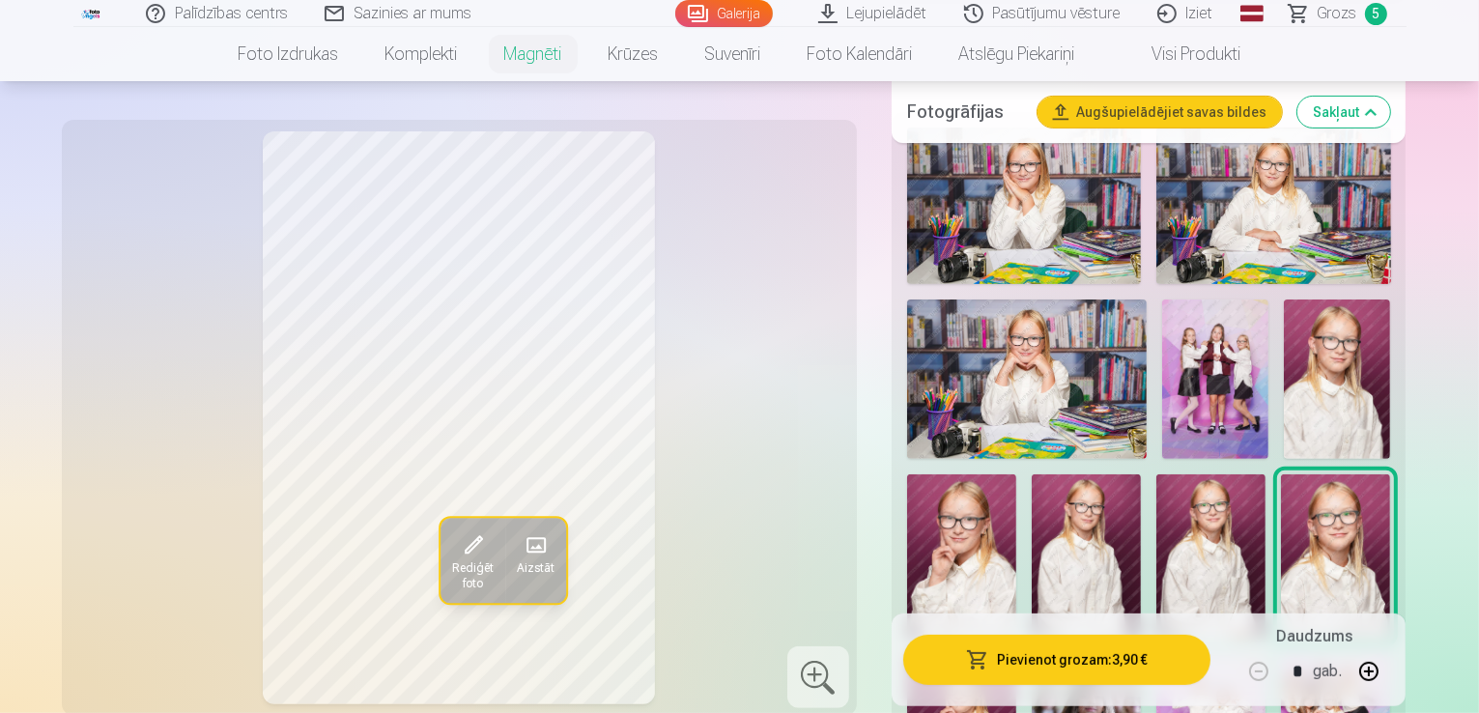
click at [1032, 546] on img at bounding box center [1086, 556] width 109 height 164
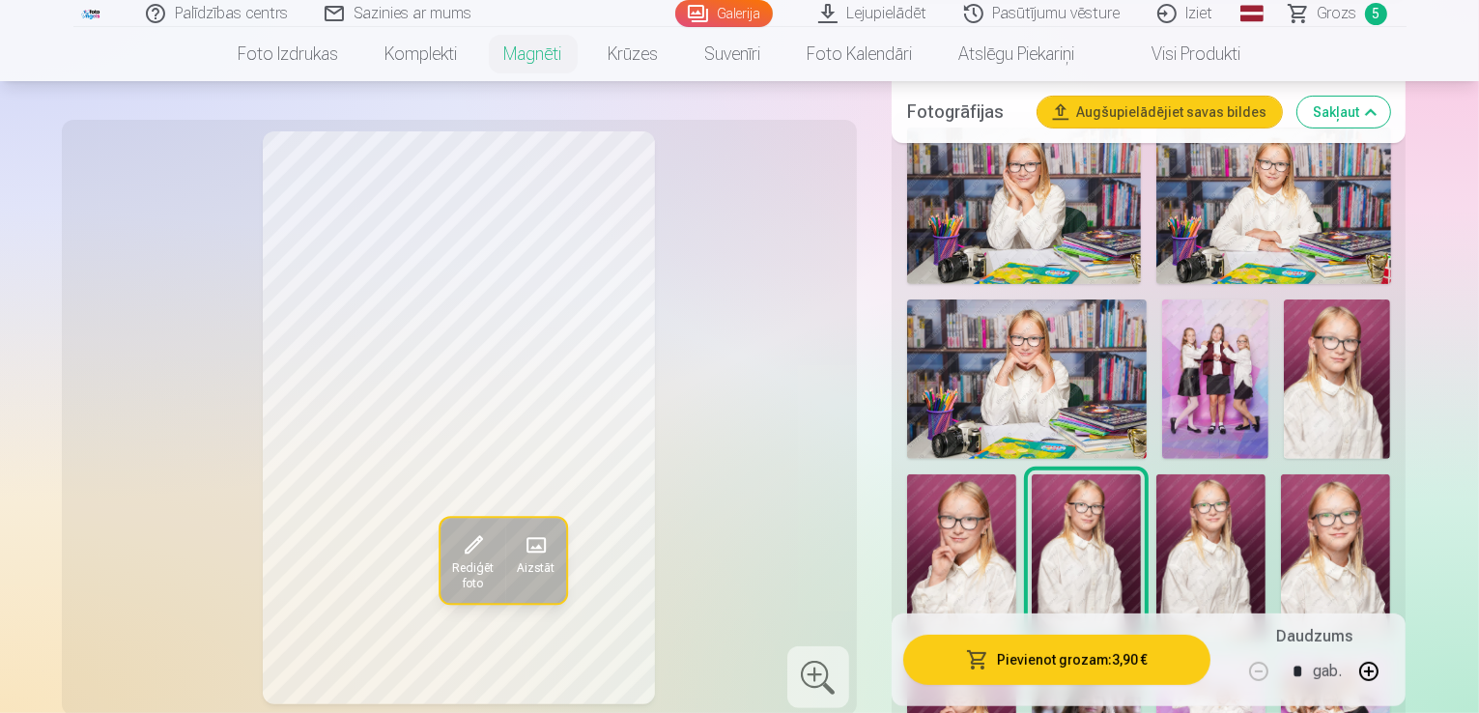
click at [1392, 671] on button "button" at bounding box center [1369, 670] width 46 height 46
click at [1282, 677] on button "button" at bounding box center [1259, 670] width 46 height 46
type input "*"
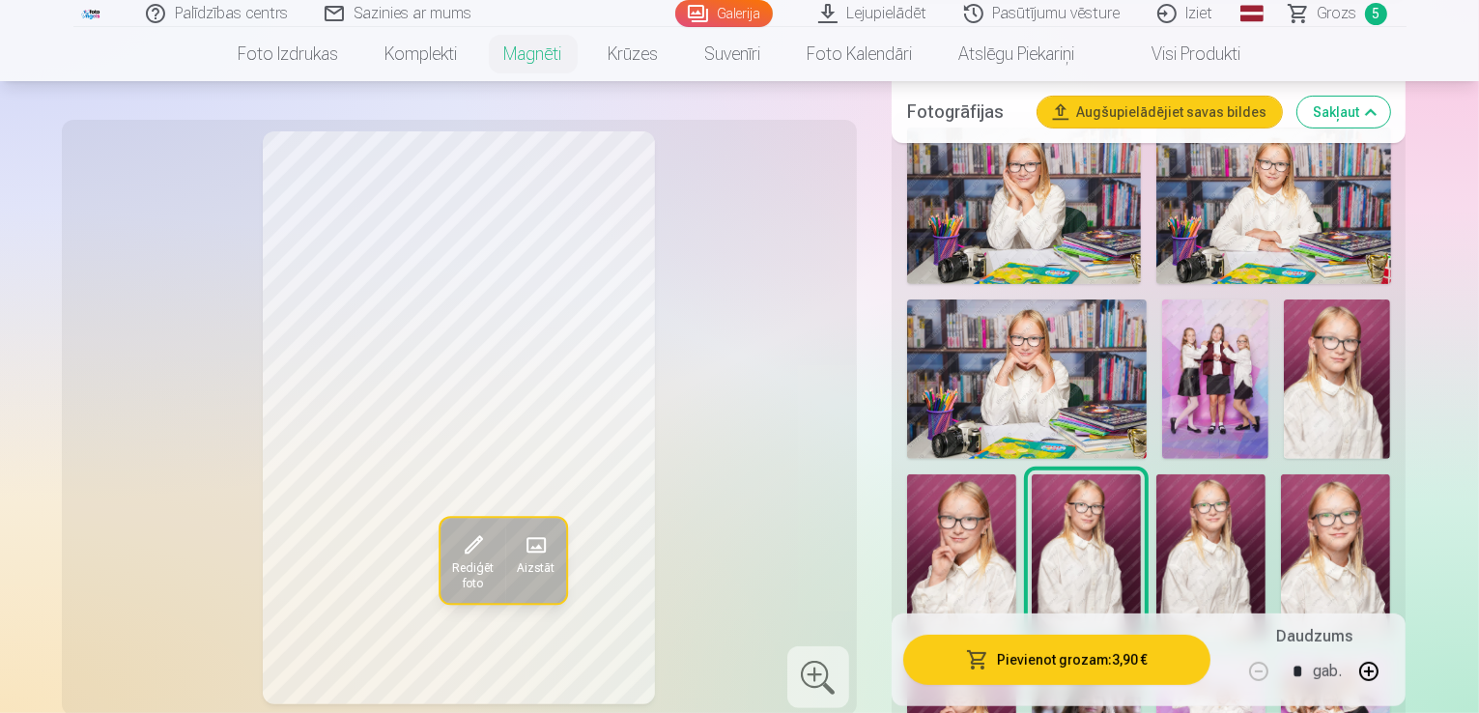
click at [1207, 676] on button "Pievienot grozam : 3,90 €" at bounding box center [1057, 659] width 308 height 50
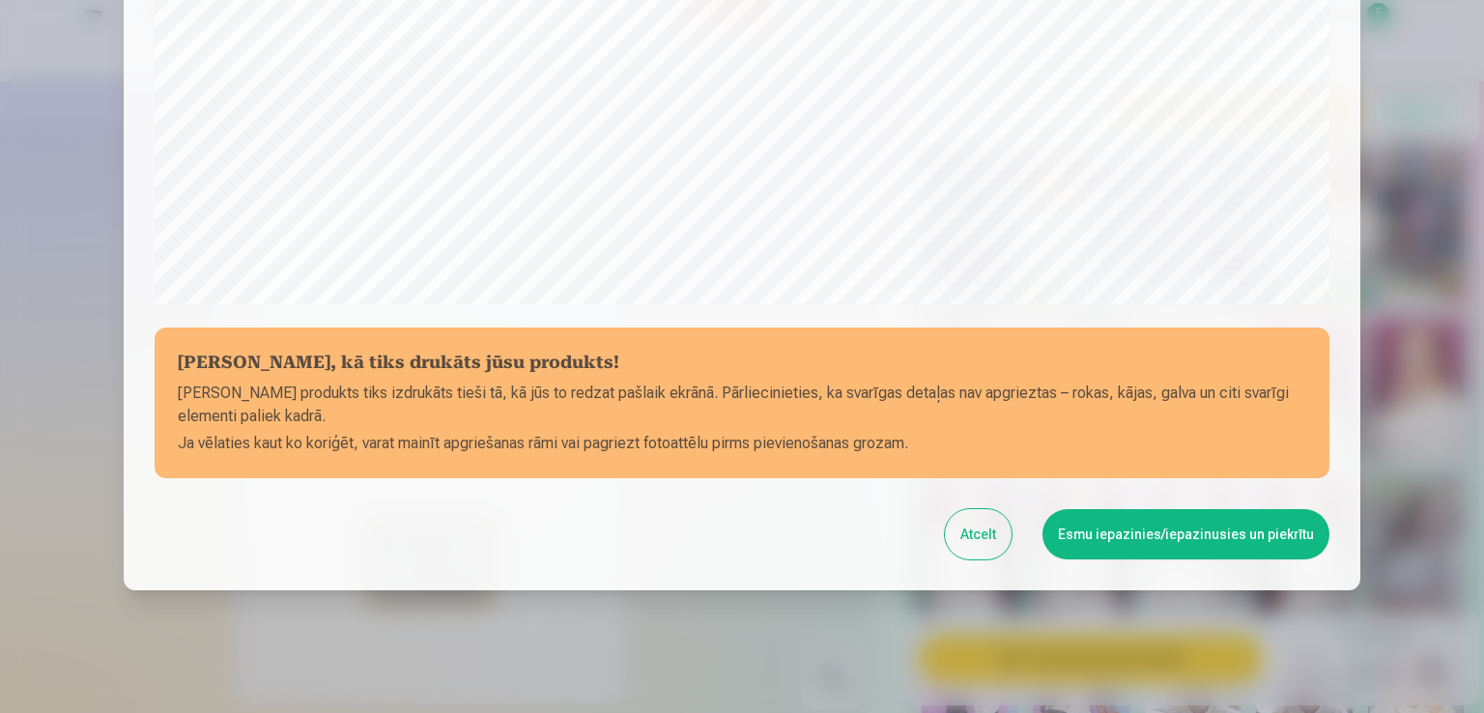
scroll to position [678, 0]
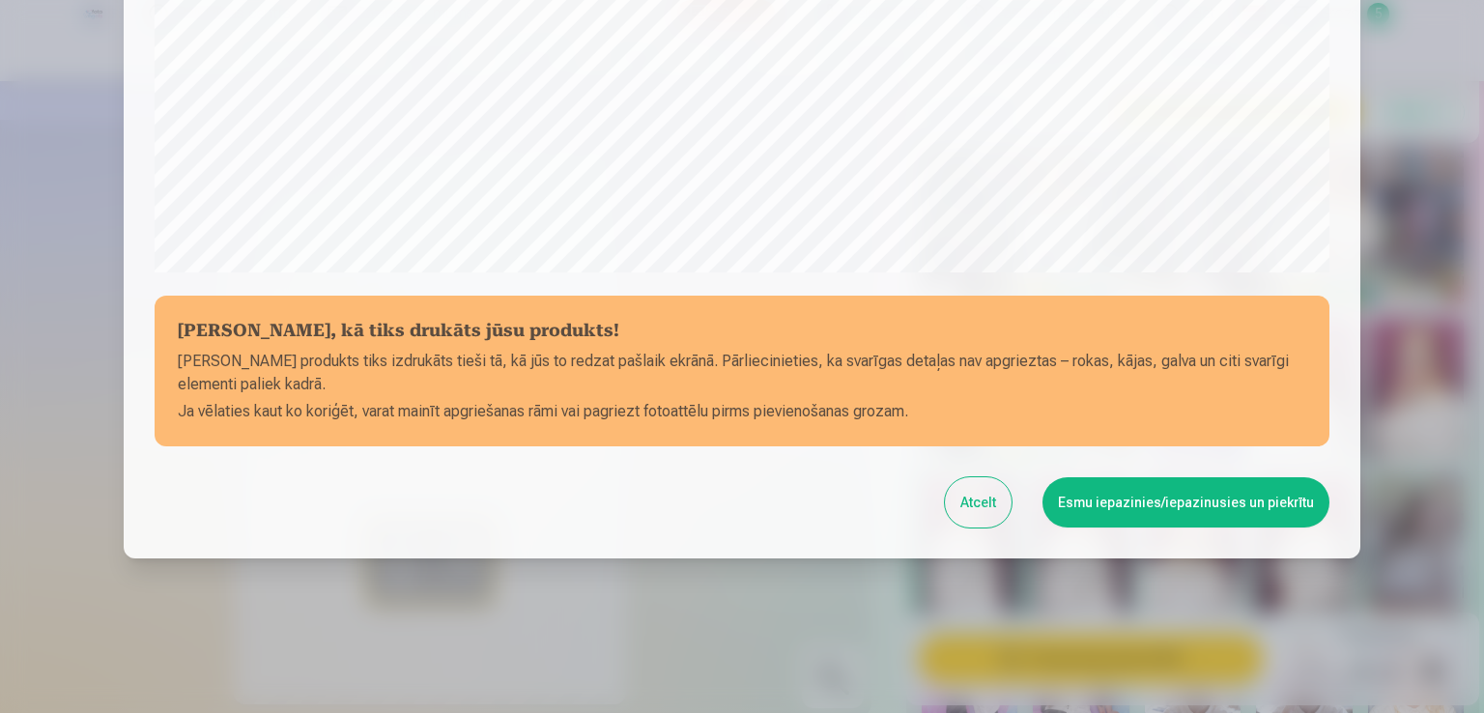
click at [1122, 500] on button "Esmu iepazinies/iepazinusies un piekrītu" at bounding box center [1186, 502] width 287 height 50
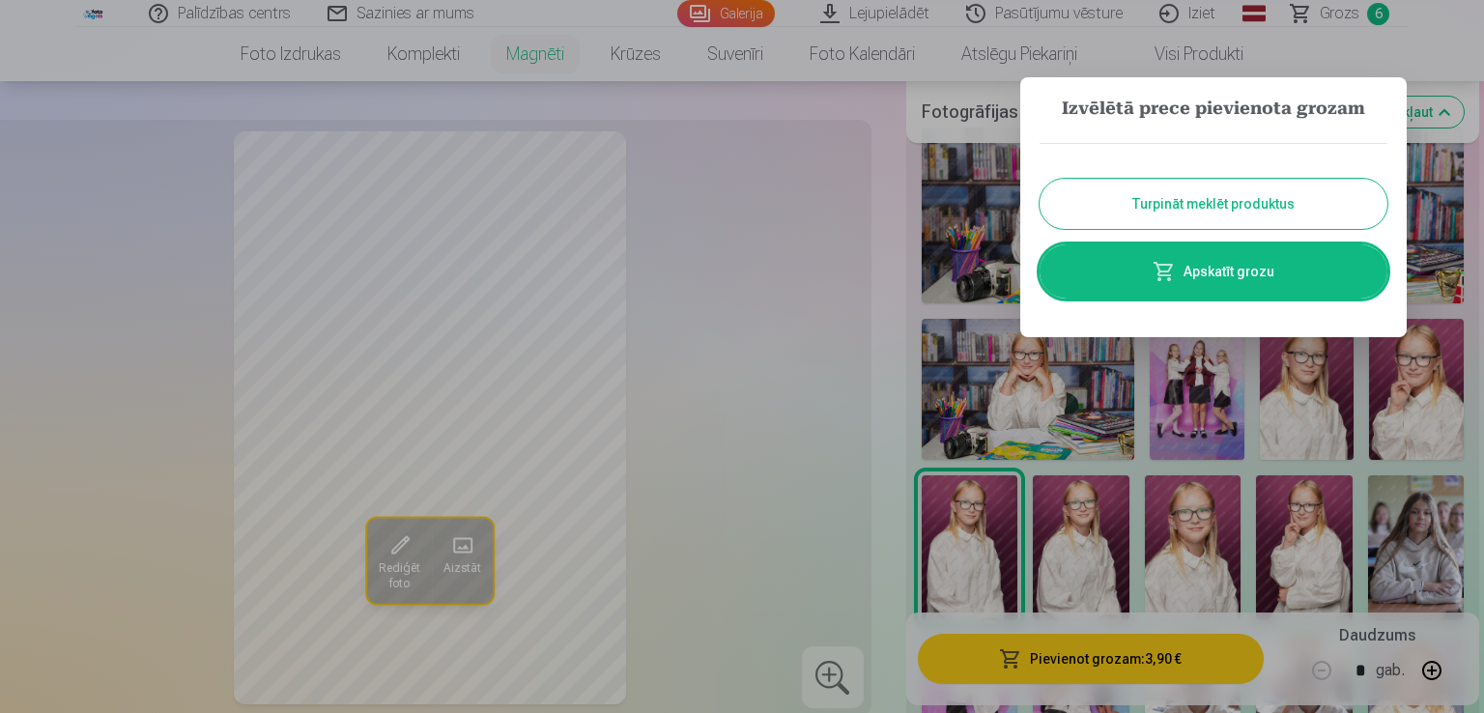
click at [1210, 218] on button "Turpināt meklēt produktus" at bounding box center [1214, 204] width 348 height 50
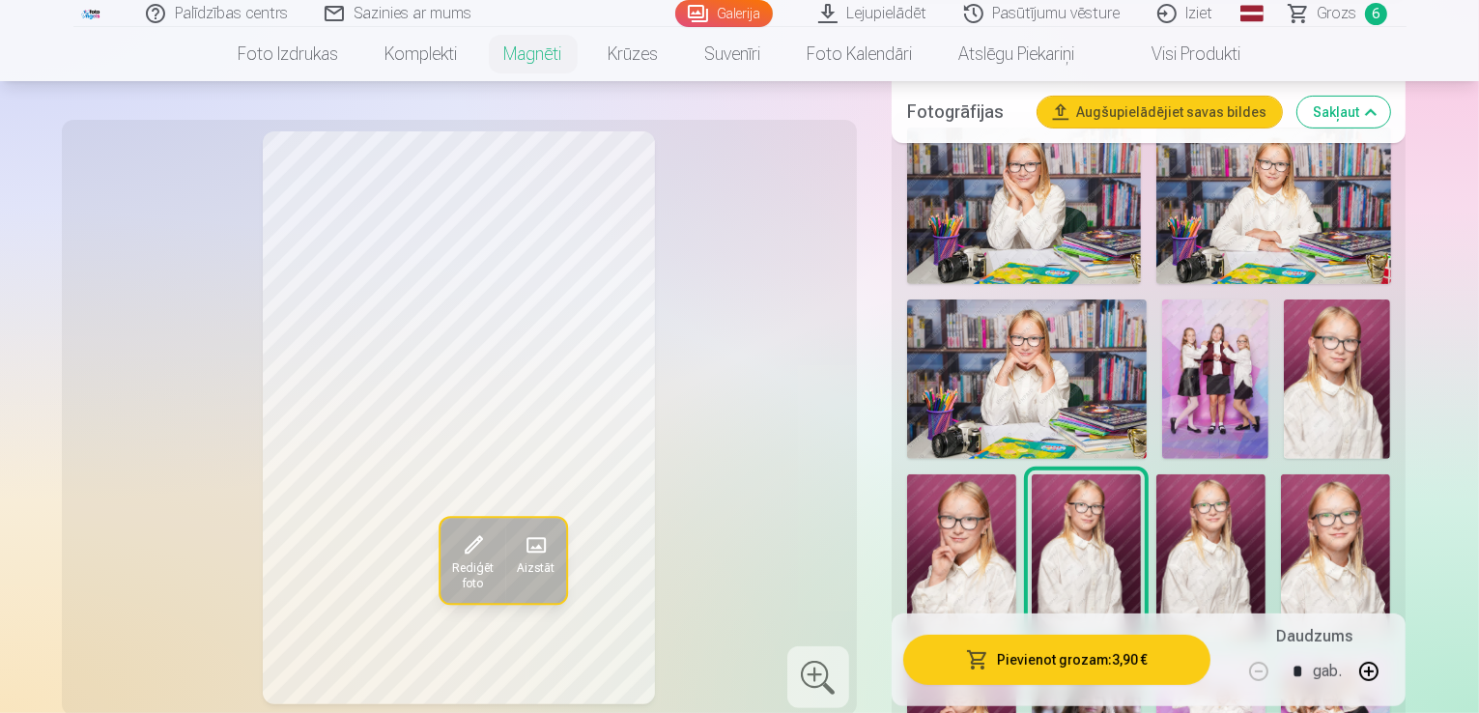
click at [1157, 550] on img at bounding box center [1211, 556] width 109 height 164
click at [1063, 666] on button "Pievienot grozam : 3,90 €" at bounding box center [1057, 659] width 308 height 50
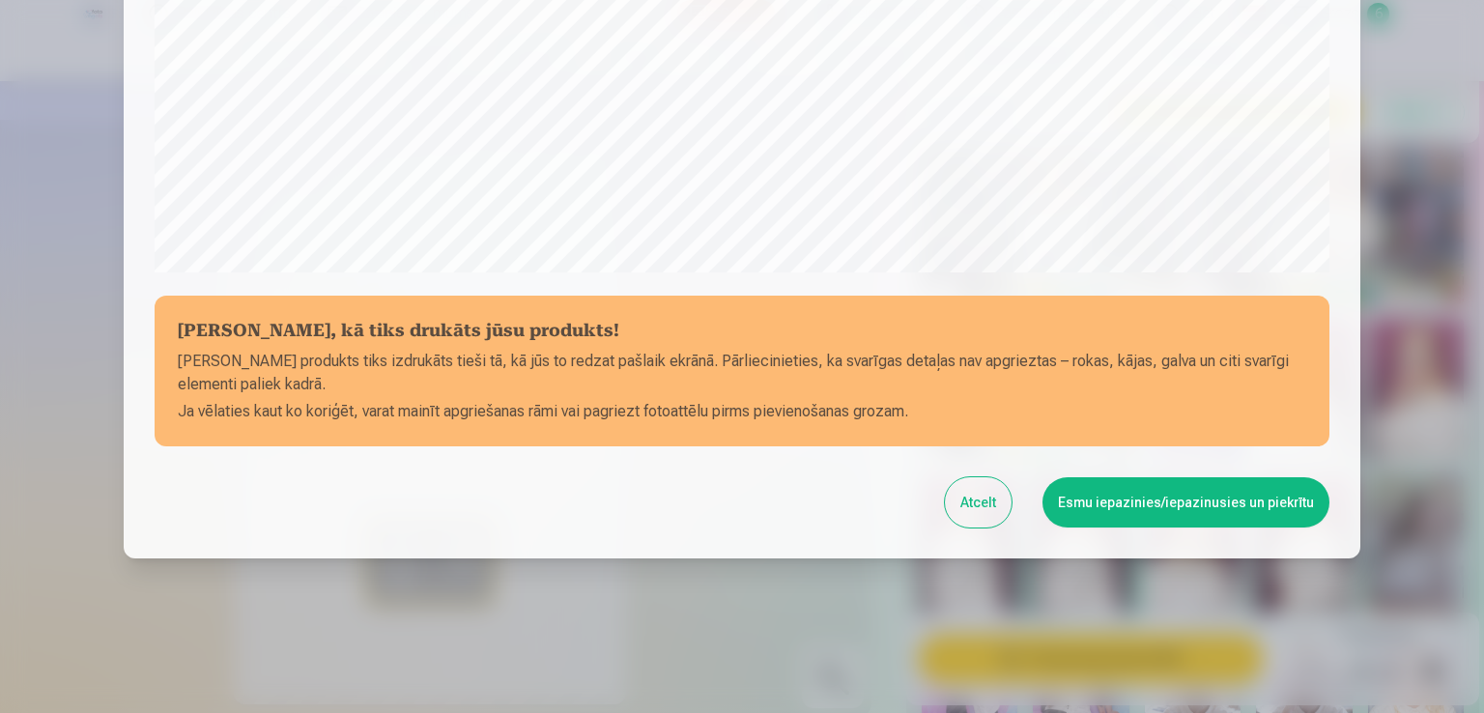
click at [1169, 503] on button "Esmu iepazinies/iepazinusies un piekrītu" at bounding box center [1186, 502] width 287 height 50
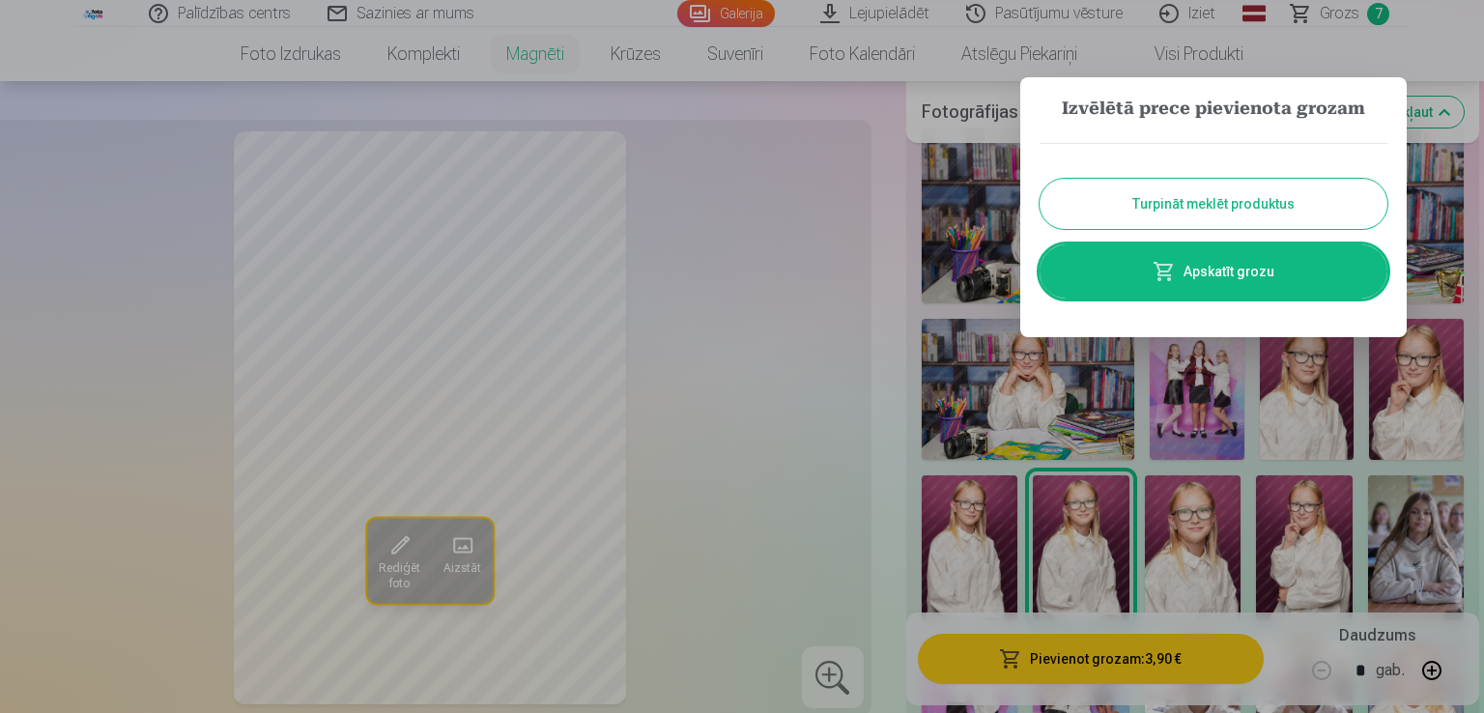
click at [1190, 207] on button "Turpināt meklēt produktus" at bounding box center [1214, 204] width 348 height 50
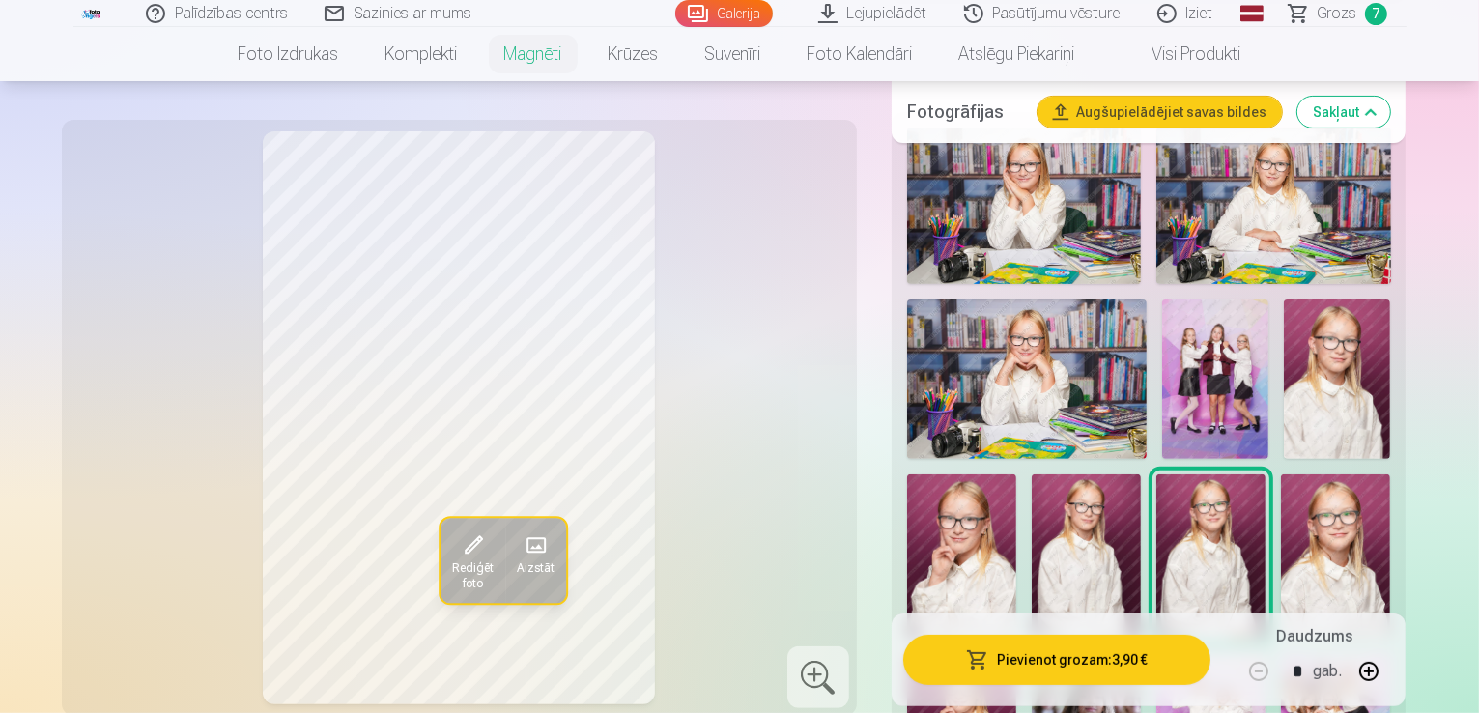
click at [1281, 515] on img at bounding box center [1335, 556] width 109 height 164
click at [1319, 414] on img at bounding box center [1337, 379] width 106 height 159
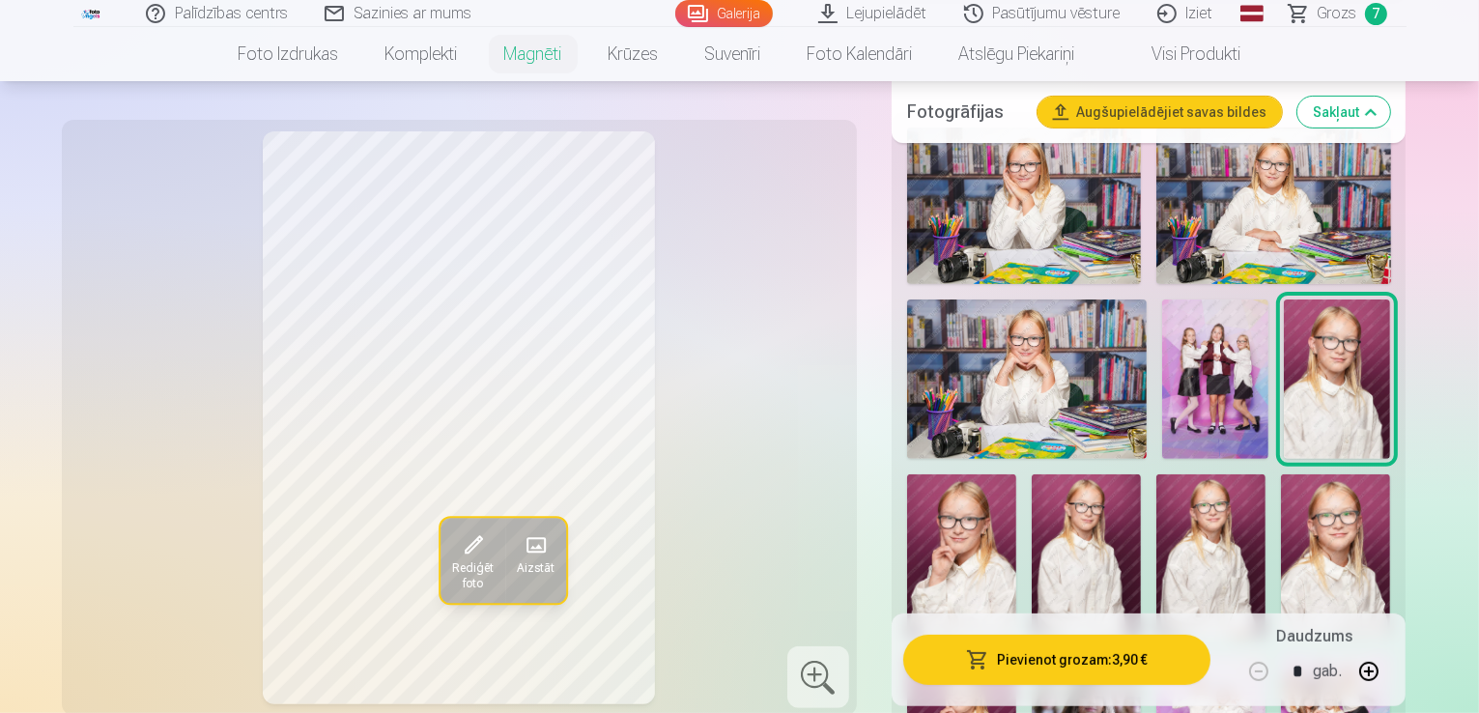
click at [1104, 689] on div "Pievienot grozam : 3,90 € Daudzums * gab." at bounding box center [1149, 659] width 515 height 93
click at [1107, 644] on button "Pievienot grozam : 3,90 €" at bounding box center [1057, 659] width 308 height 50
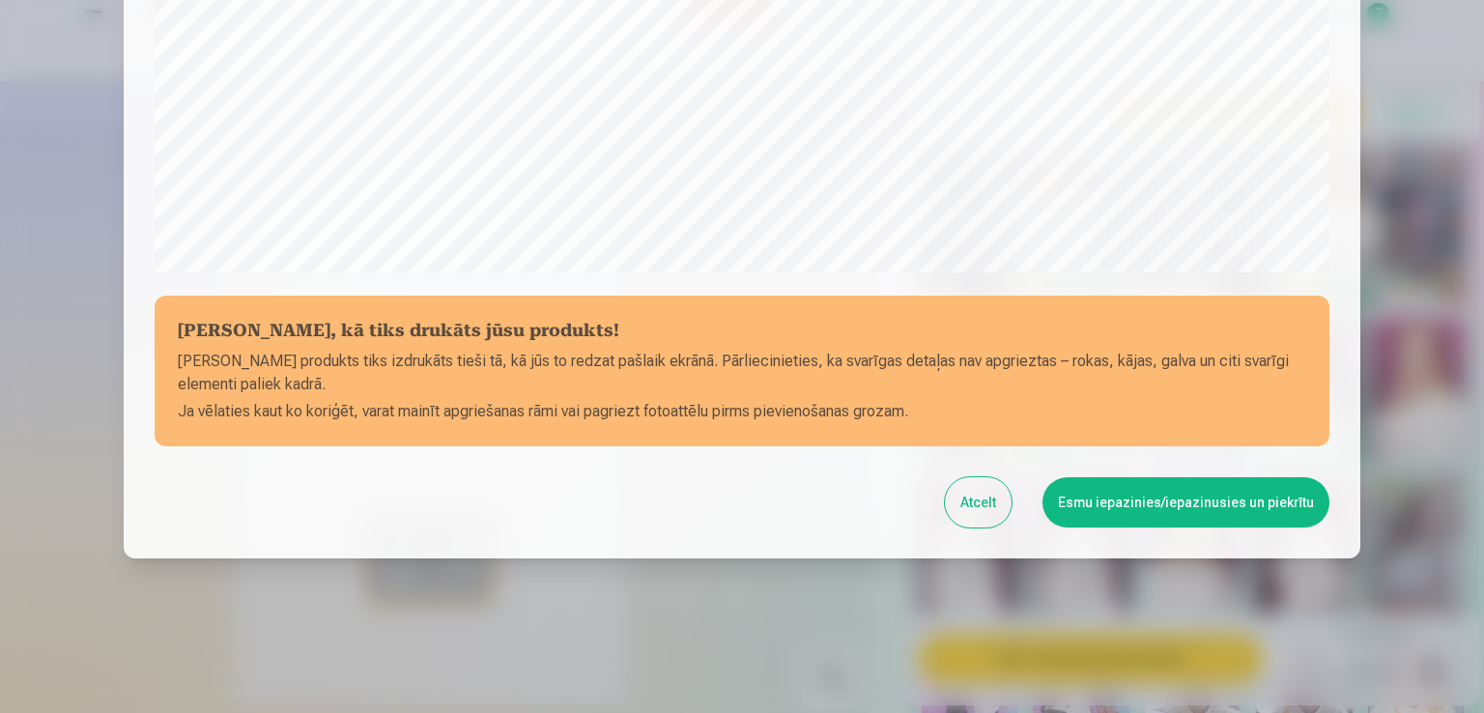
click at [1099, 501] on button "Esmu iepazinies/iepazinusies un piekrītu" at bounding box center [1186, 502] width 287 height 50
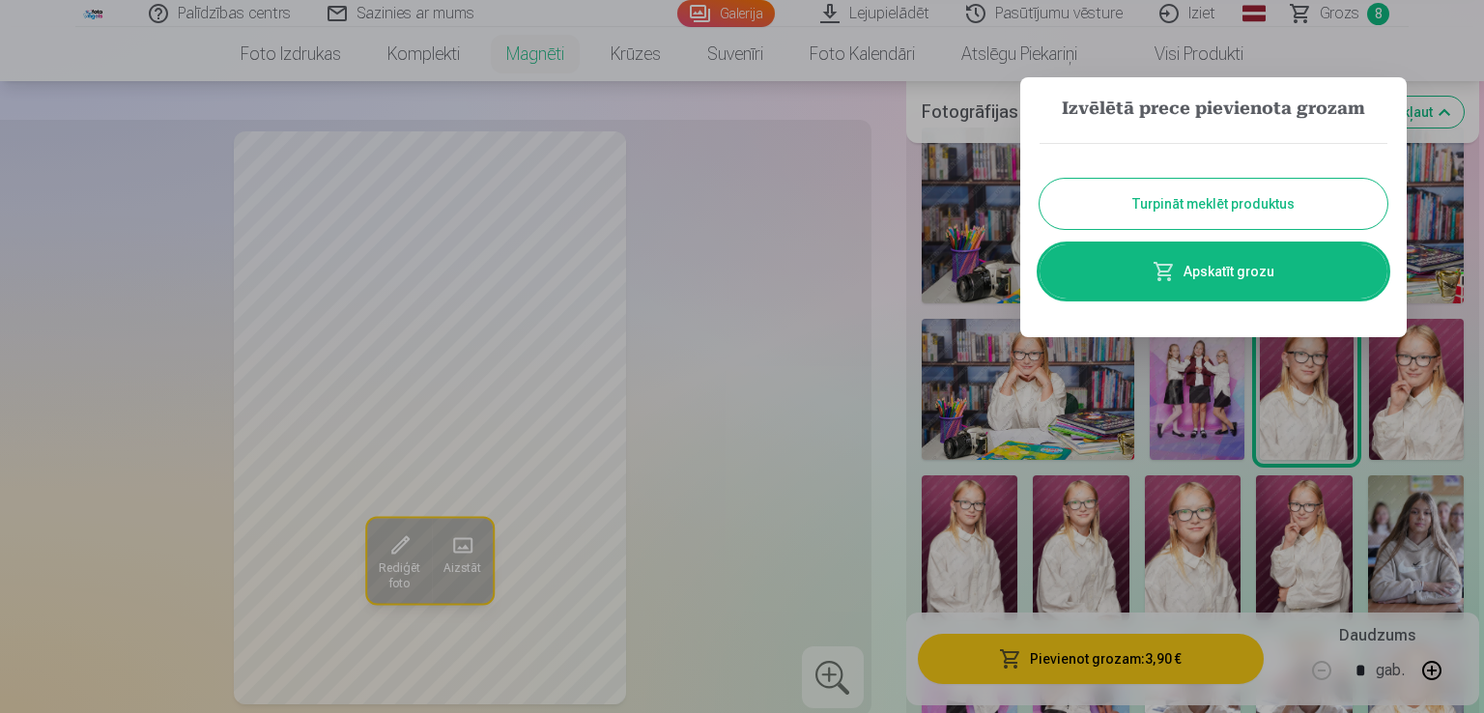
click at [1182, 210] on button "Turpināt meklēt produktus" at bounding box center [1214, 204] width 348 height 50
